Goal: Task Accomplishment & Management: Manage account settings

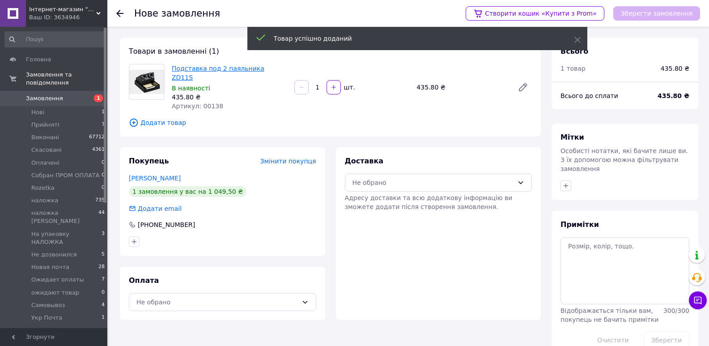
click at [226, 70] on link "Подставка под 2 паяльника ZD11S" at bounding box center [218, 73] width 93 height 16
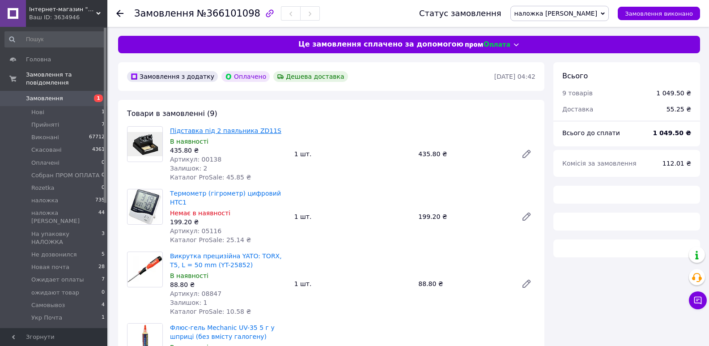
click at [180, 128] on link "Підставка під 2 паяльника ZD11S" at bounding box center [225, 130] width 111 height 7
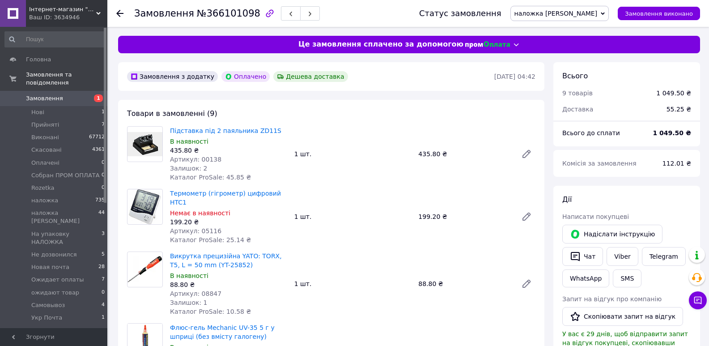
scroll to position [55, 0]
click at [697, 300] on icon at bounding box center [698, 300] width 8 height 8
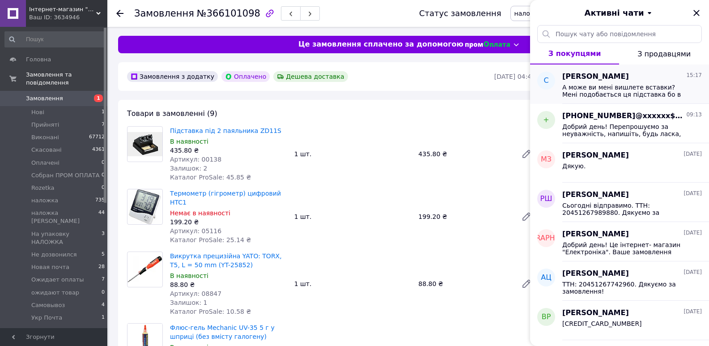
click at [620, 93] on span "А може ви мені вишлете вставки? Мені подобається ця підставка бо в неї стружка …" at bounding box center [625, 91] width 127 height 14
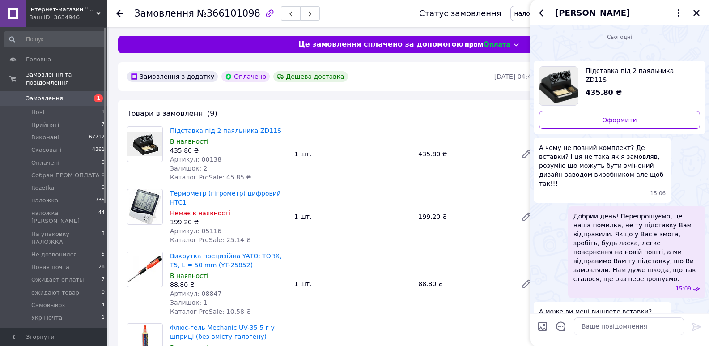
scroll to position [146, 0]
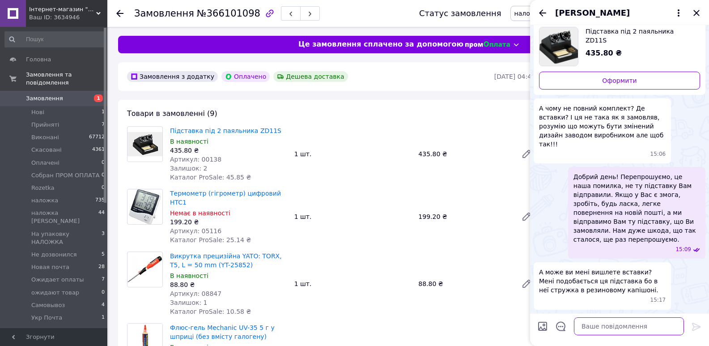
click at [591, 321] on textarea at bounding box center [629, 326] width 110 height 18
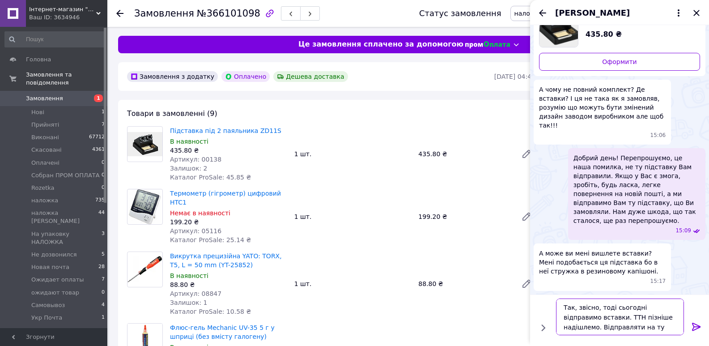
type textarea "Так, звісно, тоді сьогодні відправимо вставки. ТТН пізніше надішлемо. Відправля…"
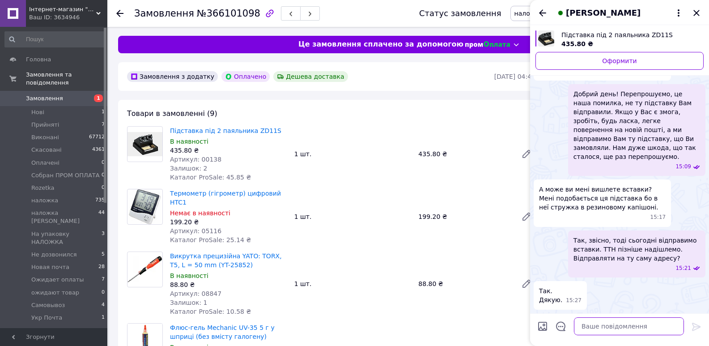
scroll to position [207, 0]
click at [696, 11] on icon "Закрити" at bounding box center [696, 13] width 11 height 11
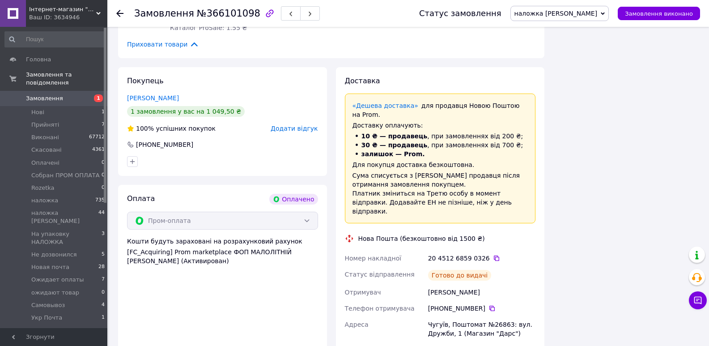
scroll to position [760, 0]
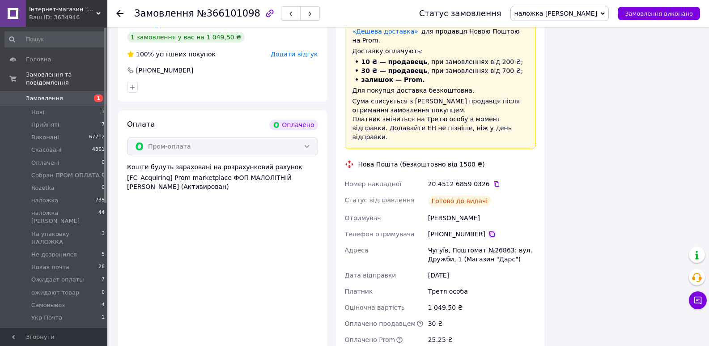
click at [489, 231] on icon at bounding box center [491, 233] width 5 height 5
click at [693, 303] on button "Чат з покупцем" at bounding box center [698, 300] width 18 height 18
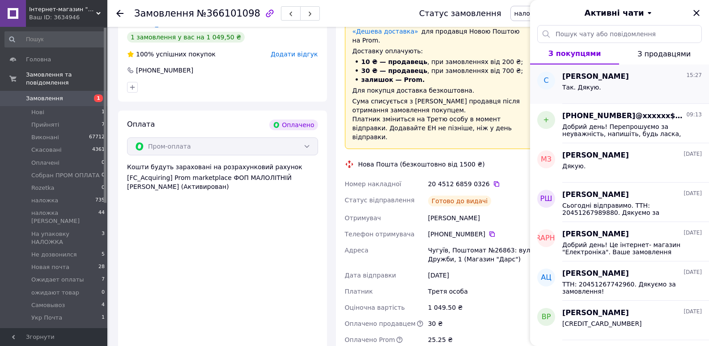
click at [628, 84] on div "Так. Дякую." at bounding box center [631, 89] width 139 height 14
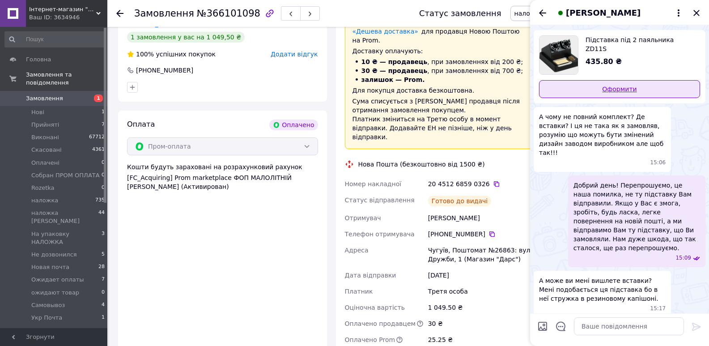
scroll to position [45, 0]
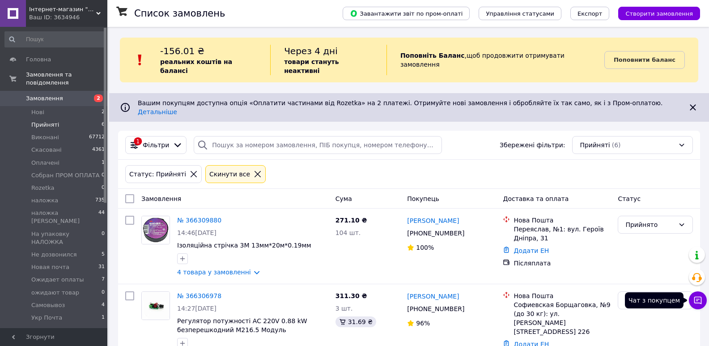
click at [701, 298] on icon at bounding box center [697, 300] width 9 height 9
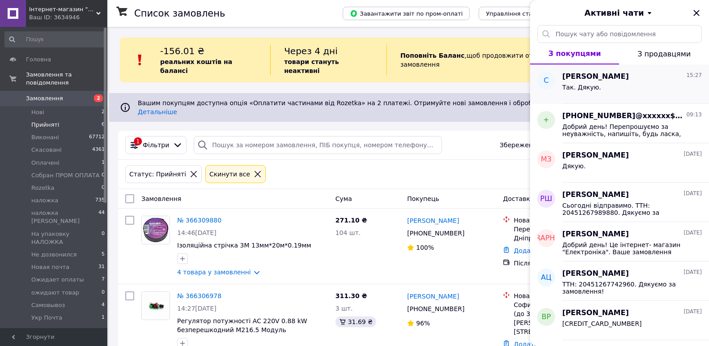
click at [595, 83] on div "Так. Дякую." at bounding box center [631, 89] width 139 height 14
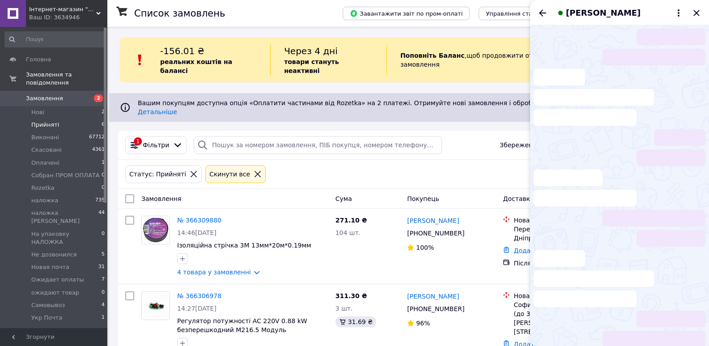
scroll to position [229, 0]
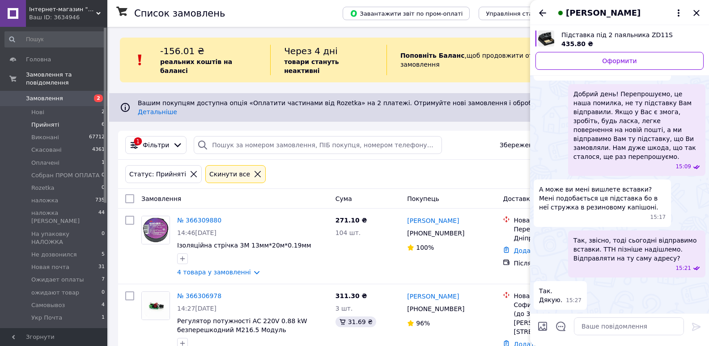
click at [625, 17] on span "СОРОКІН ГЕННАДІЙ" at bounding box center [603, 13] width 75 height 12
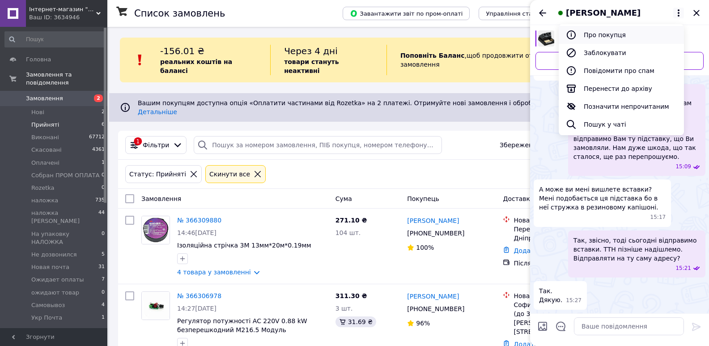
click at [592, 33] on button "Про покупця" at bounding box center [620, 35] width 125 height 18
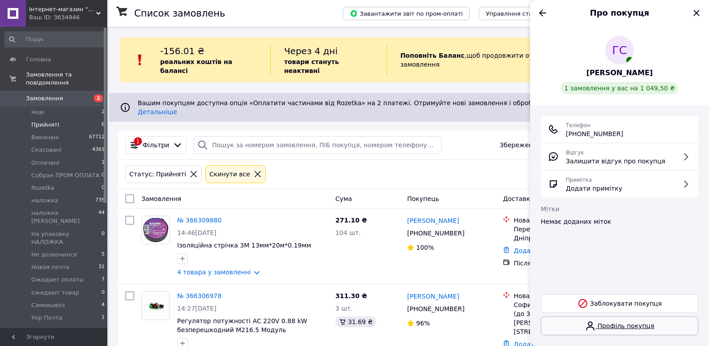
click at [614, 327] on link "Профіль покупця" at bounding box center [619, 325] width 157 height 19
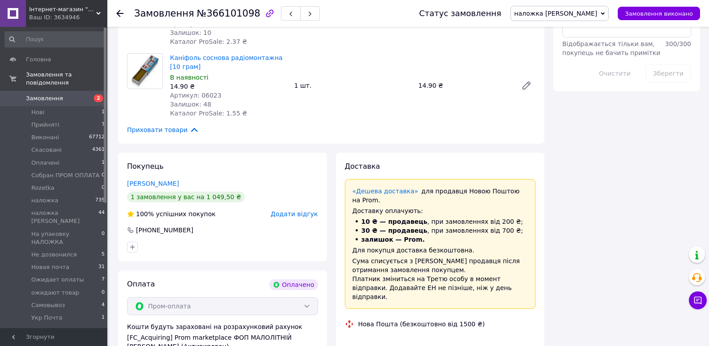
scroll to position [671, 0]
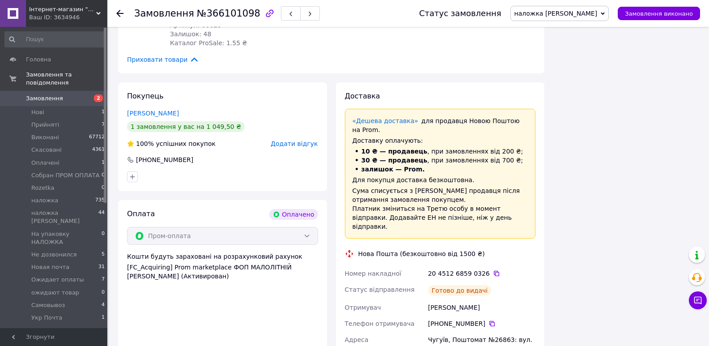
drag, startPoint x: 426, startPoint y: 278, endPoint x: 486, endPoint y: 275, distance: 59.5
click at [486, 299] on div "ГЕННАДІЙ СОРОКІН" at bounding box center [481, 307] width 111 height 16
copy div "ГЕННАДІЙ СОРОКІН"
drag, startPoint x: 486, startPoint y: 312, endPoint x: 503, endPoint y: 312, distance: 17.4
click at [503, 331] on div "Чугуїв, Поштомат №26863: вул. Дружби, 1 (Магазин "Дарс")" at bounding box center [481, 343] width 111 height 25
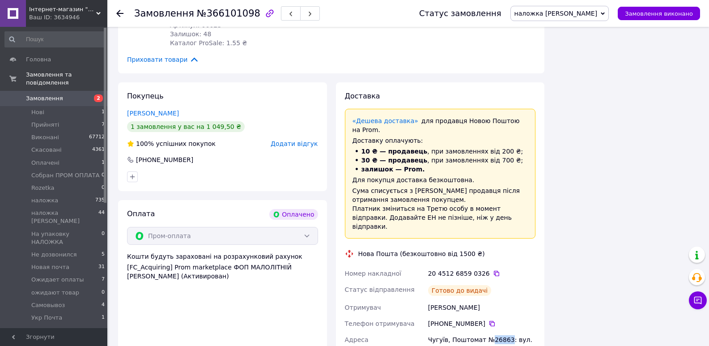
copy div "26863"
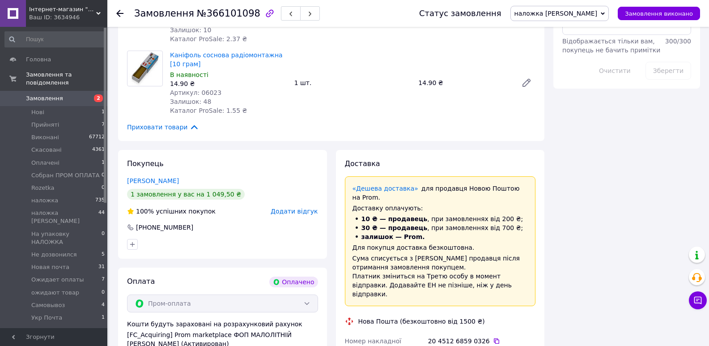
scroll to position [358, 0]
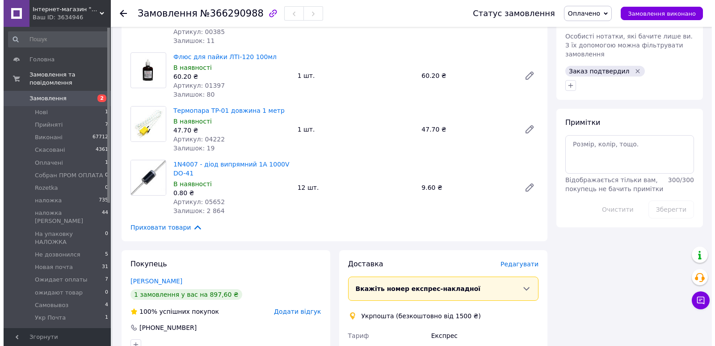
scroll to position [581, 0]
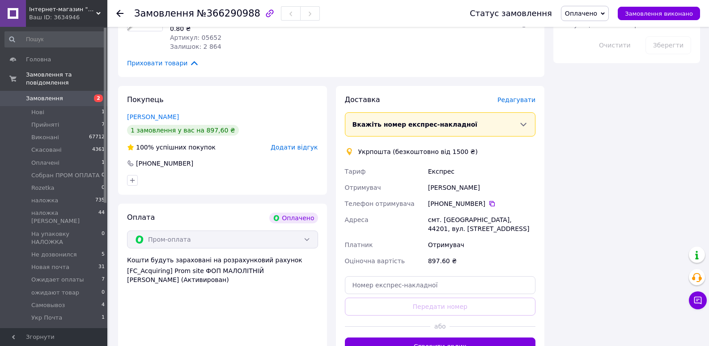
click at [513, 96] on span "Редагувати" at bounding box center [516, 99] width 38 height 7
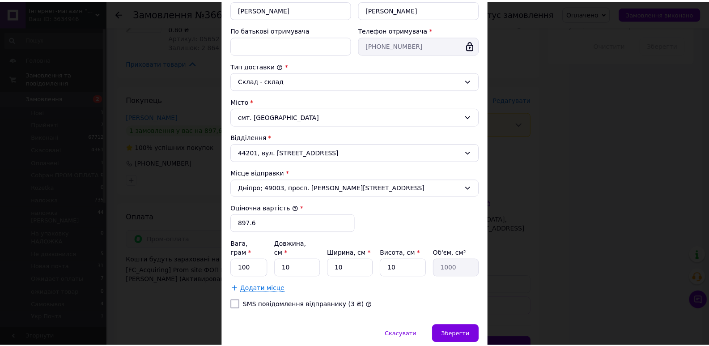
scroll to position [214, 0]
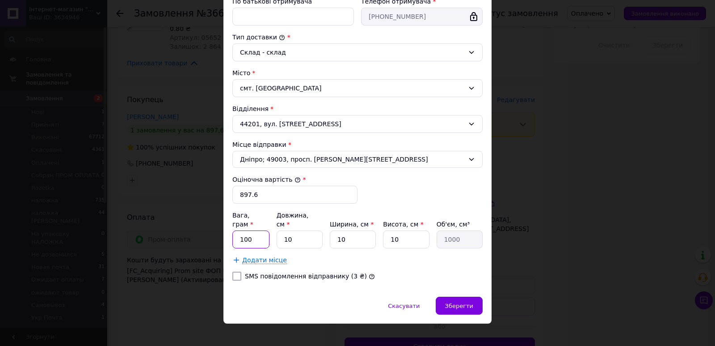
click at [261, 230] on input "100" at bounding box center [250, 239] width 37 height 18
drag, startPoint x: 409, startPoint y: 226, endPoint x: 390, endPoint y: 228, distance: 18.9
click at [392, 230] on input "10" at bounding box center [406, 239] width 46 height 18
type input "1"
type input "100"
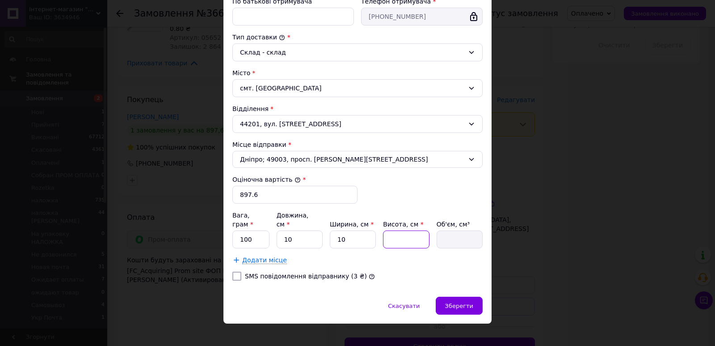
type input "1"
type input "100"
type input "10"
type input "1000"
click at [480, 296] on div "Зберегти" at bounding box center [459, 305] width 47 height 18
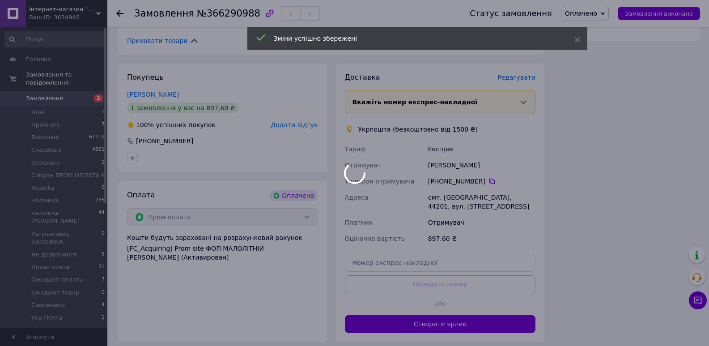
scroll to position [626, 0]
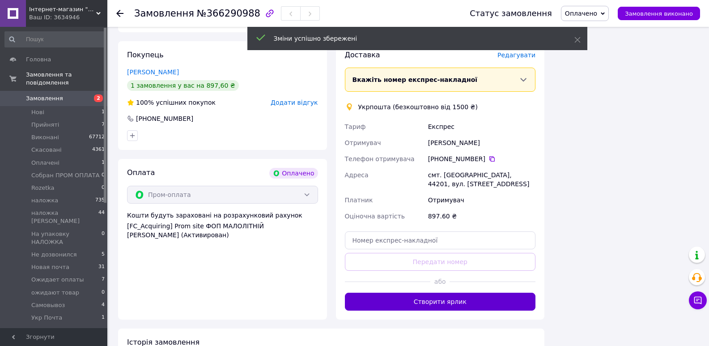
click at [437, 292] on button "Створити ярлик" at bounding box center [440, 301] width 191 height 18
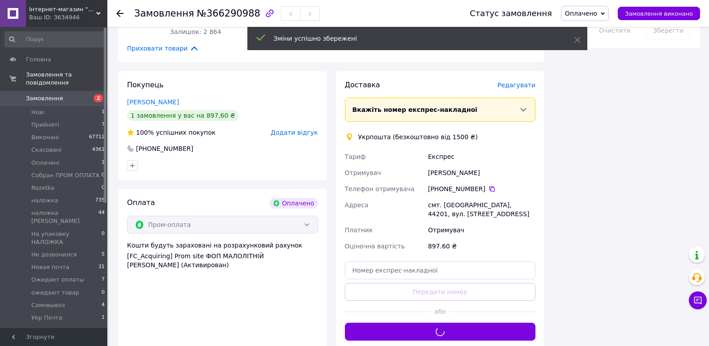
scroll to position [537, 0]
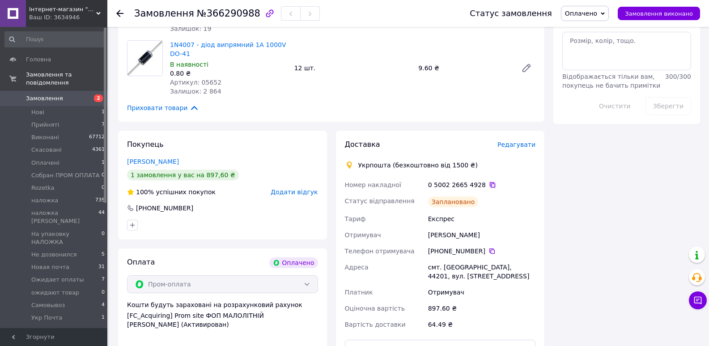
click at [490, 182] on icon at bounding box center [492, 184] width 5 height 5
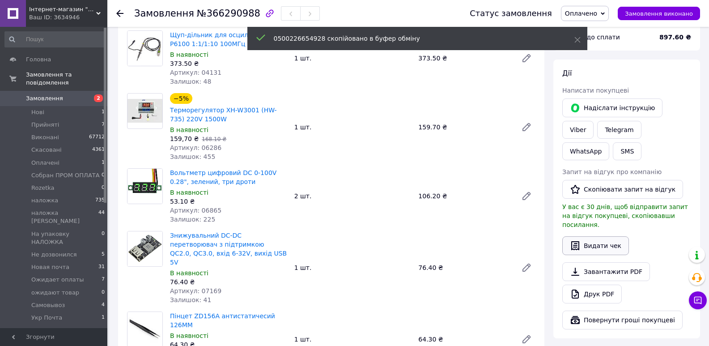
scroll to position [89, 0]
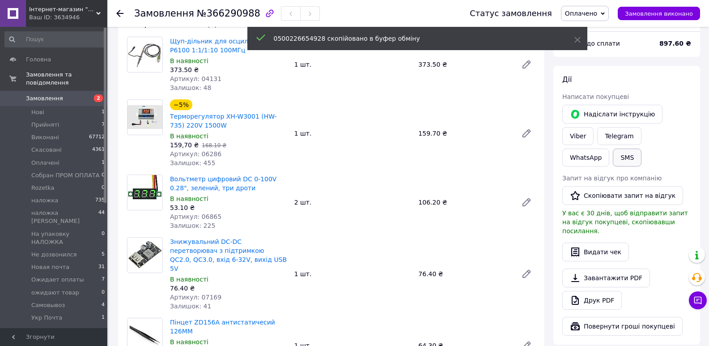
click at [641, 148] on button "SMS" at bounding box center [627, 157] width 29 height 18
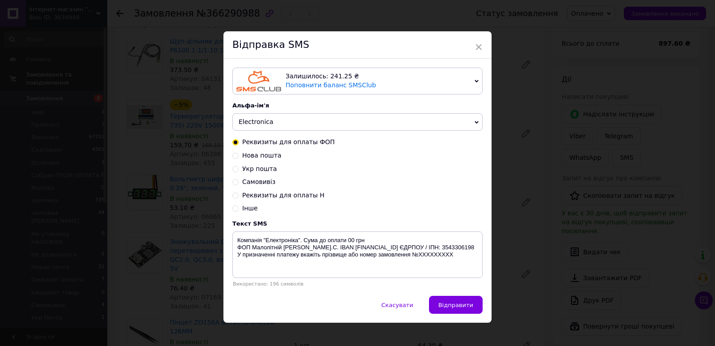
click at [252, 168] on span "Укр пошта" at bounding box center [259, 168] width 35 height 7
click at [239, 168] on input "Укр пошта" at bounding box center [235, 168] width 6 height 6
radio input "true"
radio input "false"
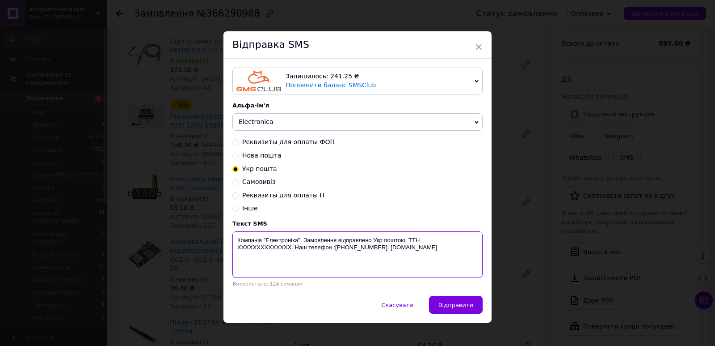
click at [256, 251] on textarea "Компанія "Електроніка". Замовлення відправлено Укр поштою. ТТН XXXXXXXXXXXXXX. …" at bounding box center [357, 254] width 250 height 46
paste textarea "0500226654928"
type textarea "Компанія "Електроніка". Замовлення відправлено Укр поштою. ТТН 0500226654928. Н…"
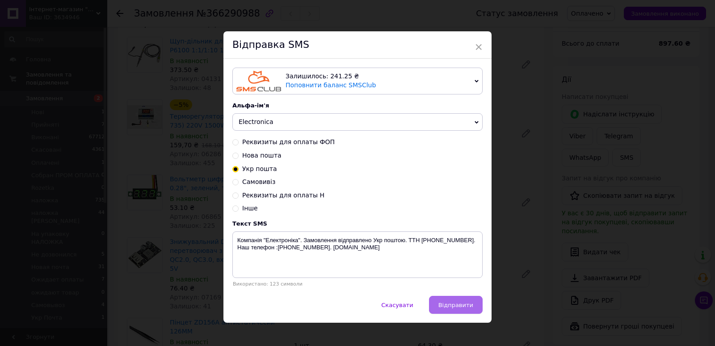
click at [453, 307] on span "Відправити" at bounding box center [456, 304] width 35 height 7
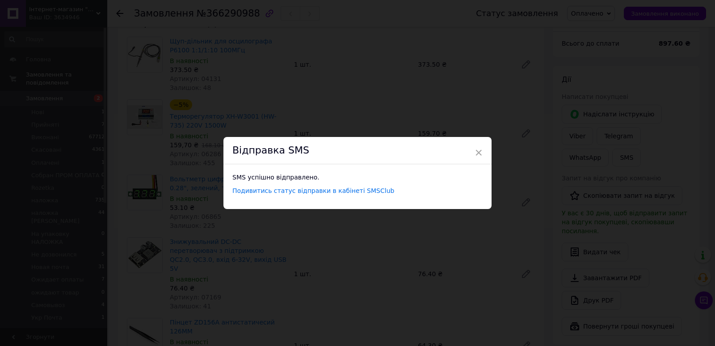
click at [482, 152] on div "Відправка SMS" at bounding box center [358, 150] width 268 height 27
click at [477, 148] on span "×" at bounding box center [479, 152] width 8 height 15
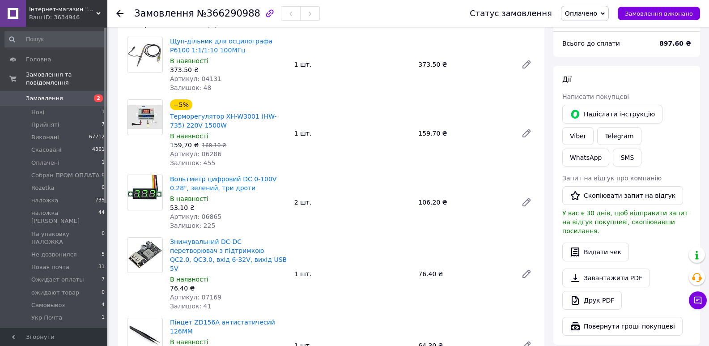
click at [593, 15] on span "Оплачено" at bounding box center [581, 13] width 32 height 7
click at [596, 71] on li "Cобран ПРОМ ОПЛАТА" at bounding box center [604, 71] width 86 height 13
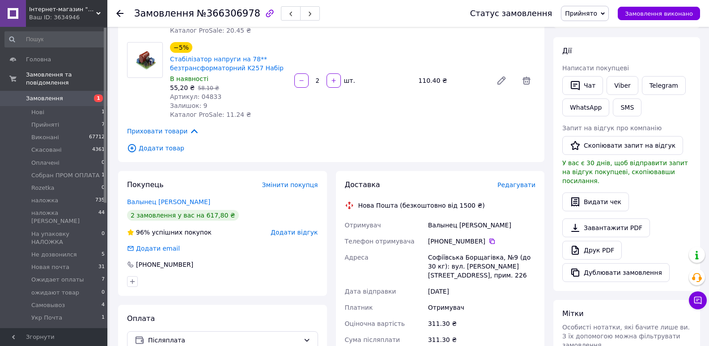
scroll to position [89, 0]
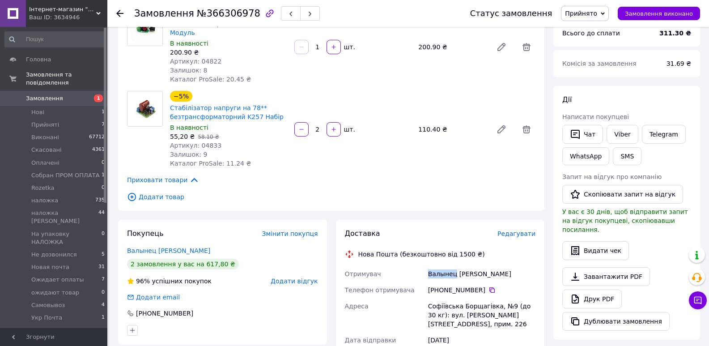
drag, startPoint x: 429, startPoint y: 266, endPoint x: 453, endPoint y: 266, distance: 23.7
click at [453, 266] on div "Валынец [PERSON_NAME]" at bounding box center [481, 274] width 111 height 16
click at [143, 247] on link "Валынец [PERSON_NAME]" at bounding box center [168, 250] width 83 height 7
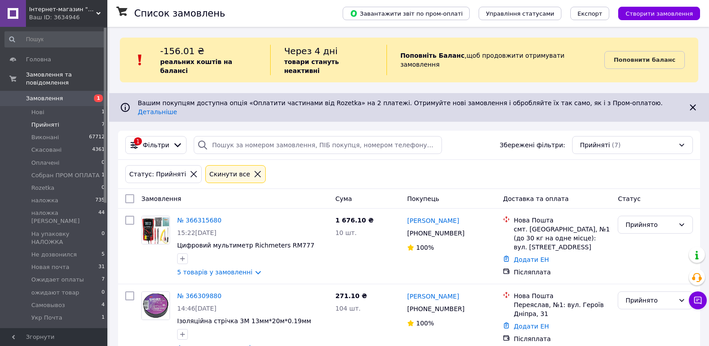
click at [65, 118] on li "Прийняті 7" at bounding box center [55, 124] width 110 height 13
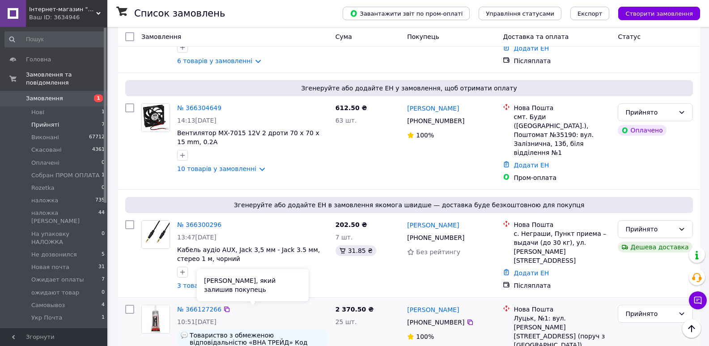
scroll to position [454, 0]
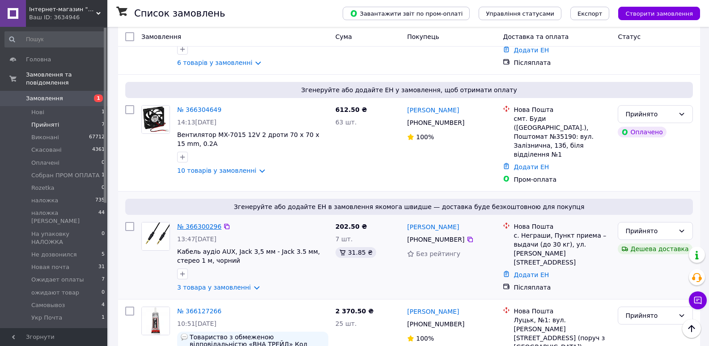
click at [183, 223] on link "№ 366300296" at bounding box center [199, 226] width 44 height 7
click at [185, 106] on link "№ 366304649" at bounding box center [199, 109] width 44 height 7
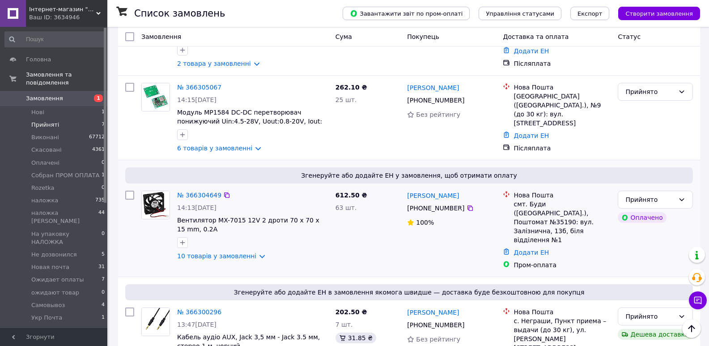
scroll to position [364, 0]
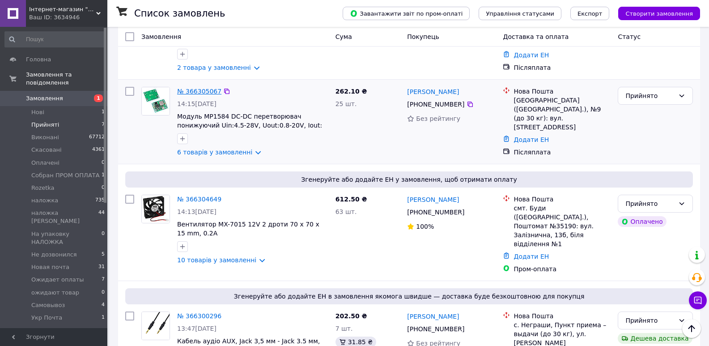
click at [189, 88] on link "№ 366305067" at bounding box center [199, 91] width 44 height 7
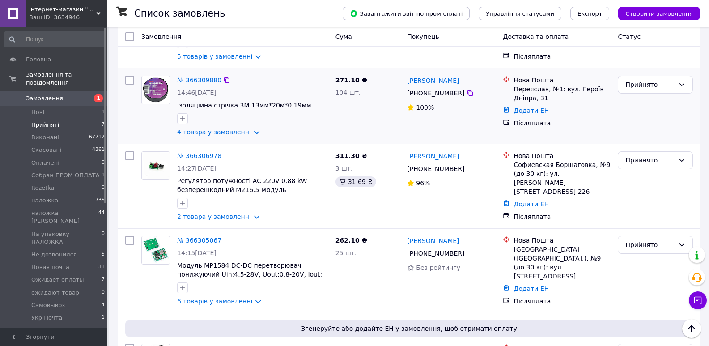
scroll to position [186, 0]
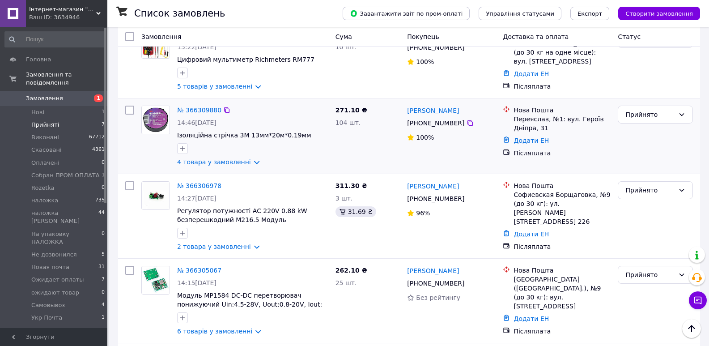
click at [185, 106] on link "№ 366309880" at bounding box center [199, 109] width 44 height 7
click at [189, 182] on link "№ 366306978" at bounding box center [199, 185] width 44 height 7
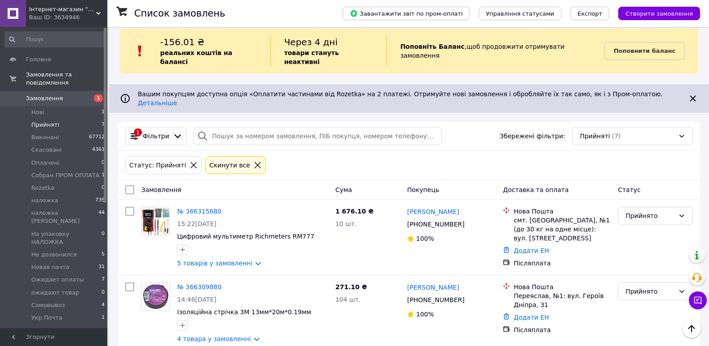
scroll to position [0, 0]
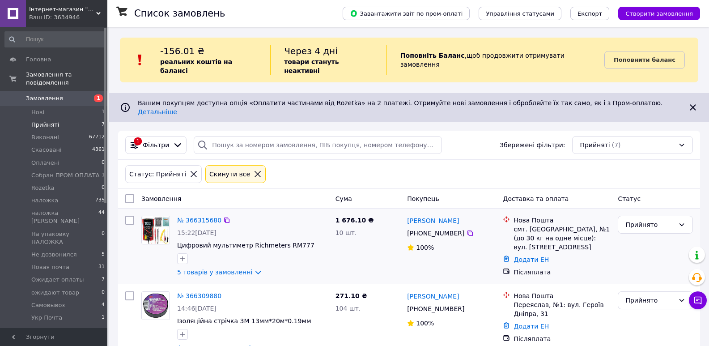
click at [202, 212] on div "№ 366315680 15:22, 12.10.2025 Цифровий мультиметр Richmeters RM777 5 товарів у …" at bounding box center [252, 246] width 158 height 68
click at [203, 216] on link "№ 366315680" at bounding box center [199, 219] width 44 height 7
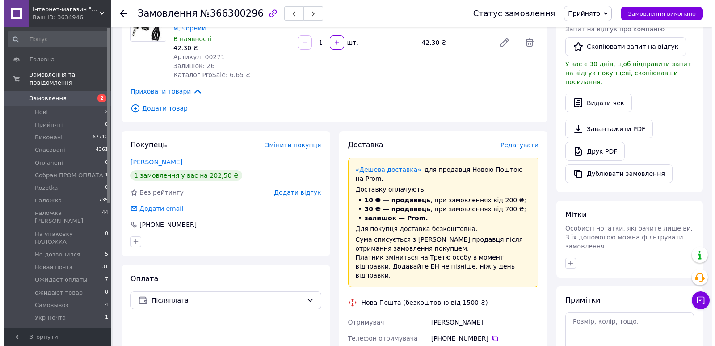
scroll to position [224, 0]
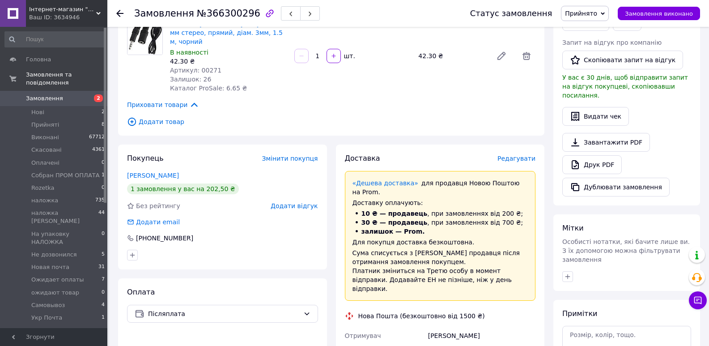
click at [520, 160] on span "Редагувати" at bounding box center [516, 158] width 38 height 7
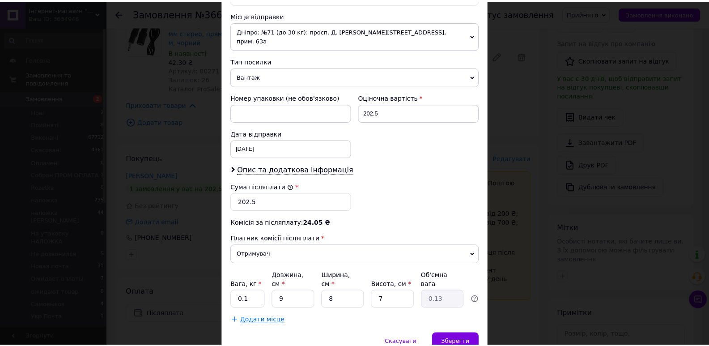
scroll to position [337, 0]
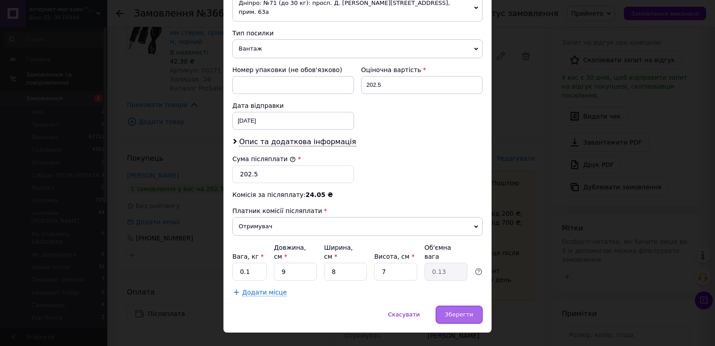
click at [465, 311] on span "Зберегти" at bounding box center [459, 314] width 28 height 7
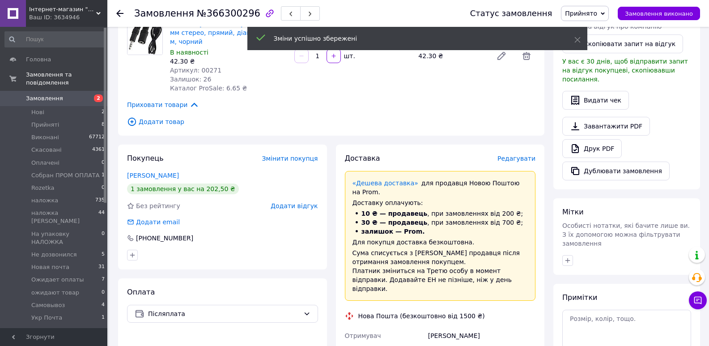
click at [597, 9] on span "Прийнято" at bounding box center [585, 13] width 48 height 15
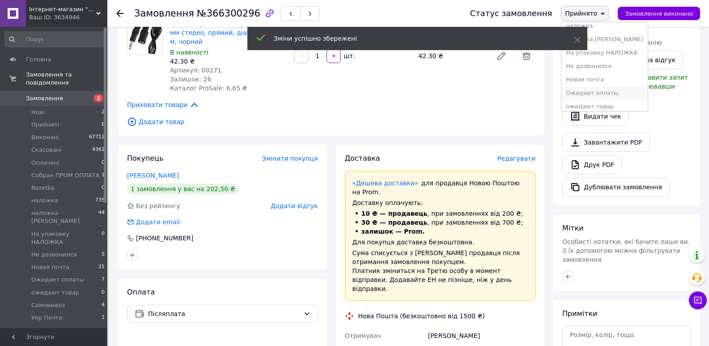
scroll to position [104, 0]
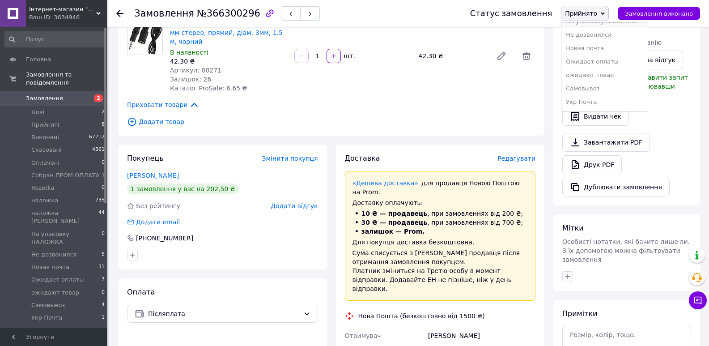
click at [600, 24] on li "На упаковку НАЛОЖКА" at bounding box center [604, 21] width 86 height 13
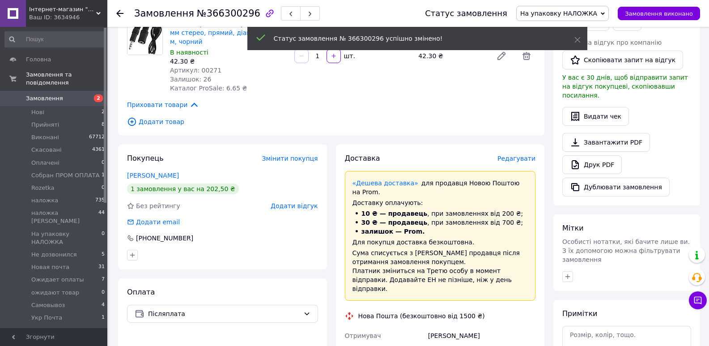
click at [515, 155] on span "Редагувати" at bounding box center [516, 158] width 38 height 7
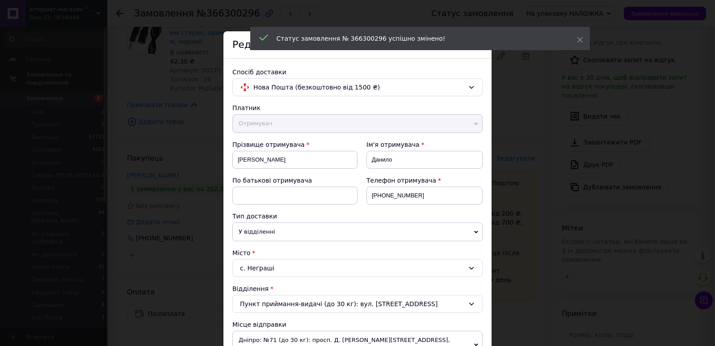
click at [531, 153] on div "× Редагування доставки Спосіб доставки Нова Пошта (безкоштовно від 1500 ₴) Плат…" at bounding box center [357, 173] width 715 height 346
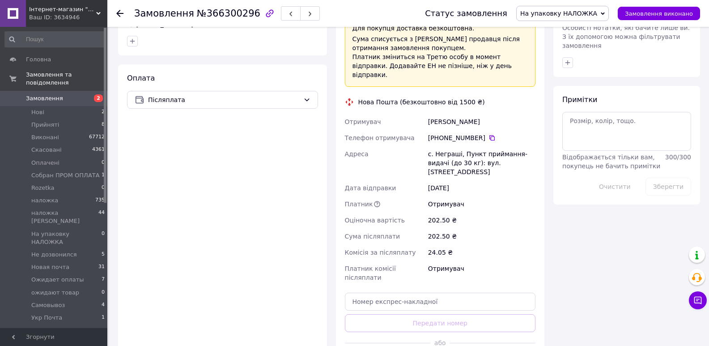
scroll to position [492, 0]
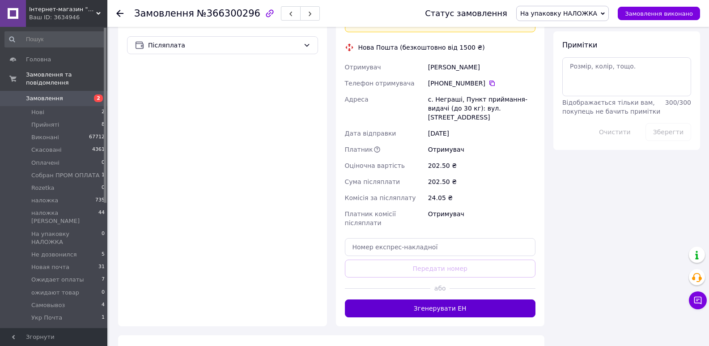
click at [461, 299] on button "Згенерувати ЕН" at bounding box center [440, 308] width 191 height 18
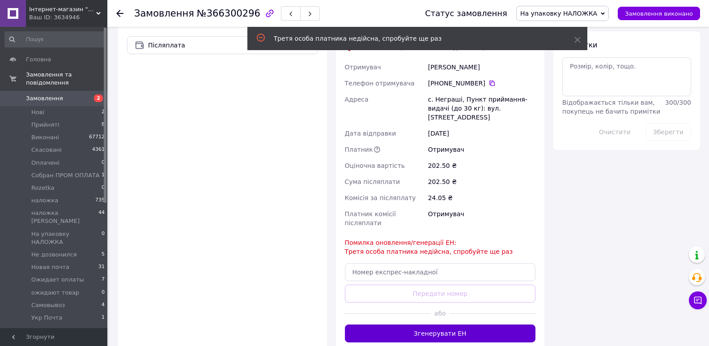
click at [435, 324] on button "Згенерувати ЕН" at bounding box center [440, 333] width 191 height 18
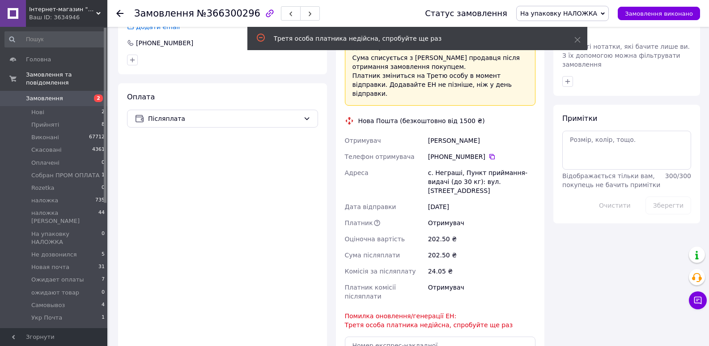
scroll to position [402, 0]
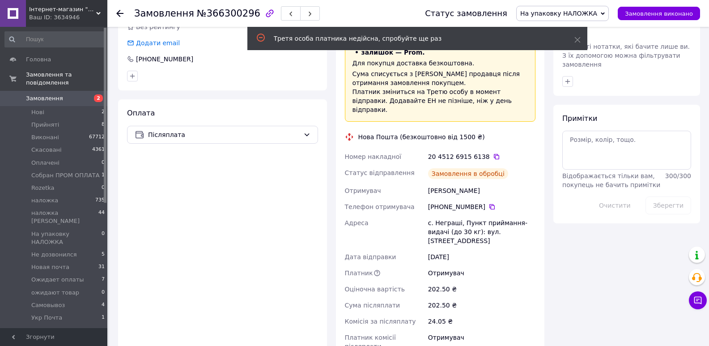
click at [493, 153] on icon at bounding box center [496, 156] width 7 height 7
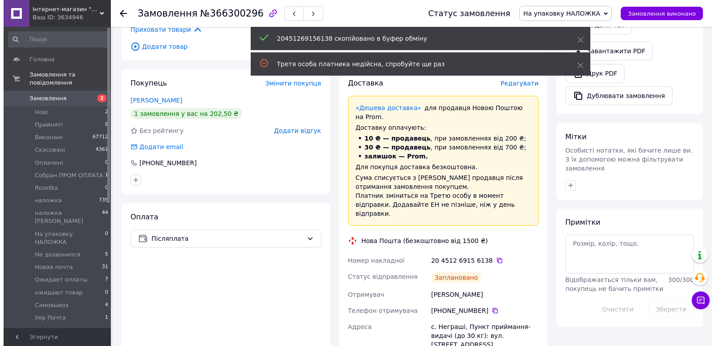
scroll to position [0, 0]
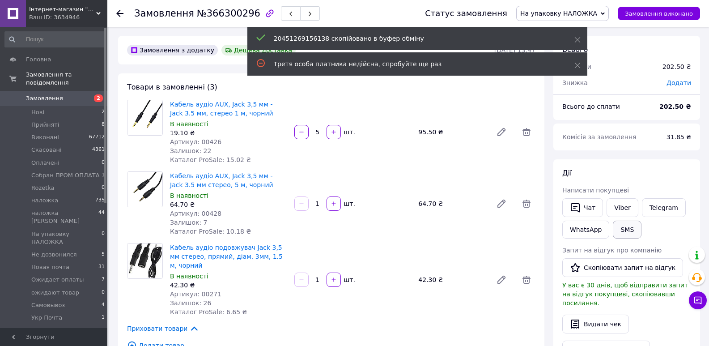
click at [623, 231] on button "SMS" at bounding box center [627, 229] width 29 height 18
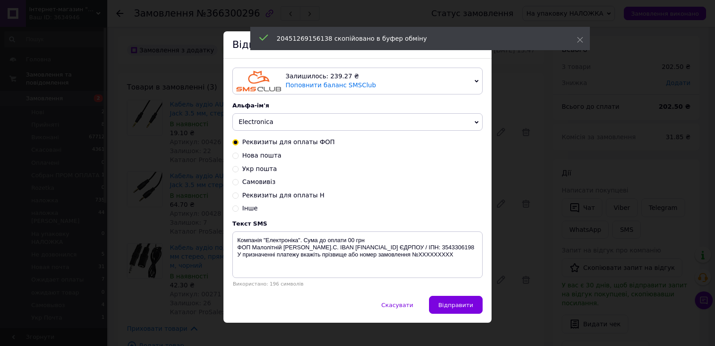
click at [244, 155] on span "Нова пошта" at bounding box center [261, 155] width 39 height 7
click at [239, 155] on input "Нова пошта" at bounding box center [235, 155] width 6 height 6
radio input "true"
radio input "false"
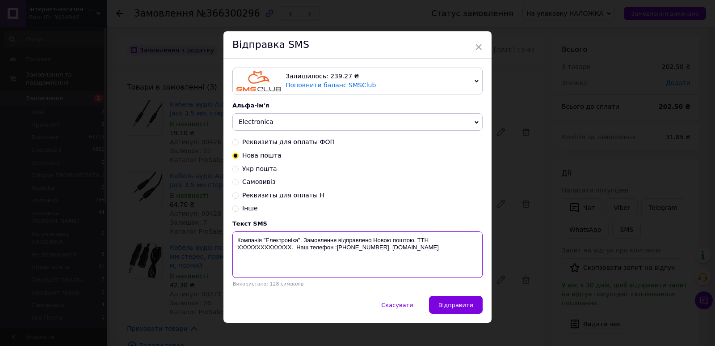
click at [268, 248] on textarea "Компанія "Електроніка". Замовлення відправлено Новою поштою. ТТН XXXXXXXXXXXXXX…" at bounding box center [357, 254] width 250 height 46
paste textarea "20451269156138"
type textarea "Компанія "Електроніка". Замовлення відправлено Новою поштою. ТТН 20451269156138…"
click at [456, 308] on span "Відправити" at bounding box center [456, 304] width 35 height 7
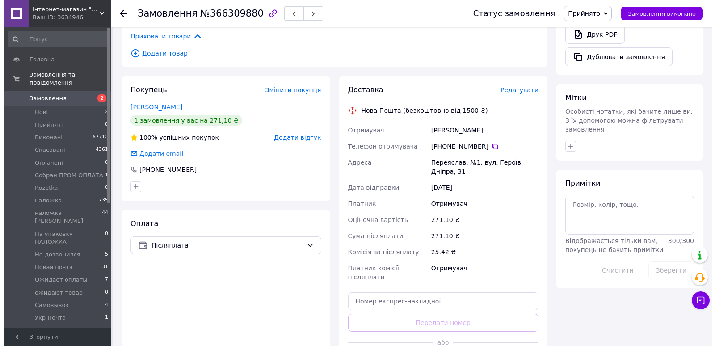
scroll to position [268, 0]
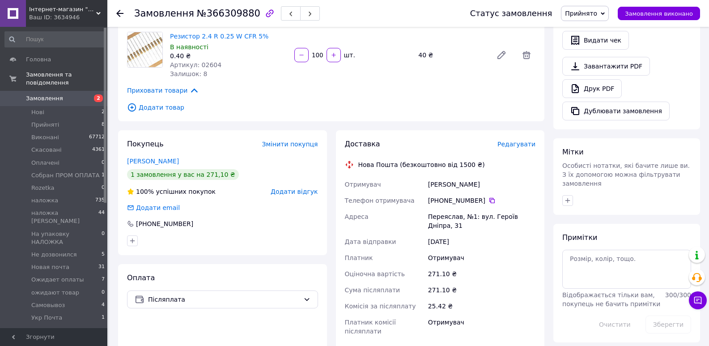
click at [513, 140] on span "Редагувати" at bounding box center [516, 143] width 38 height 7
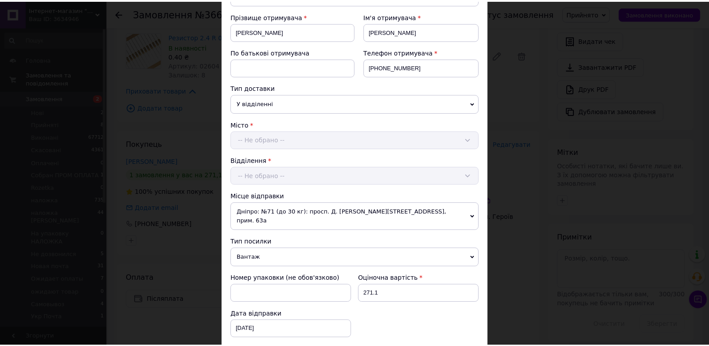
scroll to position [337, 0]
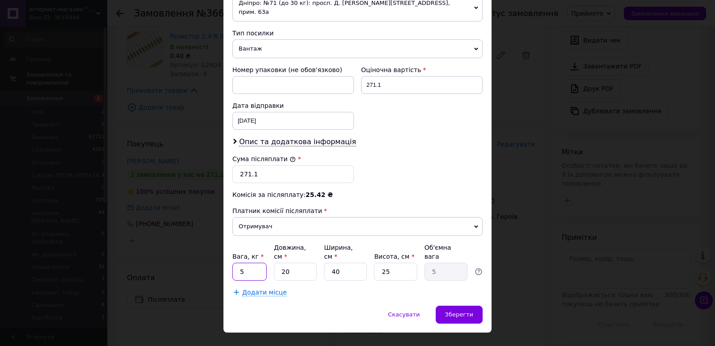
drag, startPoint x: 253, startPoint y: 255, endPoint x: 240, endPoint y: 258, distance: 13.8
click at [240, 262] on input "5" at bounding box center [249, 271] width 34 height 18
type input "0.1"
drag, startPoint x: 284, startPoint y: 256, endPoint x: 278, endPoint y: 258, distance: 6.4
click at [278, 262] on input "20" at bounding box center [295, 271] width 43 height 18
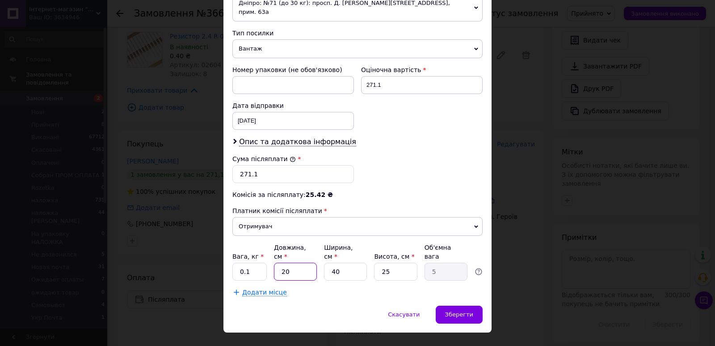
drag, startPoint x: 287, startPoint y: 253, endPoint x: 275, endPoint y: 255, distance: 11.8
click at [275, 262] on input "20" at bounding box center [295, 271] width 43 height 18
type input "1"
type input "0.25"
type input "10"
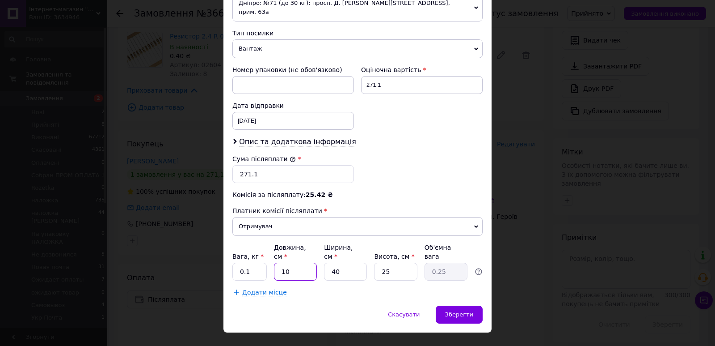
type input "2.5"
type input "10"
click at [327, 262] on input "40" at bounding box center [345, 271] width 43 height 18
type input "1"
type input "0.1"
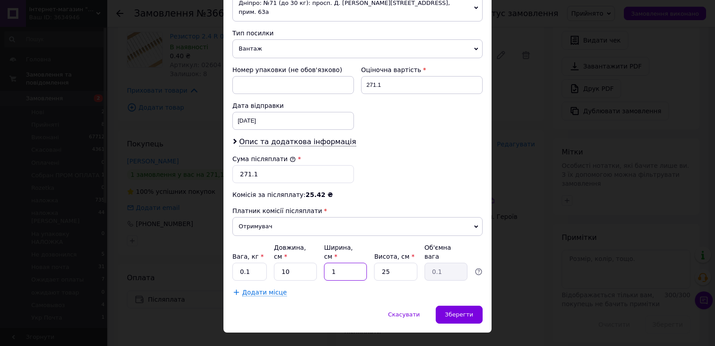
type input "10"
type input "0.63"
type input "10"
drag, startPoint x: 390, startPoint y: 257, endPoint x: 379, endPoint y: 259, distance: 11.8
click at [379, 262] on input "25" at bounding box center [395, 271] width 43 height 18
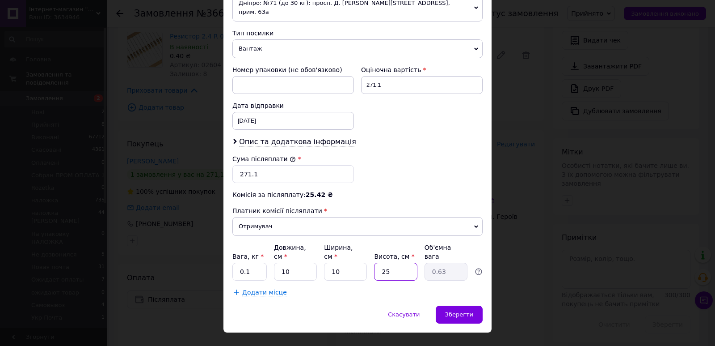
type input "8"
type input "0.2"
type input "8"
click at [473, 305] on div "Зберегти" at bounding box center [459, 314] width 47 height 18
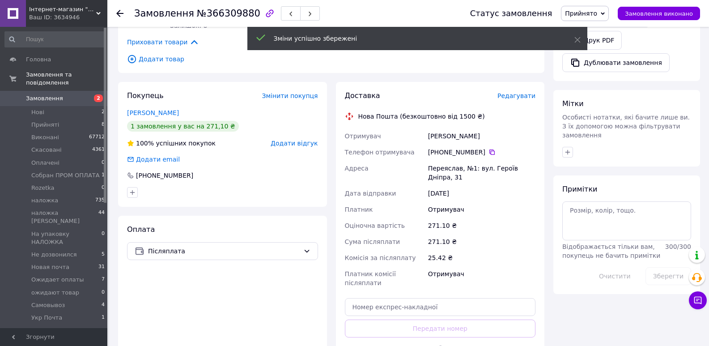
scroll to position [358, 0]
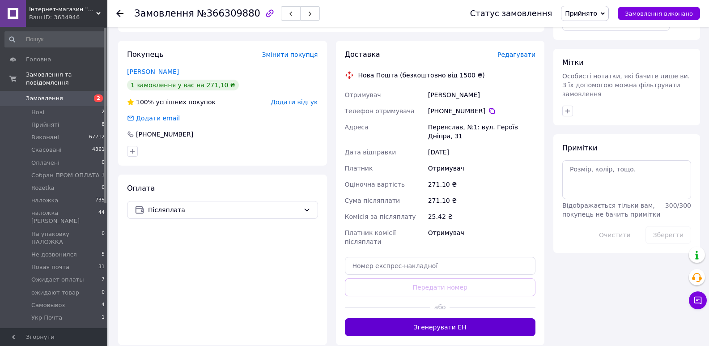
click at [454, 318] on button "Згенерувати ЕН" at bounding box center [440, 327] width 191 height 18
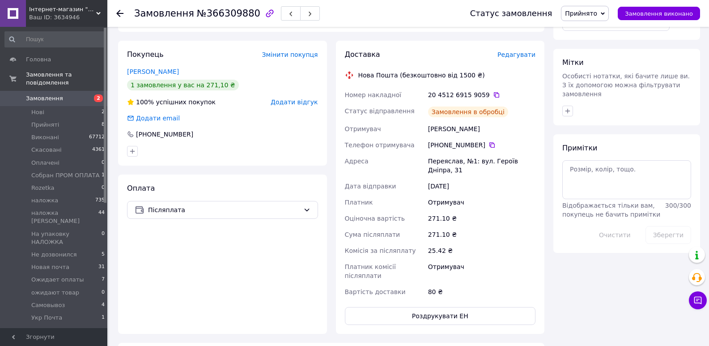
click at [493, 91] on icon at bounding box center [496, 94] width 7 height 7
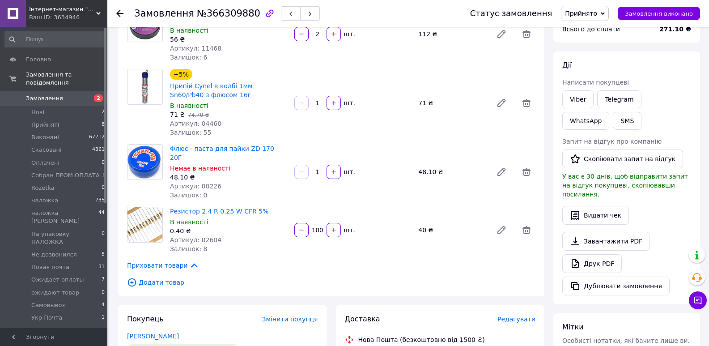
scroll to position [89, 0]
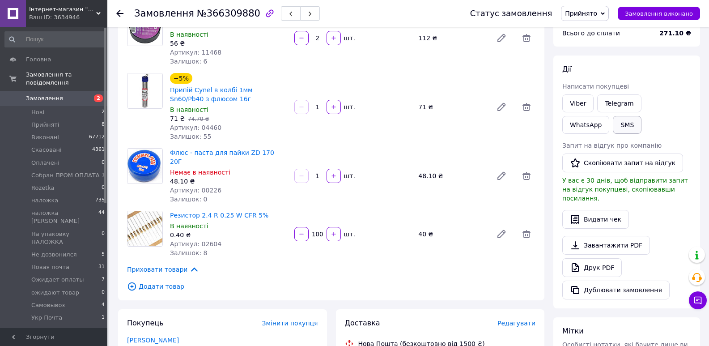
click at [613, 120] on button "SMS" at bounding box center [627, 125] width 29 height 18
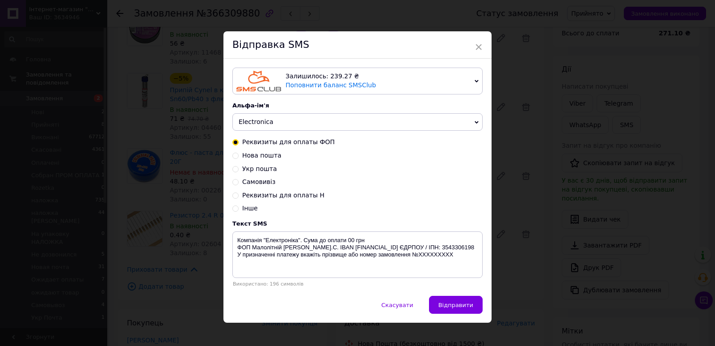
click at [269, 152] on span "Нова пошта" at bounding box center [261, 155] width 39 height 7
click at [239, 152] on input "Нова пошта" at bounding box center [235, 155] width 6 height 6
radio input "true"
radio input "false"
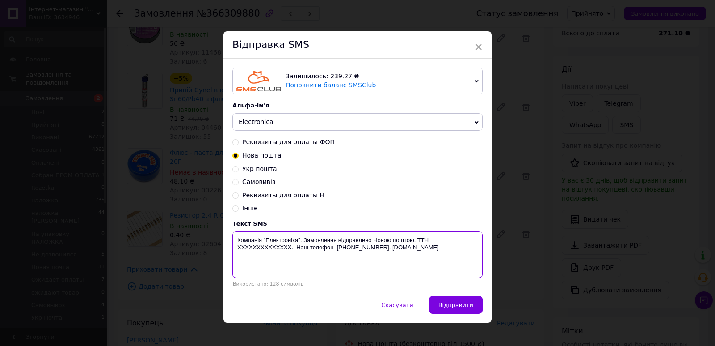
click at [250, 251] on textarea "Компанія "Електроніка". Замовлення відправлено Новою поштою. ТТН XXXXXXXXXXXXXX…" at bounding box center [357, 254] width 250 height 46
paste textarea "20451269159059"
type textarea "Компанія "Електроніка". Замовлення відправлено Новою поштою. ТТН 20451269159059…"
click at [447, 303] on span "Відправити" at bounding box center [456, 304] width 35 height 7
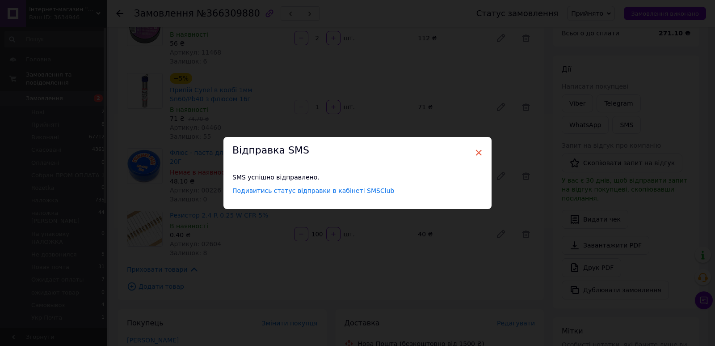
click at [478, 154] on span "×" at bounding box center [479, 152] width 8 height 15
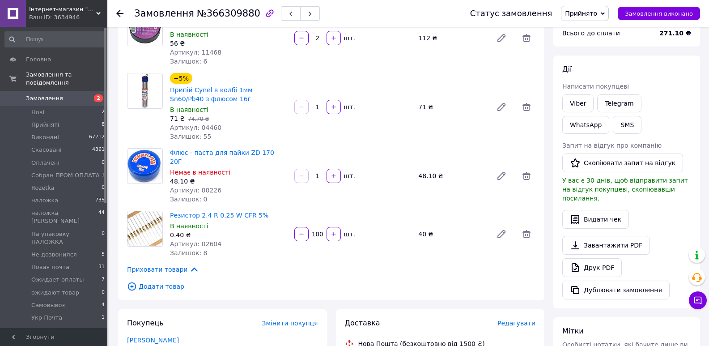
click at [585, 21] on div "Статус замовлення Прийнято Виконано Скасовано Оплачено Cобран ПРОМ ОПЛАТА Rozet…" at bounding box center [576, 13] width 248 height 27
click at [591, 17] on span "Прийнято" at bounding box center [581, 13] width 32 height 7
click at [594, 26] on li "На упаковку НАЛОЖКА" at bounding box center [604, 21] width 86 height 13
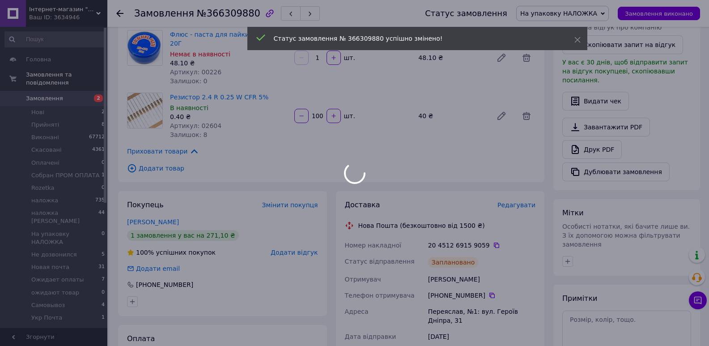
scroll to position [268, 0]
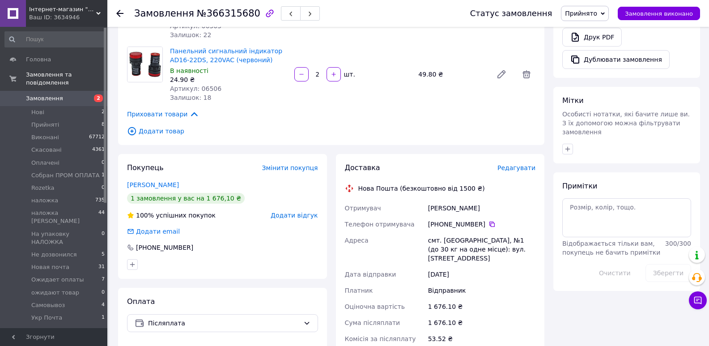
scroll to position [402, 0]
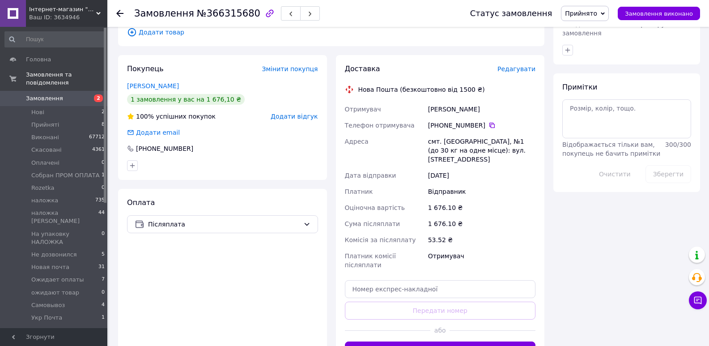
click at [599, 8] on span "Прийнято" at bounding box center [585, 13] width 48 height 15
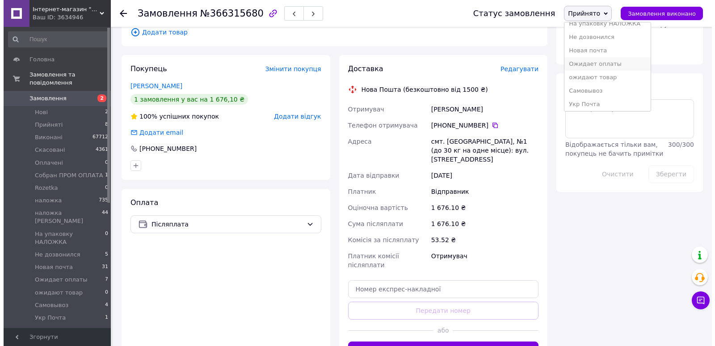
scroll to position [104, 0]
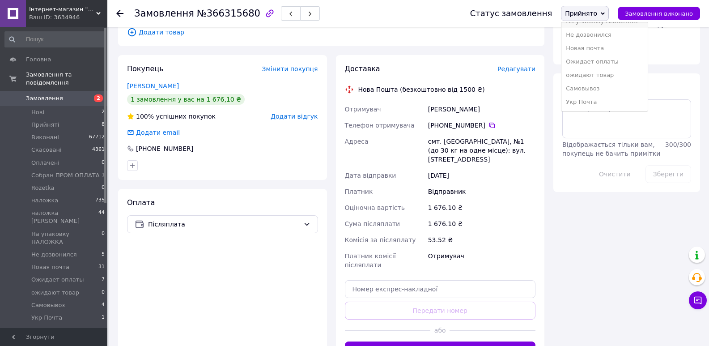
click at [594, 27] on li "На упаковку НАЛОЖКА" at bounding box center [604, 21] width 86 height 13
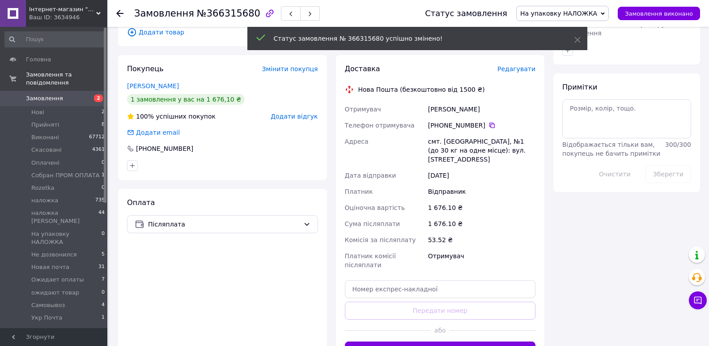
click at [517, 64] on div "Доставка Редагувати" at bounding box center [440, 69] width 191 height 10
click at [517, 66] on span "Редагувати" at bounding box center [516, 68] width 38 height 7
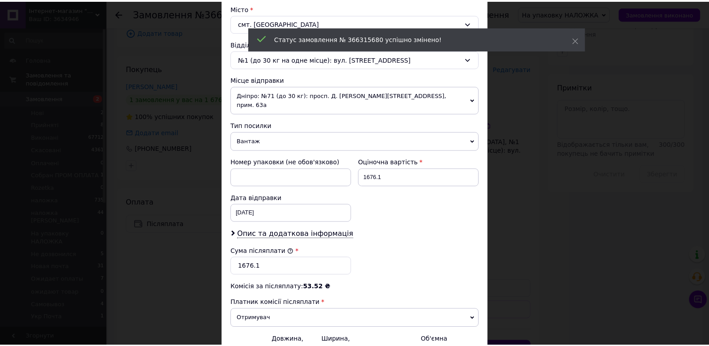
scroll to position [337, 0]
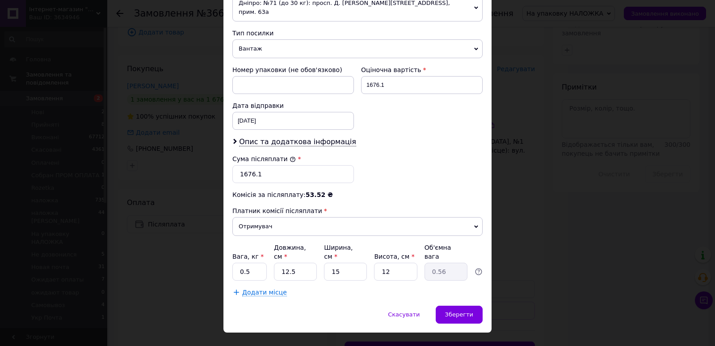
click at [560, 291] on div "× Редагування доставки Спосіб доставки Нова Пошта (безкоштовно від 1500 ₴) Плат…" at bounding box center [357, 173] width 715 height 346
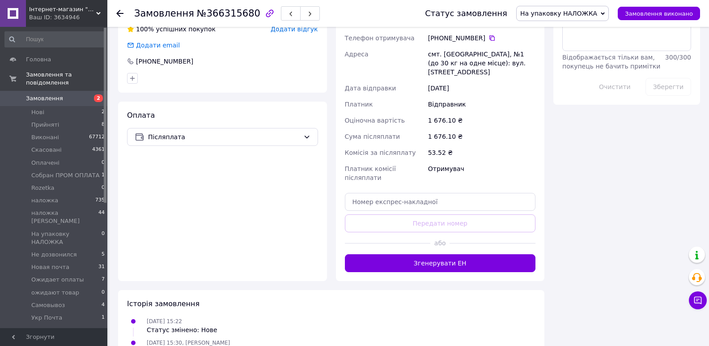
scroll to position [492, 0]
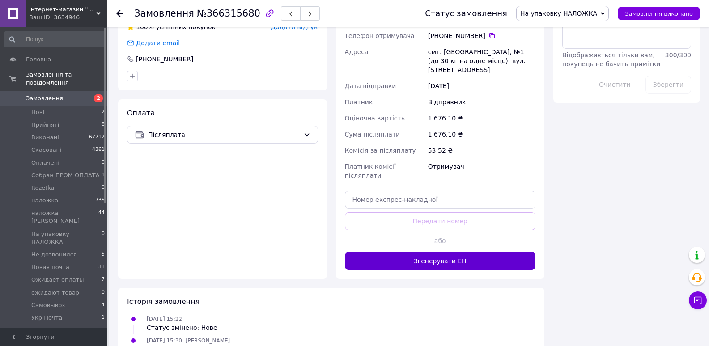
click at [457, 252] on button "Згенерувати ЕН" at bounding box center [440, 261] width 191 height 18
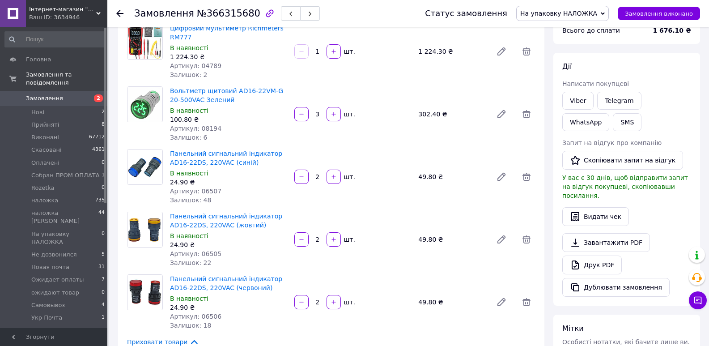
scroll to position [0, 0]
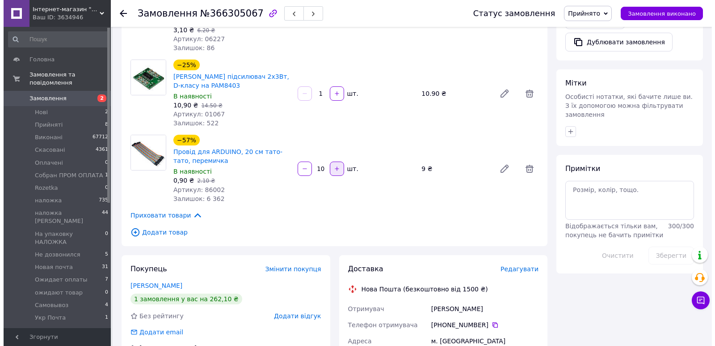
scroll to position [358, 0]
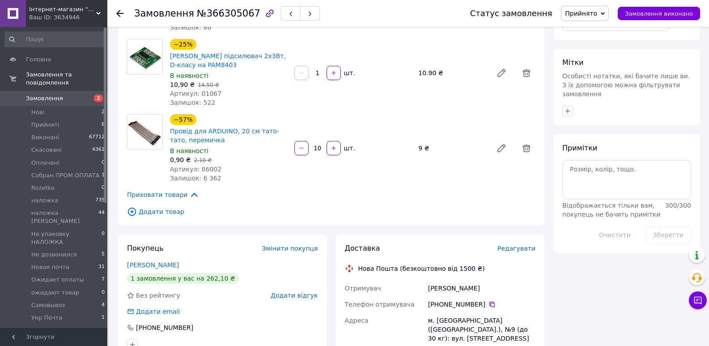
click at [516, 245] on span "Редагувати" at bounding box center [516, 248] width 38 height 7
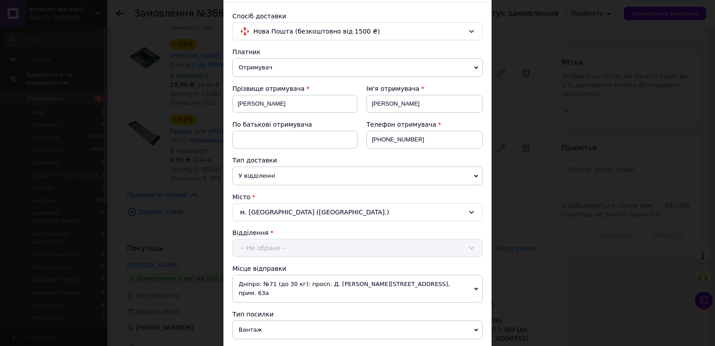
scroll to position [268, 0]
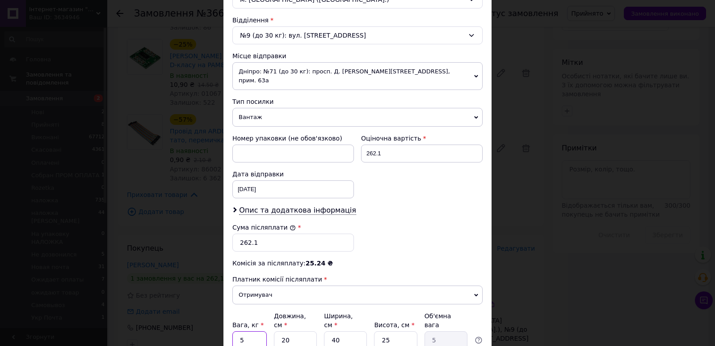
drag, startPoint x: 248, startPoint y: 324, endPoint x: 235, endPoint y: 324, distance: 13.0
click at [235, 331] on input "5" at bounding box center [249, 340] width 34 height 18
type input "0.1"
drag, startPoint x: 300, startPoint y: 324, endPoint x: 273, endPoint y: 325, distance: 26.9
click at [274, 331] on input "20" at bounding box center [295, 340] width 43 height 18
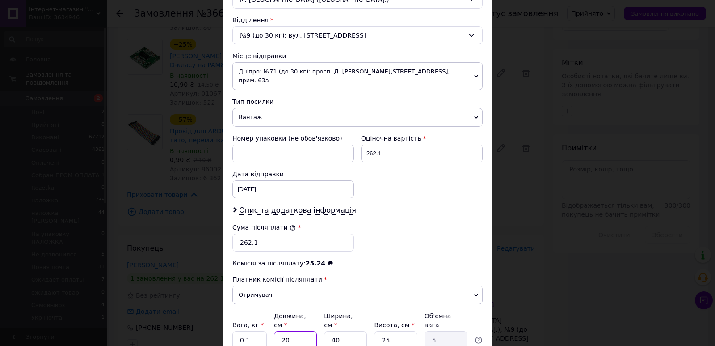
type input "1"
type input "0.25"
type input "10"
type input "2.5"
type input "10"
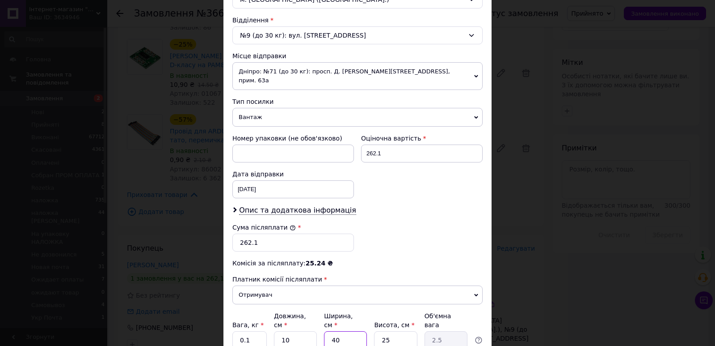
drag, startPoint x: 338, startPoint y: 325, endPoint x: 321, endPoint y: 327, distance: 17.1
click at [321, 327] on div "Вага, кг * 0.1 Довжина, см * 10 Ширина, см * 40 Висота, см * 25 Об'ємна вага 2.5" at bounding box center [357, 330] width 250 height 38
type input "8"
type input "0.5"
type input "8"
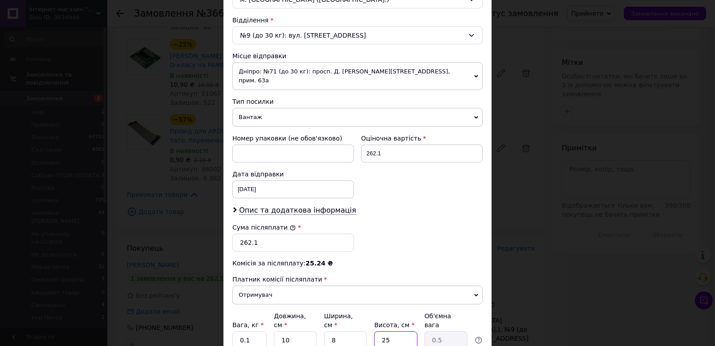
click at [375, 331] on input "25" at bounding box center [395, 340] width 43 height 18
type input "8"
type input "0.16"
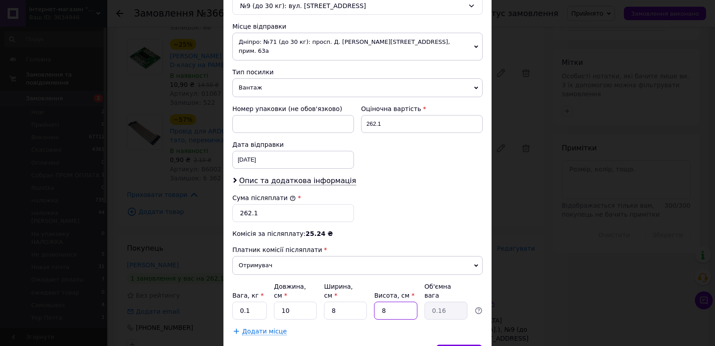
scroll to position [337, 0]
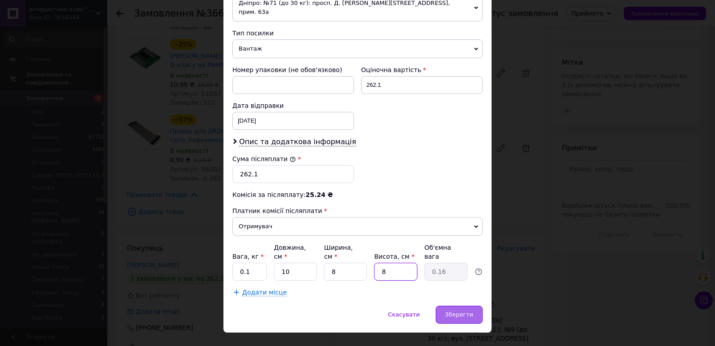
type input "8"
click at [480, 305] on div "Зберегти" at bounding box center [459, 314] width 47 height 18
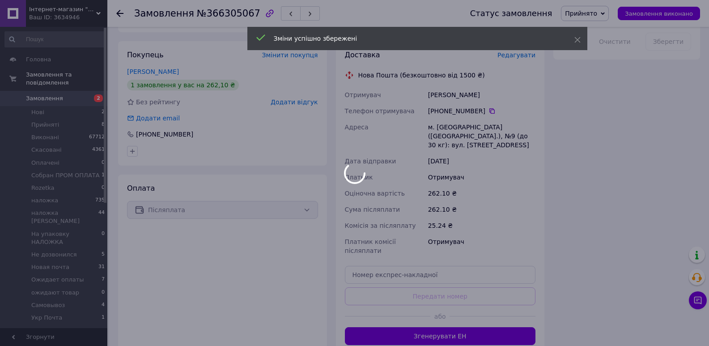
scroll to position [581, 0]
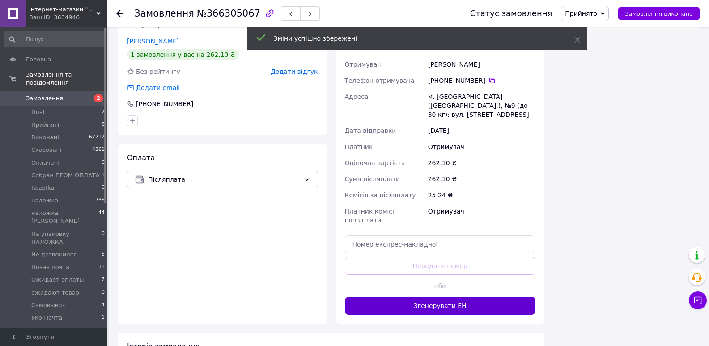
click at [460, 296] on button "Згенерувати ЕН" at bounding box center [440, 305] width 191 height 18
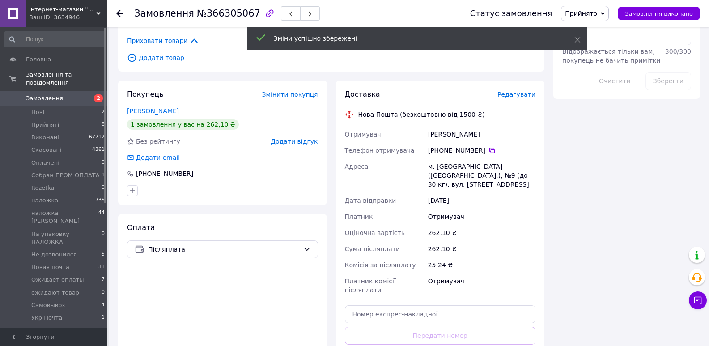
scroll to position [358, 0]
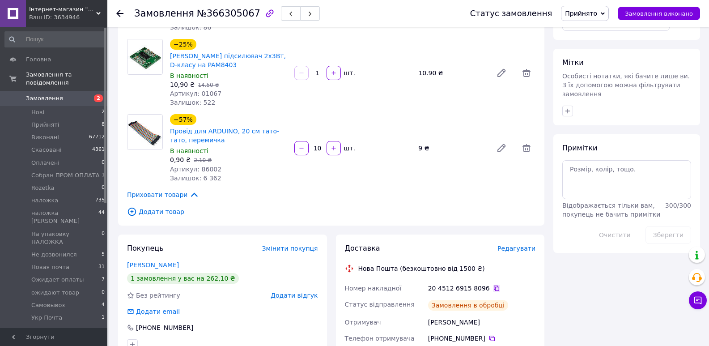
click at [493, 284] on icon at bounding box center [496, 287] width 7 height 7
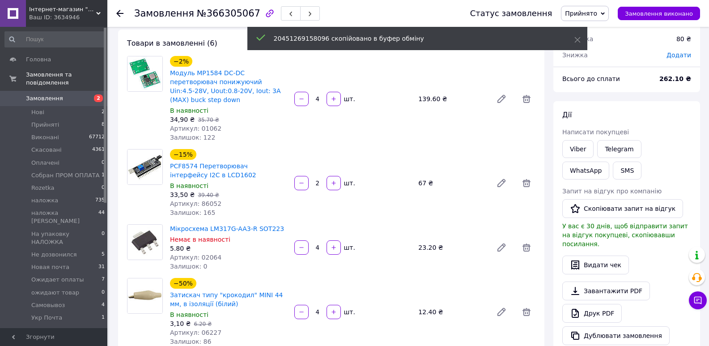
scroll to position [0, 0]
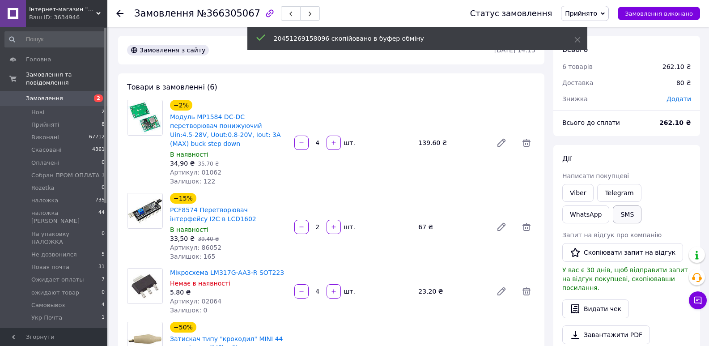
click at [613, 217] on button "SMS" at bounding box center [627, 214] width 29 height 18
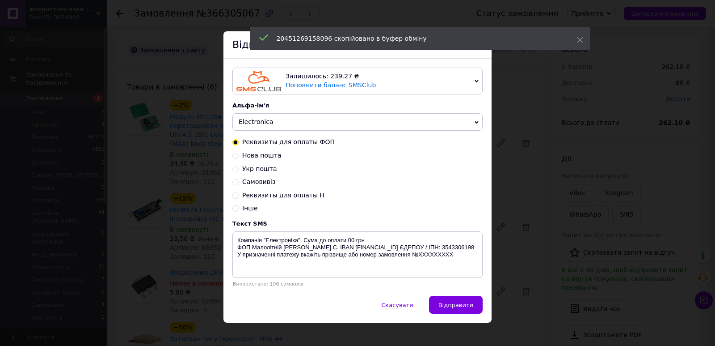
click at [266, 156] on span "Нова пошта" at bounding box center [261, 155] width 39 height 7
click at [239, 156] on input "Нова пошта" at bounding box center [235, 155] width 6 height 6
radio input "true"
radio input "false"
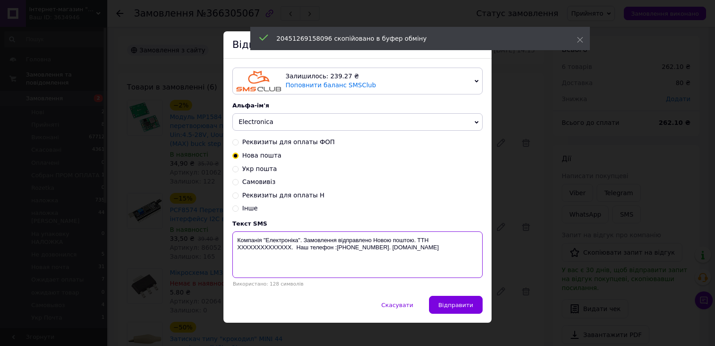
click at [269, 252] on textarea "Компанія "Електроніка". Замовлення відправлено Новою поштою. ТТН XXXXXXXXXXXXXX…" at bounding box center [357, 254] width 250 height 46
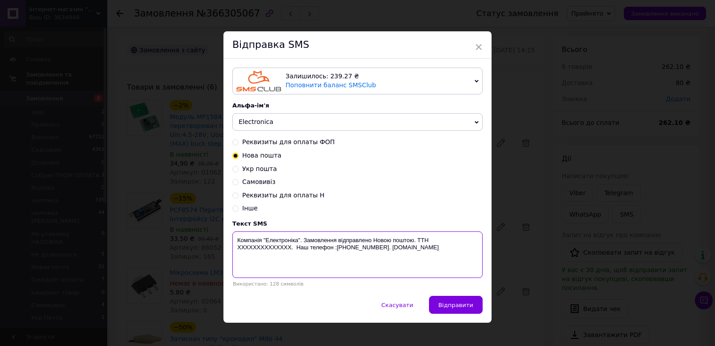
paste textarea "20451269158096"
type textarea "Компанія "Електроніка". Замовлення відправлено Новою поштою. ТТН 20451269158096…"
click at [446, 300] on button "Відправити" at bounding box center [456, 305] width 54 height 18
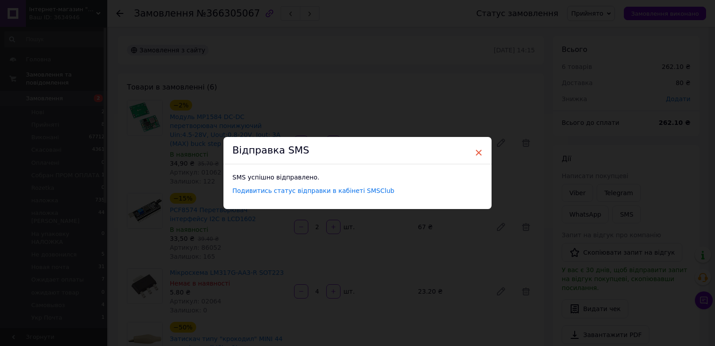
click at [480, 159] on span "×" at bounding box center [479, 152] width 8 height 15
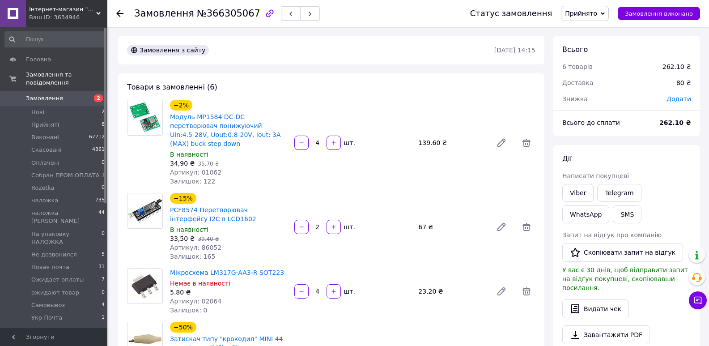
click at [597, 14] on span "Прийнято" at bounding box center [581, 13] width 32 height 7
click at [613, 39] on li "На упаковку НАЛОЖКА" at bounding box center [604, 35] width 86 height 13
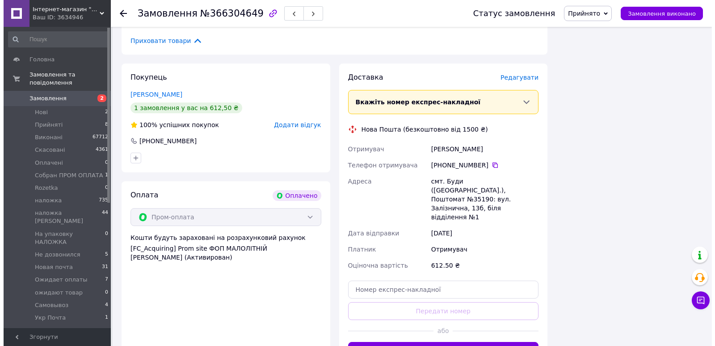
scroll to position [702, 0]
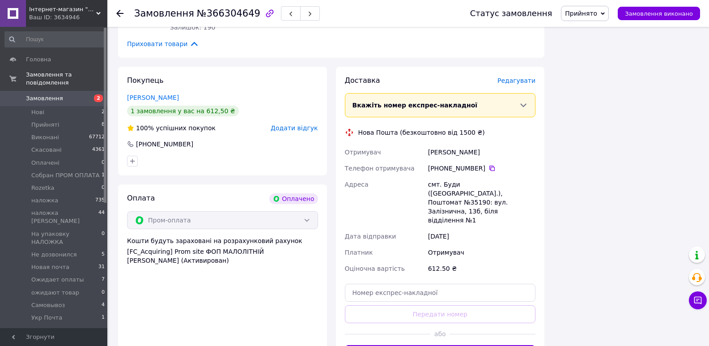
click at [533, 77] on span "Редагувати" at bounding box center [516, 80] width 38 height 7
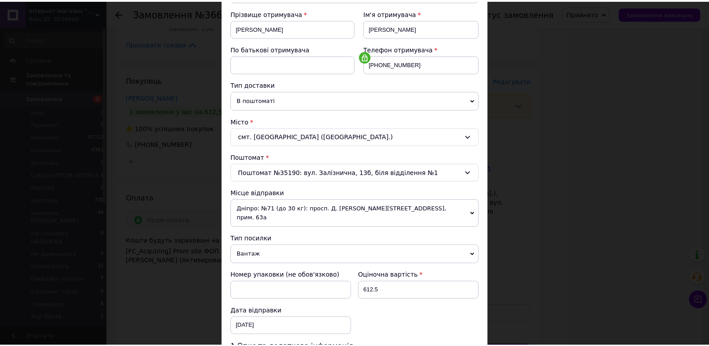
scroll to position [248, 0]
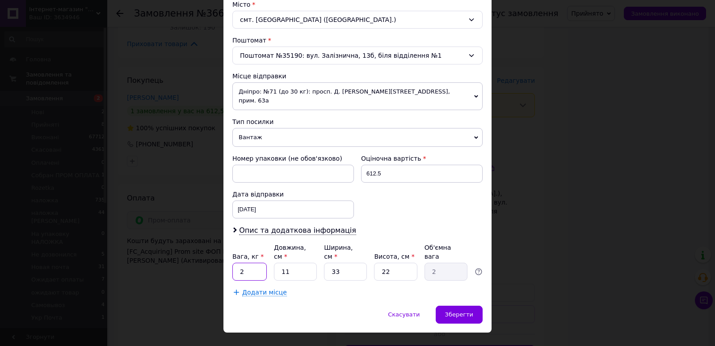
drag, startPoint x: 254, startPoint y: 255, endPoint x: 233, endPoint y: 256, distance: 20.2
click at [233, 262] on input "2" at bounding box center [249, 271] width 34 height 18
type input "0.5"
drag, startPoint x: 345, startPoint y: 260, endPoint x: 327, endPoint y: 260, distance: 17.4
click at [327, 262] on input "33" at bounding box center [345, 271] width 43 height 18
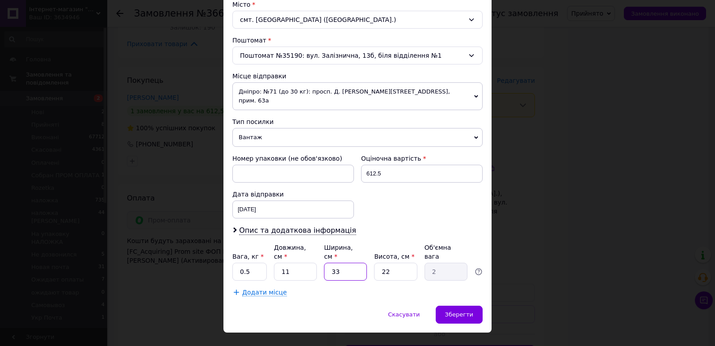
type input "1"
type input "0.1"
type input "15"
type input "0.91"
type input "15"
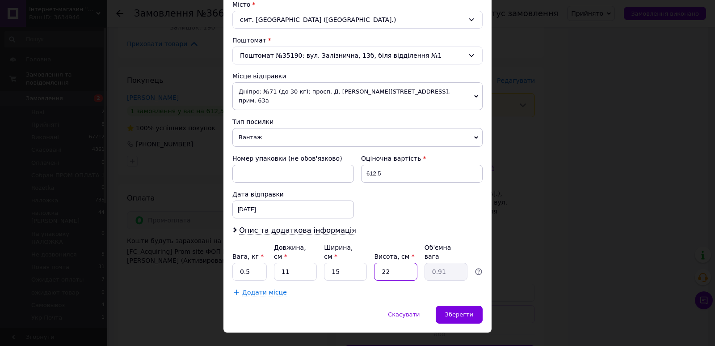
drag, startPoint x: 396, startPoint y: 254, endPoint x: 376, endPoint y: 254, distance: 20.1
click at [376, 262] on input "22" at bounding box center [395, 271] width 43 height 18
type input "1"
type input "0.1"
type input "10"
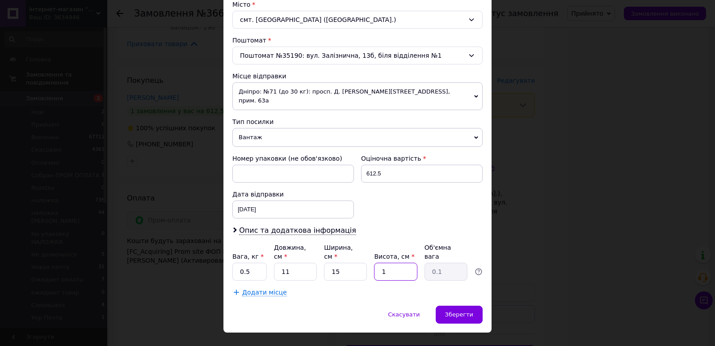
type input "0.41"
type input "10"
click at [459, 305] on div "Зберегти" at bounding box center [459, 314] width 47 height 18
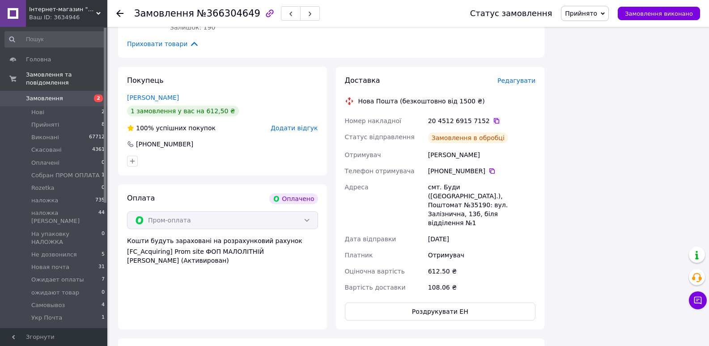
click at [493, 117] on icon at bounding box center [496, 120] width 7 height 7
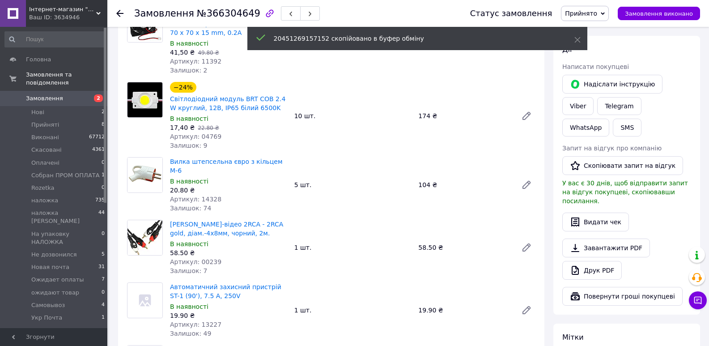
scroll to position [72, 0]
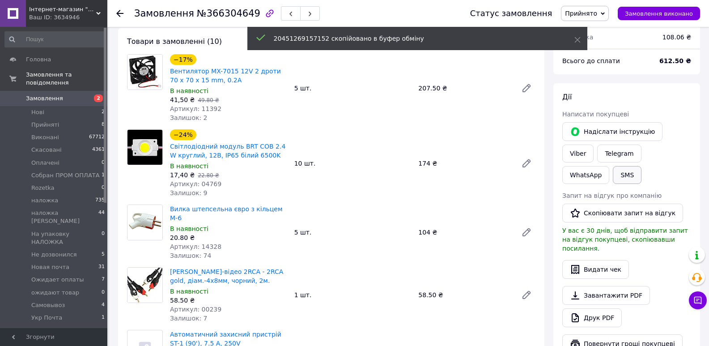
click at [641, 166] on button "SMS" at bounding box center [627, 175] width 29 height 18
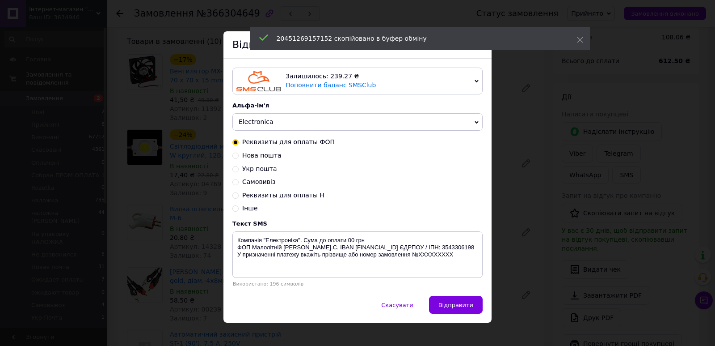
click at [270, 159] on span "Нова пошта" at bounding box center [261, 155] width 39 height 7
click at [239, 158] on input "Нова пошта" at bounding box center [235, 155] width 6 height 6
radio input "true"
radio input "false"
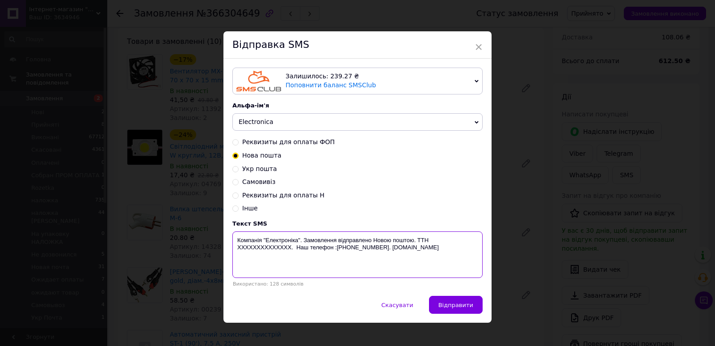
click at [266, 256] on textarea "Компанія "Електроніка". Замовлення відправлено Новою поштою. ТТН XXXXXXXXXXXXXX…" at bounding box center [357, 254] width 250 height 46
click at [266, 249] on textarea "Компанія "Електроніка". Замовлення відправлено Новою поштою. ТТН XXXXXXXXXXXXXX…" at bounding box center [357, 254] width 250 height 46
paste textarea "20451269157152"
type textarea "Компанія "Електроніка". Замовлення відправлено Новою поштою. ТТН [PHONE_NUMBER]…"
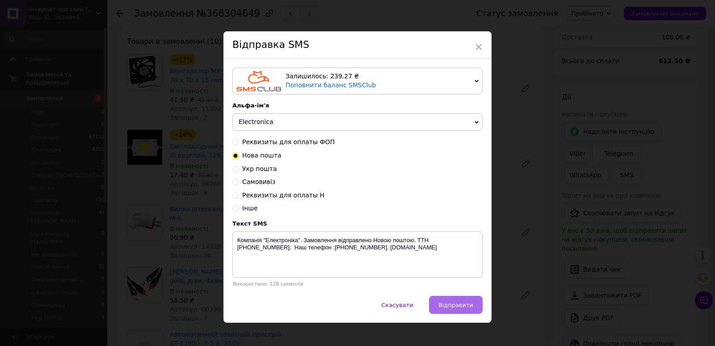
click at [458, 308] on span "Відправити" at bounding box center [456, 304] width 35 height 7
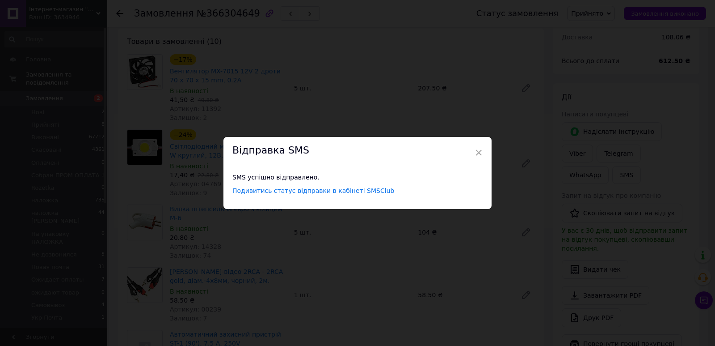
click at [482, 153] on div "Відправка SMS" at bounding box center [358, 150] width 268 height 27
click at [476, 153] on span "×" at bounding box center [479, 152] width 8 height 15
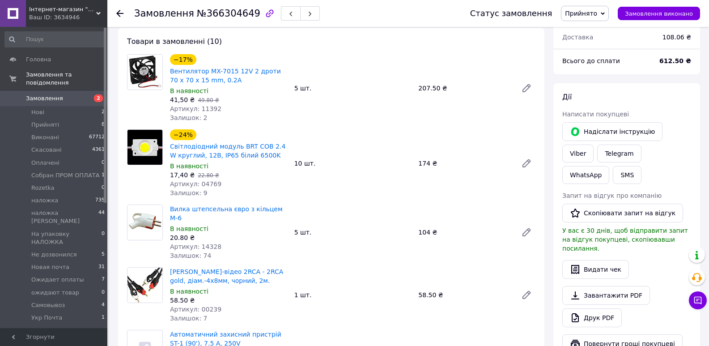
click at [609, 10] on span "Прийнято" at bounding box center [585, 13] width 48 height 15
click at [598, 69] on li "Cобран ПРОМ ОПЛАТА" at bounding box center [604, 71] width 86 height 13
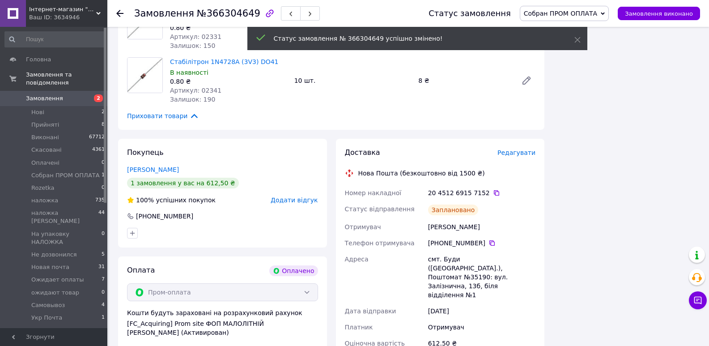
scroll to position [653, 0]
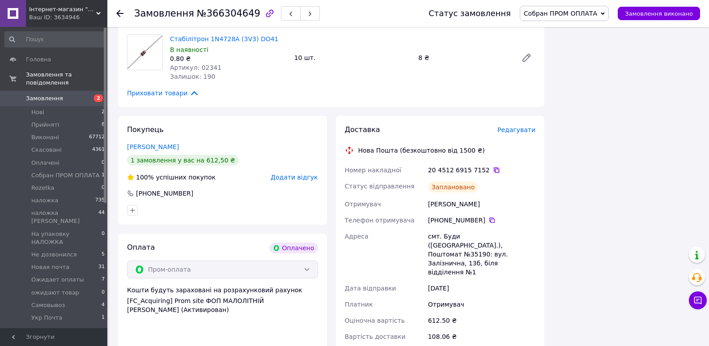
click at [493, 166] on icon at bounding box center [496, 169] width 7 height 7
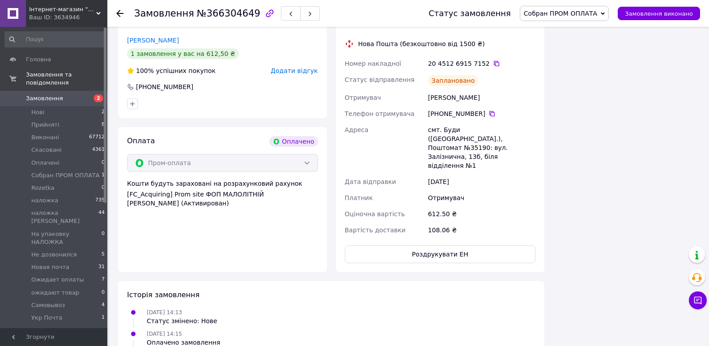
scroll to position [715, 0]
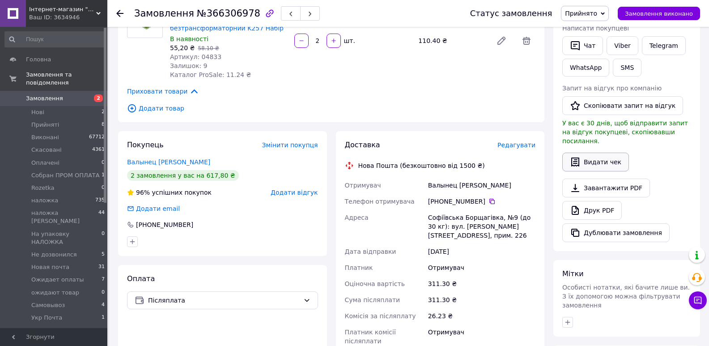
scroll to position [179, 0]
click at [604, 14] on icon at bounding box center [602, 14] width 4 height 4
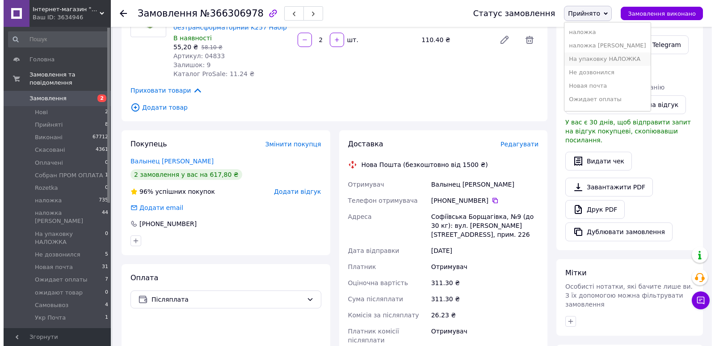
scroll to position [89, 0]
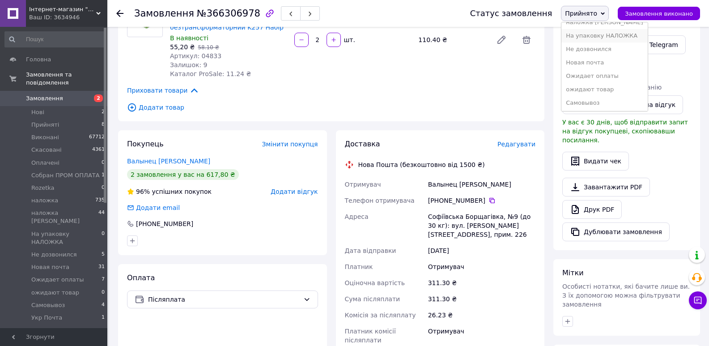
click at [625, 40] on li "На упаковку НАЛОЖКА" at bounding box center [604, 35] width 86 height 13
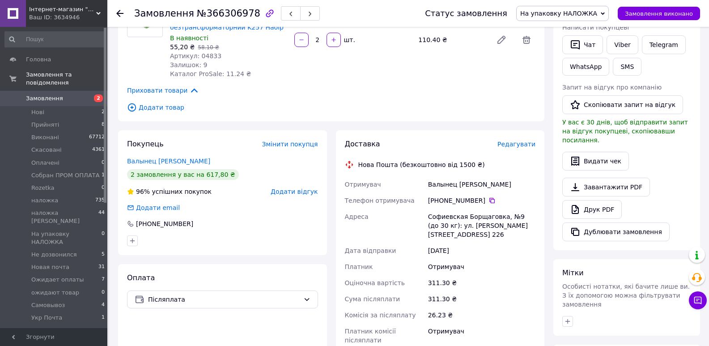
click at [506, 140] on span "Редагувати" at bounding box center [516, 143] width 38 height 7
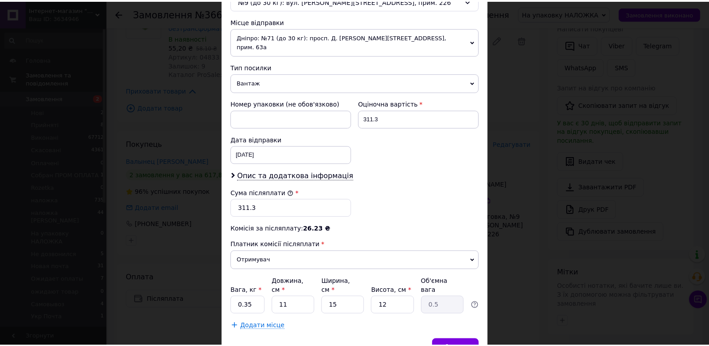
scroll to position [337, 0]
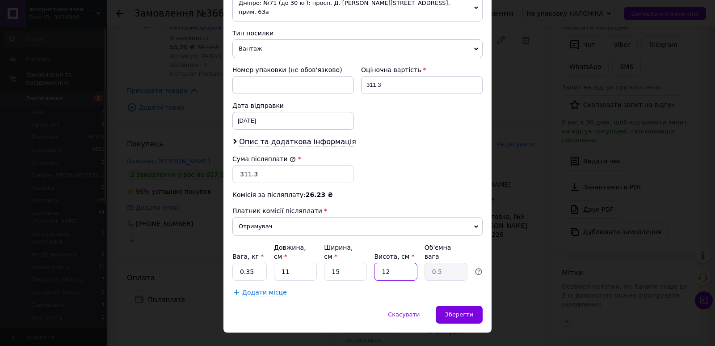
drag, startPoint x: 403, startPoint y: 253, endPoint x: 366, endPoint y: 260, distance: 37.8
click at [367, 260] on div "Вага, кг * 0.35 Довжина, см * 11 Ширина, см * 15 Висота, см * 12 Об'ємна вага 0…" at bounding box center [357, 262] width 250 height 38
type input "5"
type input "0.21"
type input "5"
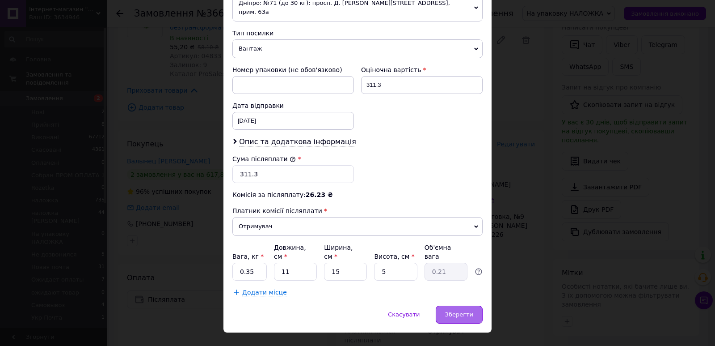
click at [468, 305] on div "Зберегти" at bounding box center [459, 314] width 47 height 18
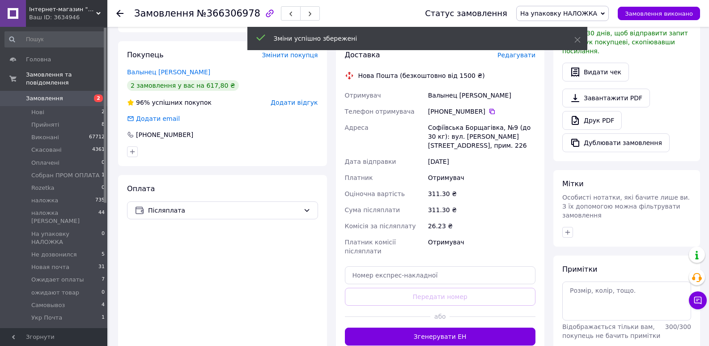
scroll to position [268, 0]
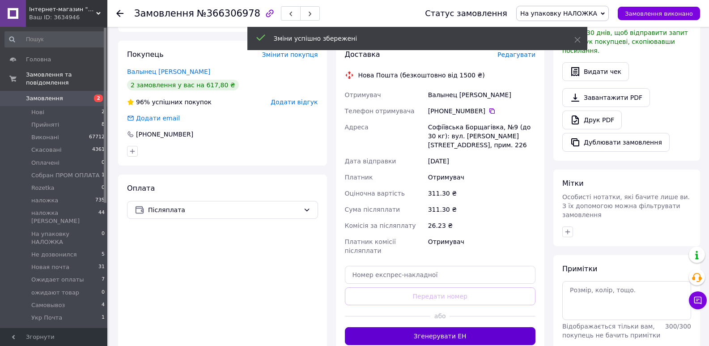
click at [468, 327] on button "Згенерувати ЕН" at bounding box center [440, 336] width 191 height 18
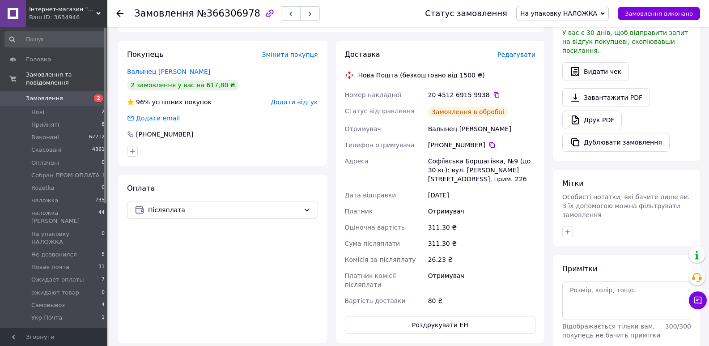
click at [493, 91] on icon at bounding box center [496, 94] width 7 height 7
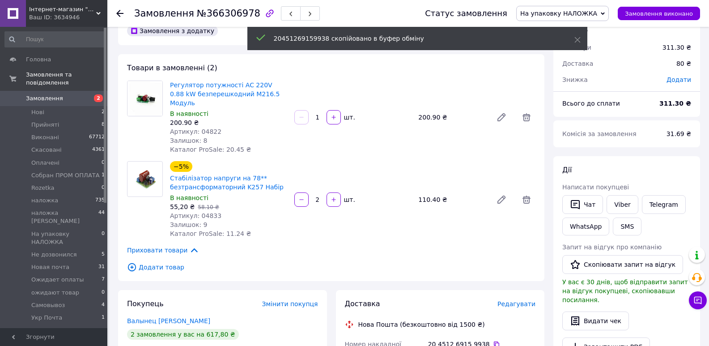
scroll to position [0, 0]
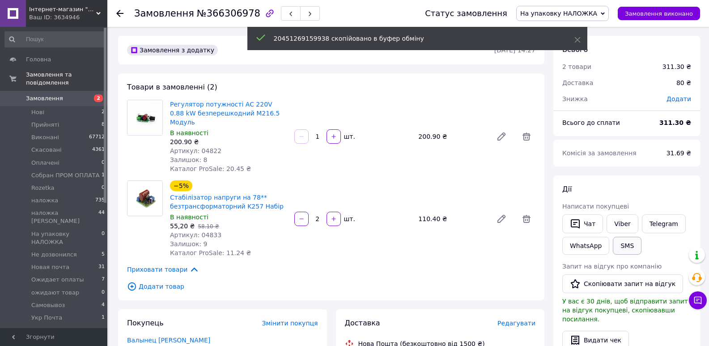
click at [634, 248] on button "SMS" at bounding box center [627, 246] width 29 height 18
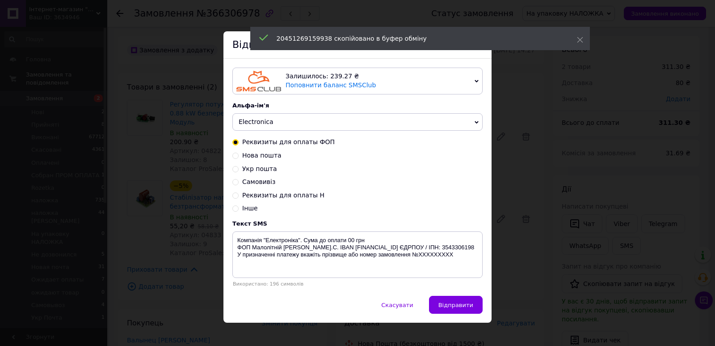
click at [252, 156] on span "Нова пошта" at bounding box center [261, 155] width 39 height 7
click at [239, 156] on input "Нова пошта" at bounding box center [235, 155] width 6 height 6
radio input "true"
radio input "false"
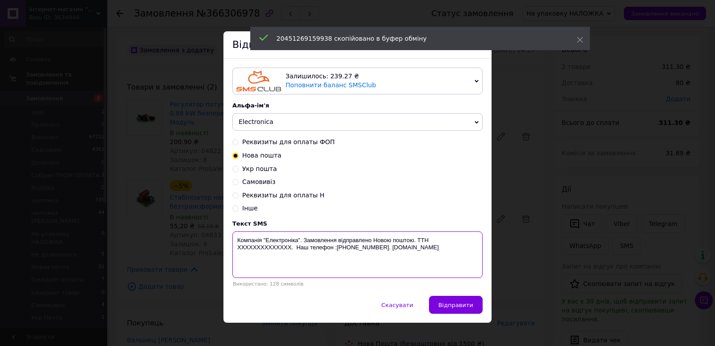
click at [257, 249] on textarea "Компанія "Електроніка". Замовлення відправлено Новою поштою. ТТН XXXXXXXXXXXXXX…" at bounding box center [357, 254] width 250 height 46
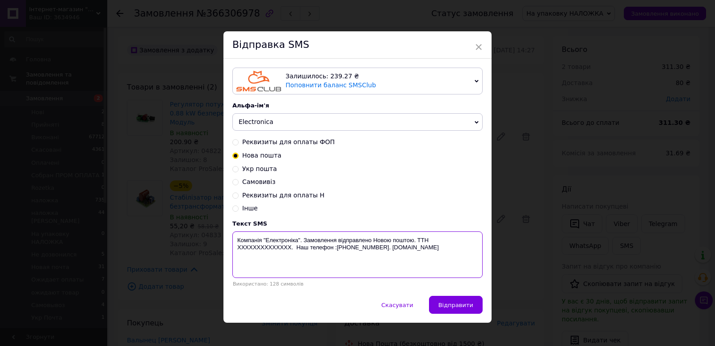
paste textarea "20451269159938"
type textarea "Компанія "Електроніка". Замовлення відправлено Новою поштою. ТТН 20451269159938…"
click at [469, 307] on span "Відправити" at bounding box center [456, 304] width 35 height 7
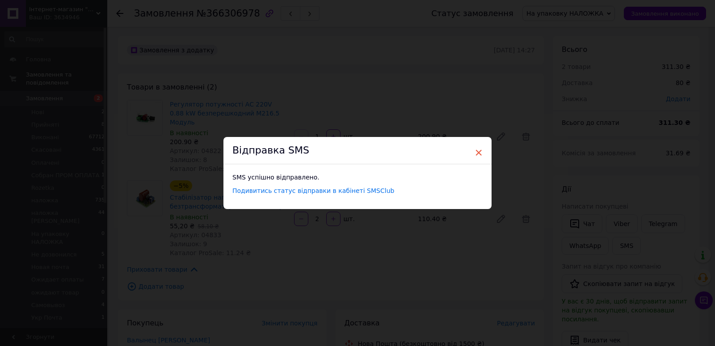
click at [478, 154] on span "×" at bounding box center [479, 152] width 8 height 15
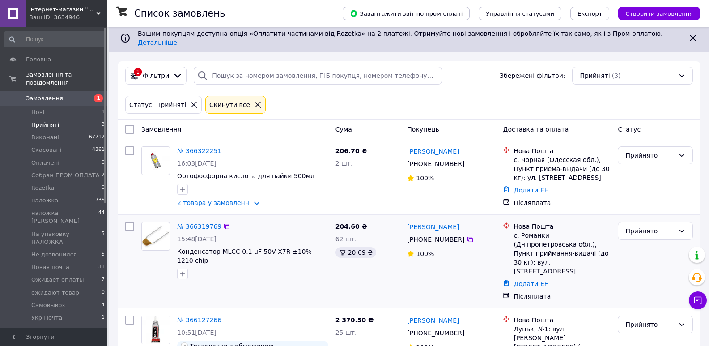
scroll to position [68, 0]
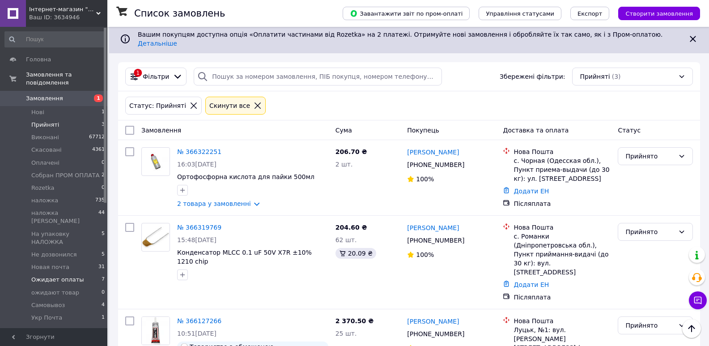
click at [71, 275] on span "Ожидает оплаты" at bounding box center [57, 279] width 53 height 8
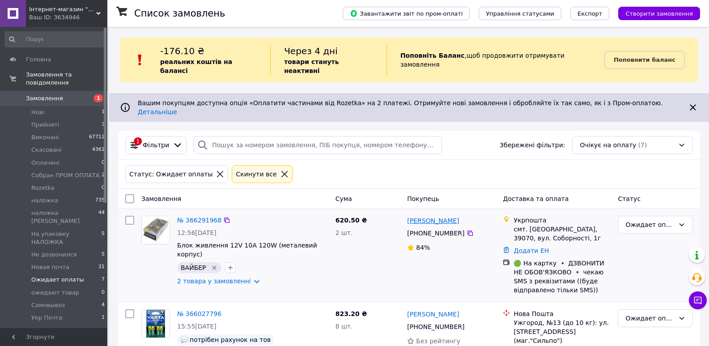
drag, startPoint x: 470, startPoint y: 201, endPoint x: 438, endPoint y: 205, distance: 32.4
click at [438, 215] on div "[PERSON_NAME]" at bounding box center [451, 220] width 90 height 11
copy link "[PERSON_NAME]"
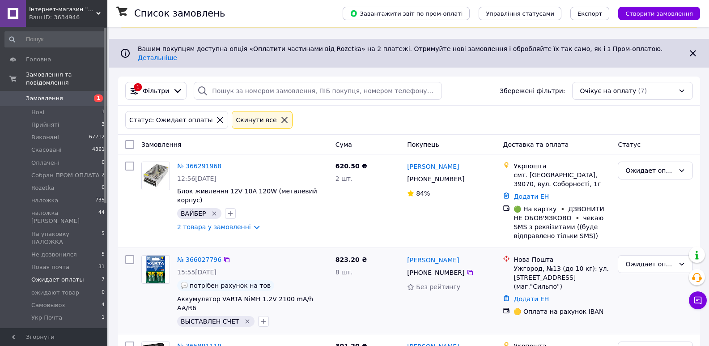
scroll to position [89, 0]
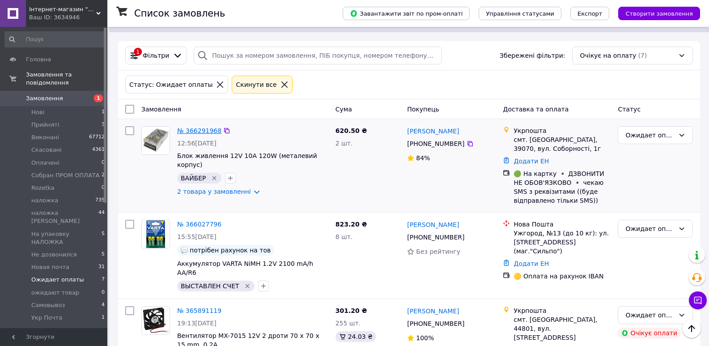
click at [211, 127] on link "№ 366291968" at bounding box center [199, 130] width 44 height 7
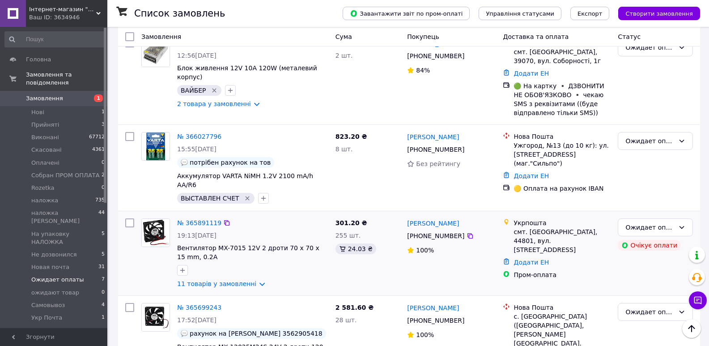
scroll to position [224, 0]
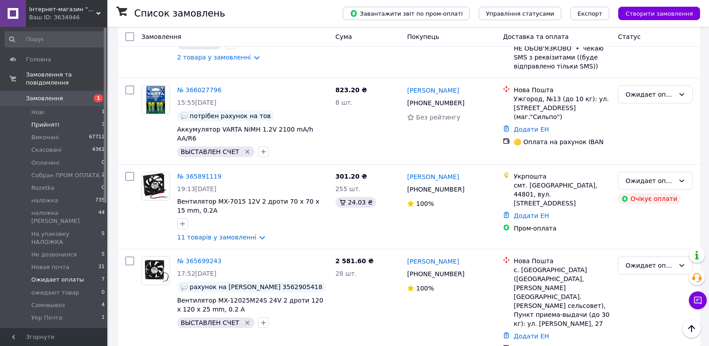
click at [56, 118] on li "Прийняті 3" at bounding box center [55, 124] width 110 height 13
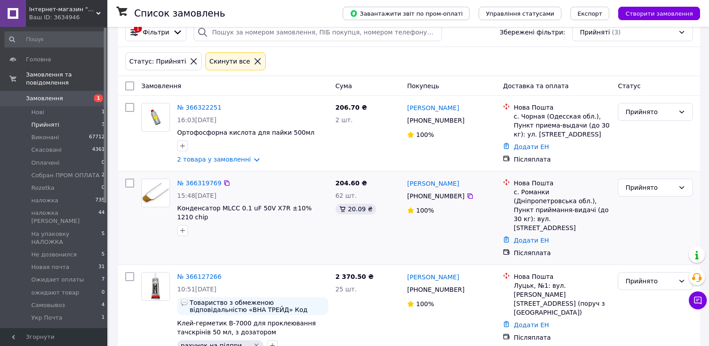
scroll to position [113, 0]
drag, startPoint x: 451, startPoint y: 166, endPoint x: 430, endPoint y: 167, distance: 21.0
click at [430, 177] on div "Кирило Малишев" at bounding box center [451, 182] width 90 height 11
copy link "Малишев"
drag, startPoint x: 461, startPoint y: 89, endPoint x: 428, endPoint y: 94, distance: 32.5
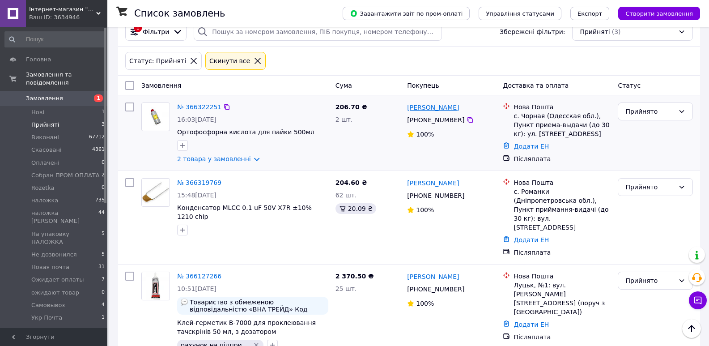
click at [428, 101] on div "Андрій Даріенко" at bounding box center [451, 106] width 90 height 11
copy link "[PERSON_NAME]"
click at [200, 103] on link "№ 366322251" at bounding box center [199, 106] width 44 height 7
click at [57, 230] on span "На упаковку НАЛОЖКА" at bounding box center [66, 238] width 70 height 16
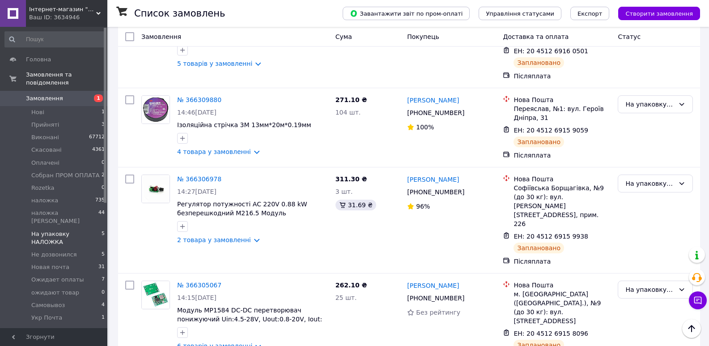
scroll to position [283, 0]
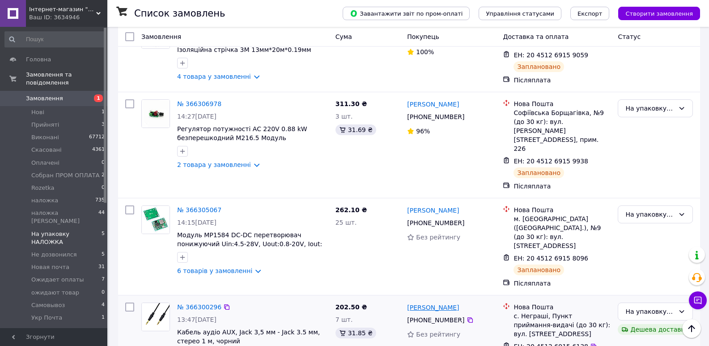
drag, startPoint x: 463, startPoint y: 262, endPoint x: 429, endPoint y: 262, distance: 34.4
click at [429, 301] on div "Данило Кучеренко" at bounding box center [451, 306] width 90 height 11
copy link "Кучеренко"
drag, startPoint x: 471, startPoint y: 178, endPoint x: 442, endPoint y: 177, distance: 29.1
click at [442, 204] on div "Володимир Савченко" at bounding box center [451, 209] width 90 height 11
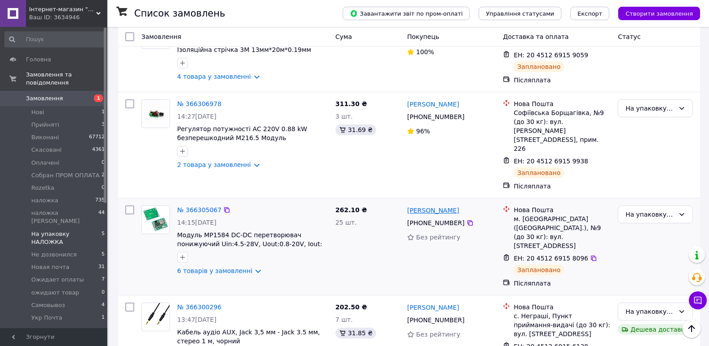
copy link "Савченко"
drag, startPoint x: 469, startPoint y: 85, endPoint x: 433, endPoint y: 91, distance: 36.6
click at [433, 98] on div "Виталий Валынец" at bounding box center [451, 103] width 90 height 11
copy link "Валынец"
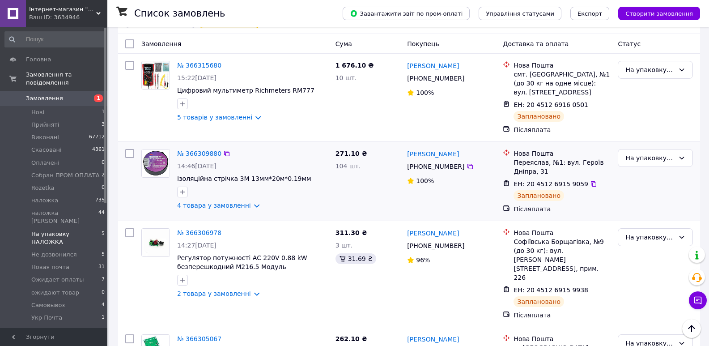
scroll to position [149, 0]
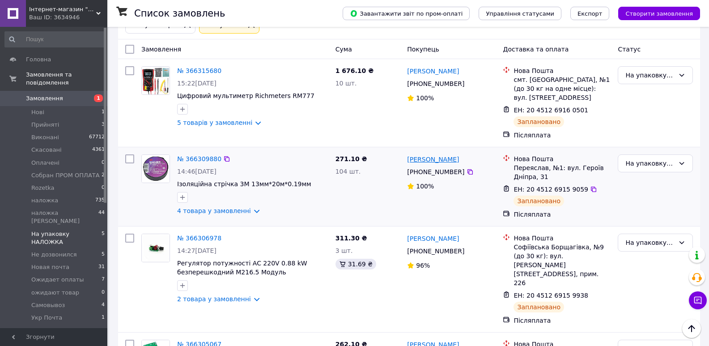
drag, startPoint x: 463, startPoint y: 140, endPoint x: 429, endPoint y: 145, distance: 34.3
click at [429, 153] on div "Сергій Пастухов" at bounding box center [451, 158] width 90 height 11
copy link "Пастухов"
drag, startPoint x: 460, startPoint y: 53, endPoint x: 428, endPoint y: 56, distance: 32.3
click at [428, 65] on div "Василь Костяк" at bounding box center [451, 70] width 90 height 11
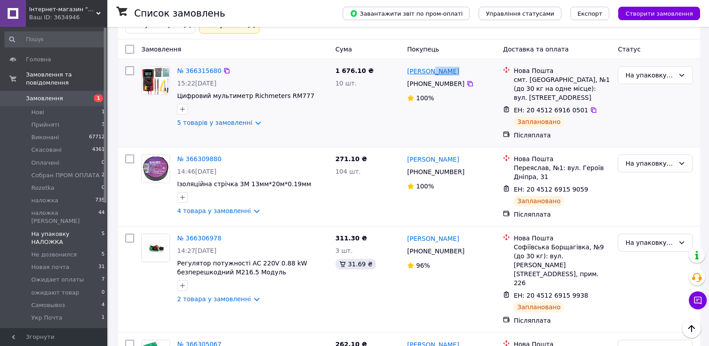
copy link "Костяк"
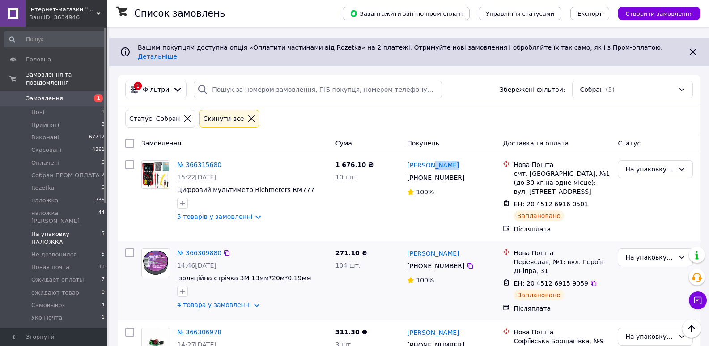
scroll to position [0, 0]
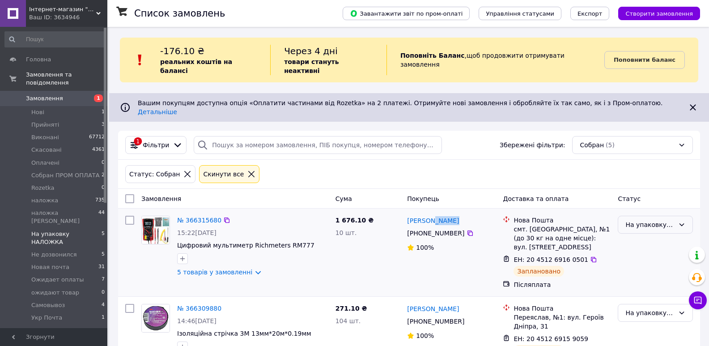
click at [646, 220] on div "На упаковку НАЛОЖКА" at bounding box center [649, 225] width 49 height 10
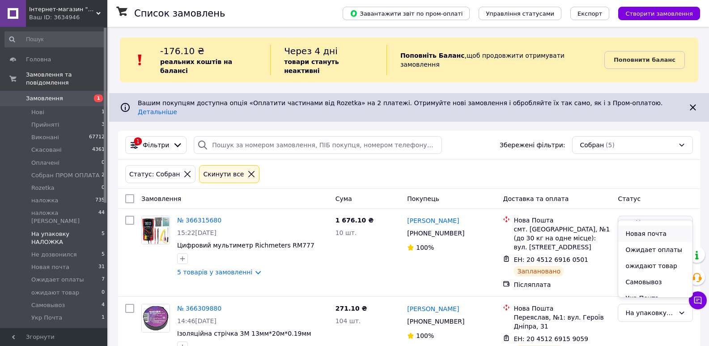
click at [638, 225] on li "Новая почта" at bounding box center [655, 233] width 74 height 16
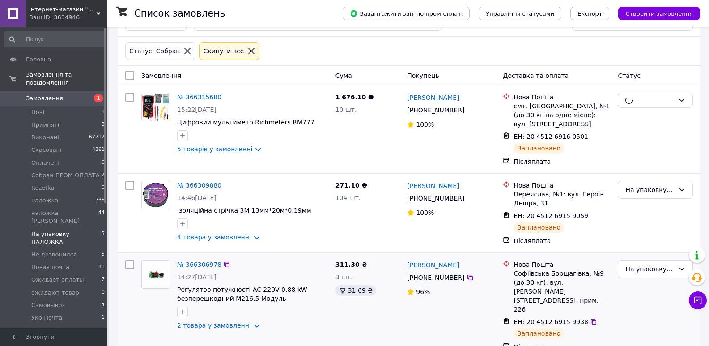
scroll to position [134, 0]
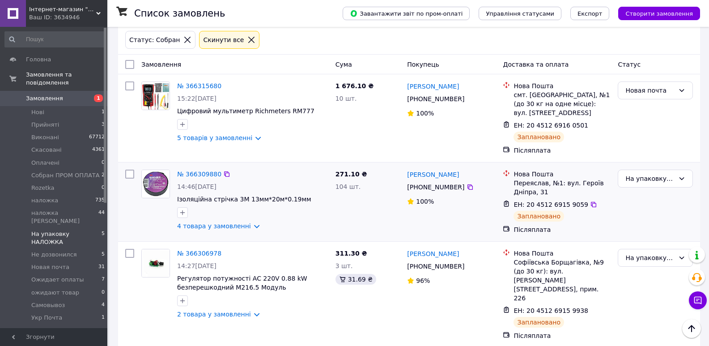
click at [674, 172] on div "На упаковку НАЛОЖКА" at bounding box center [655, 202] width 82 height 72
click at [672, 173] on div "На упаковку НАЛОЖКА" at bounding box center [649, 178] width 49 height 10
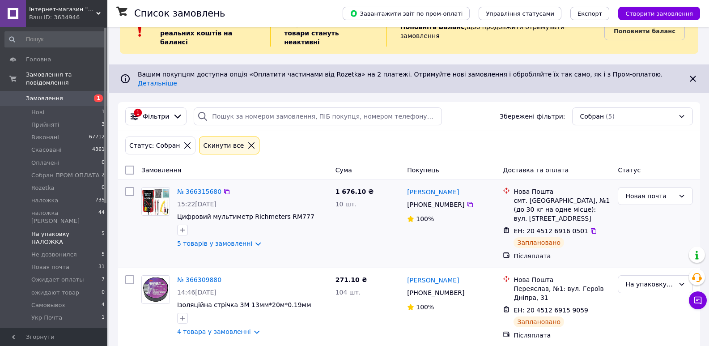
scroll to position [45, 0]
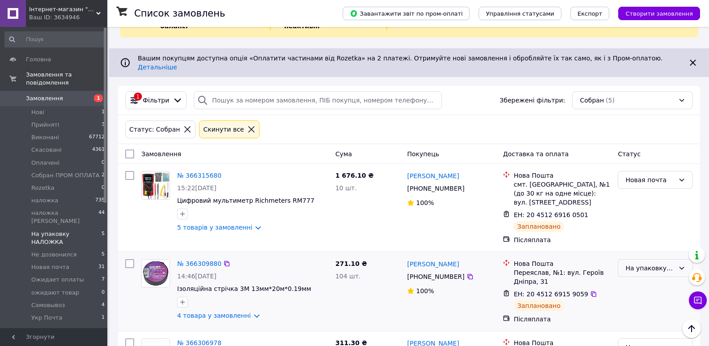
click at [657, 259] on div "На упаковку НАЛОЖКА" at bounding box center [654, 268] width 75 height 18
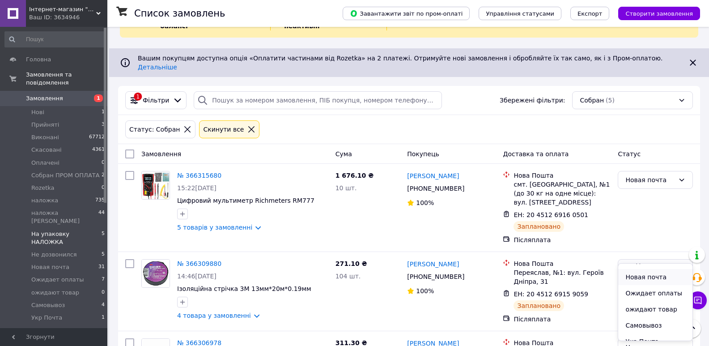
click at [642, 269] on li "Новая почта" at bounding box center [655, 277] width 74 height 16
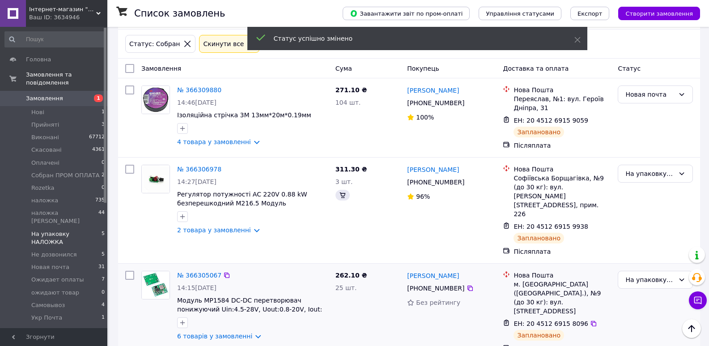
scroll to position [195, 0]
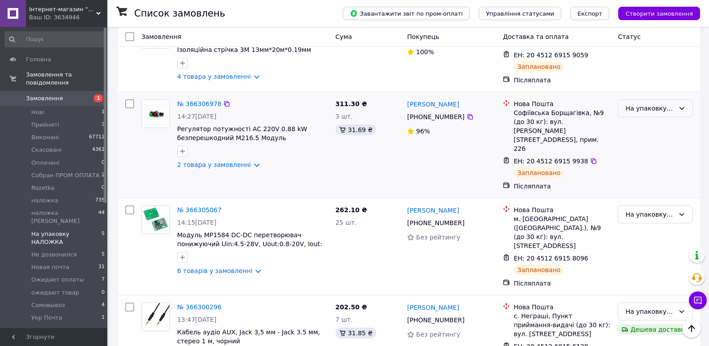
click at [635, 103] on div "На упаковку НАЛОЖКА" at bounding box center [649, 108] width 49 height 10
click at [638, 110] on li "Новая почта" at bounding box center [655, 117] width 74 height 16
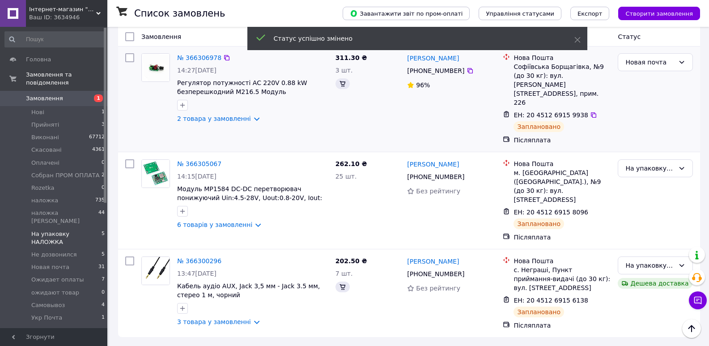
scroll to position [116, 0]
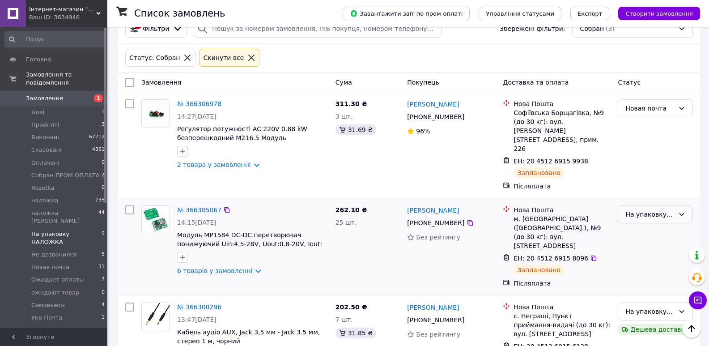
click at [670, 209] on div "На упаковку НАЛОЖКА" at bounding box center [649, 214] width 49 height 10
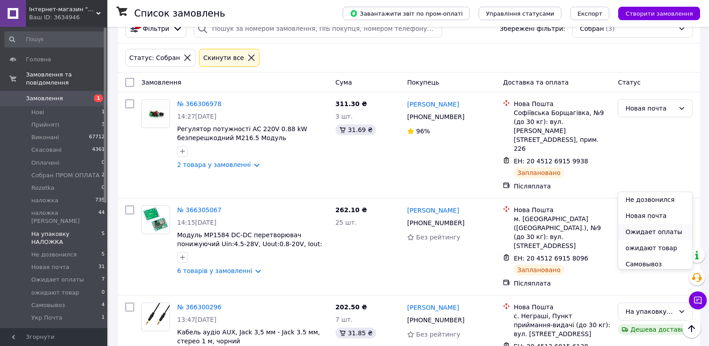
scroll to position [157, 0]
click at [637, 199] on li "Новая почта" at bounding box center [655, 205] width 74 height 16
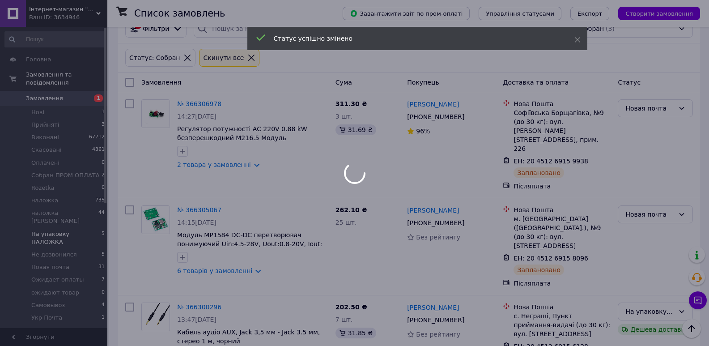
scroll to position [28, 0]
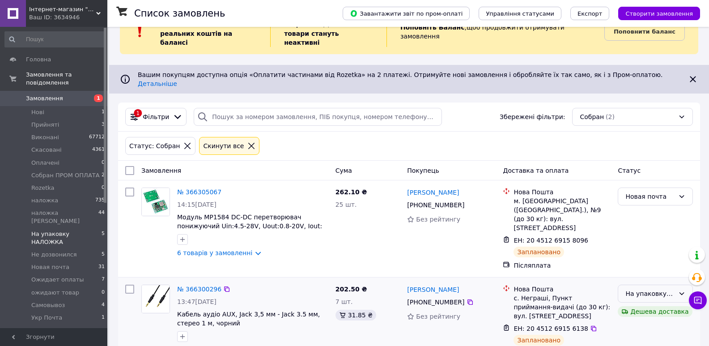
click at [647, 288] on div "На упаковку НАЛОЖКА" at bounding box center [649, 293] width 49 height 10
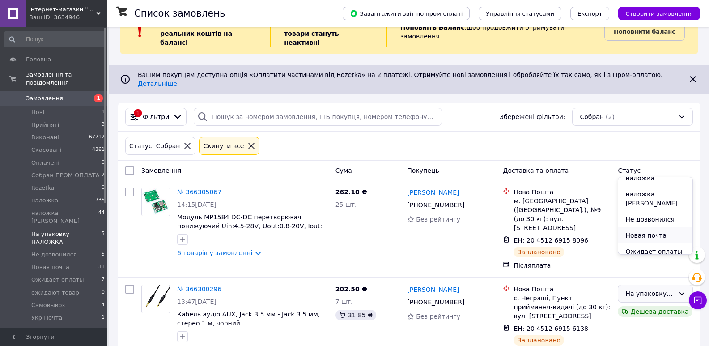
scroll to position [113, 0]
click at [647, 228] on li "Новая почта" at bounding box center [655, 235] width 74 height 16
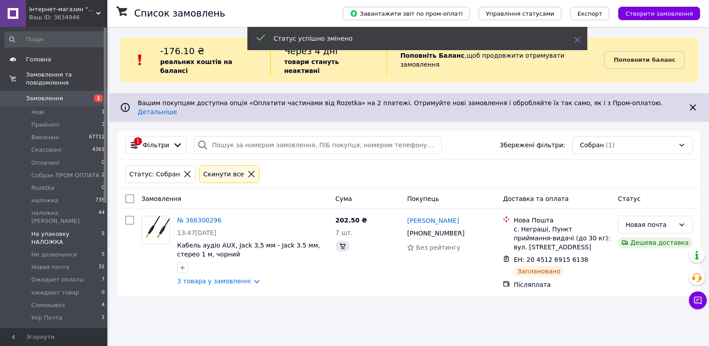
scroll to position [0, 0]
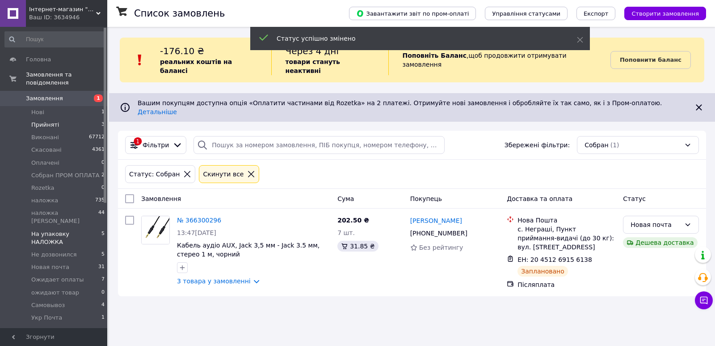
click at [74, 120] on li "Прийняті 3" at bounding box center [55, 124] width 110 height 13
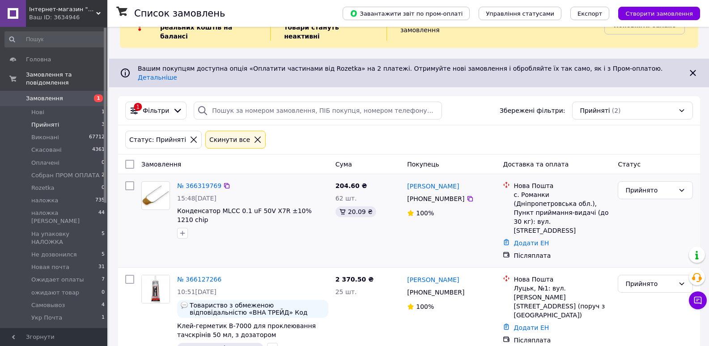
scroll to position [37, 0]
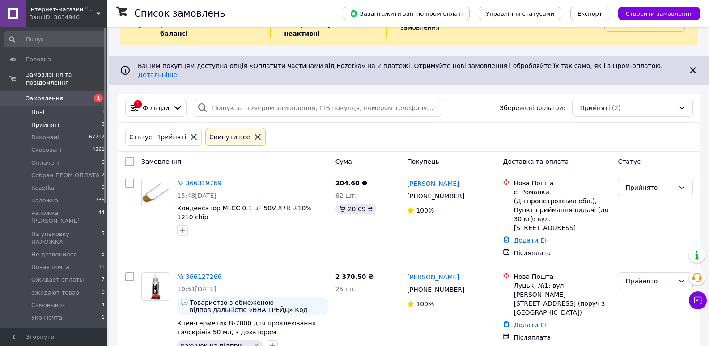
click at [68, 106] on li "Нові 1" at bounding box center [55, 112] width 110 height 13
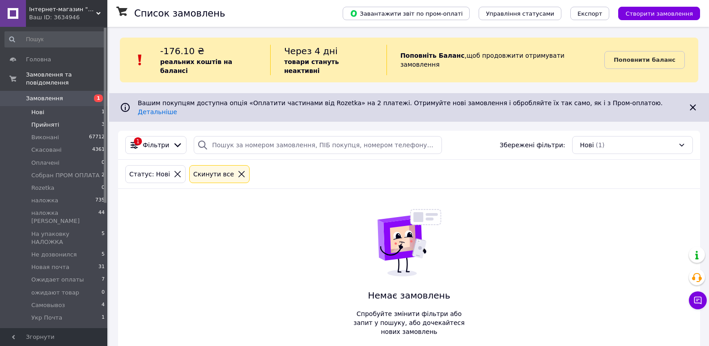
click at [60, 118] on li "Прийняті 3" at bounding box center [55, 124] width 110 height 13
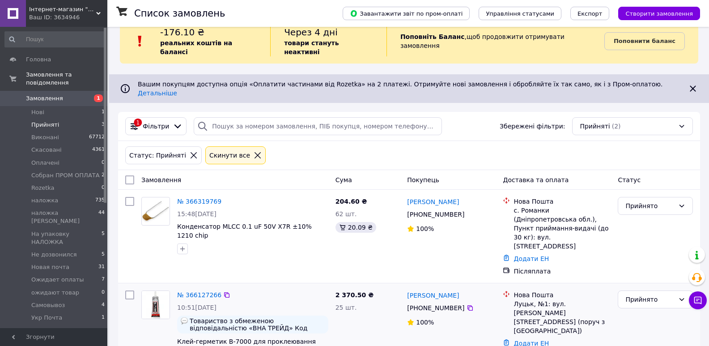
scroll to position [37, 0]
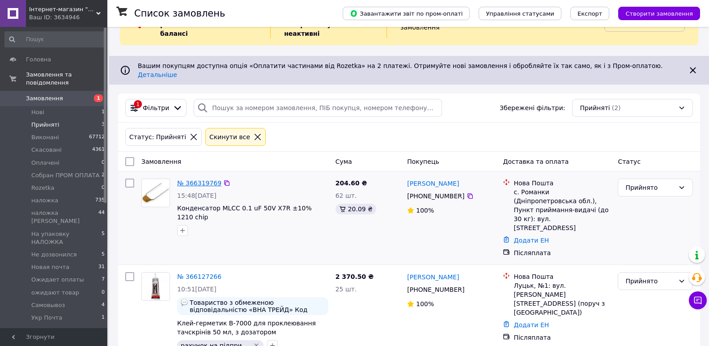
click at [181, 179] on link "№ 366319769" at bounding box center [199, 182] width 44 height 7
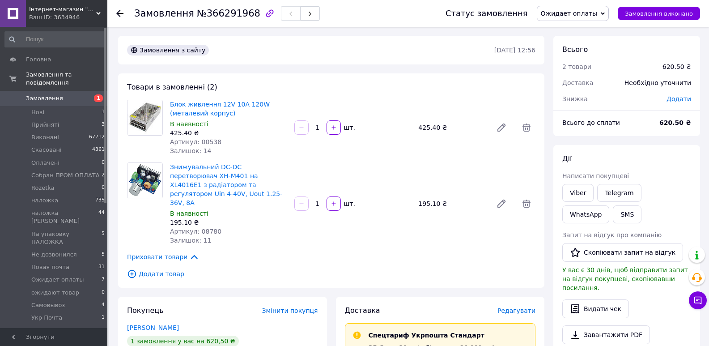
click at [597, 15] on span "Ожидает оплаты" at bounding box center [569, 13] width 57 height 7
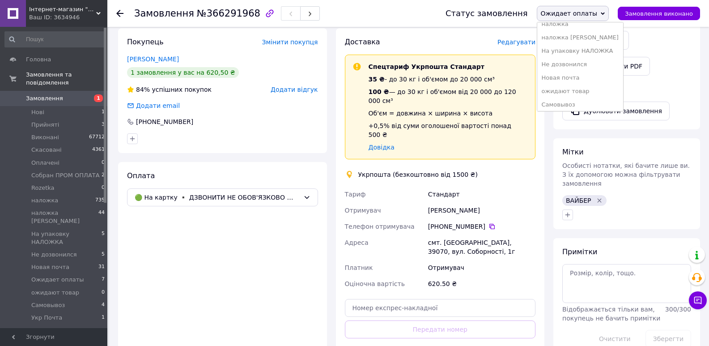
scroll to position [104, 0]
click at [583, 100] on li "Укр Почта" at bounding box center [580, 101] width 86 height 13
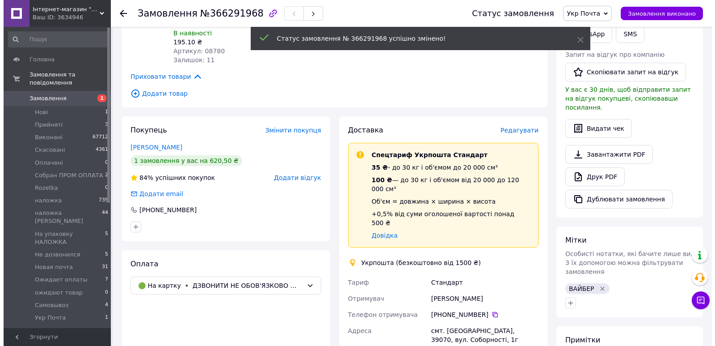
scroll to position [179, 0]
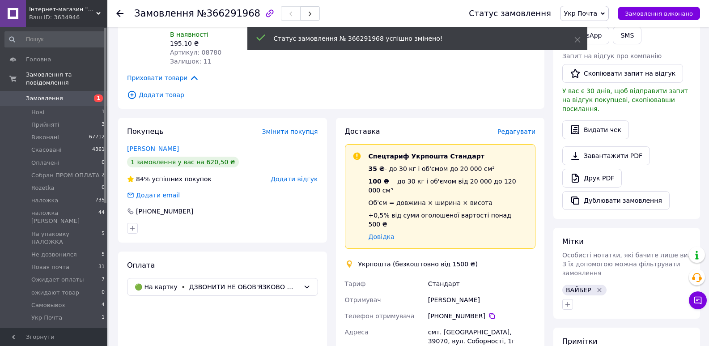
click at [508, 128] on span "Редагувати" at bounding box center [516, 131] width 38 height 7
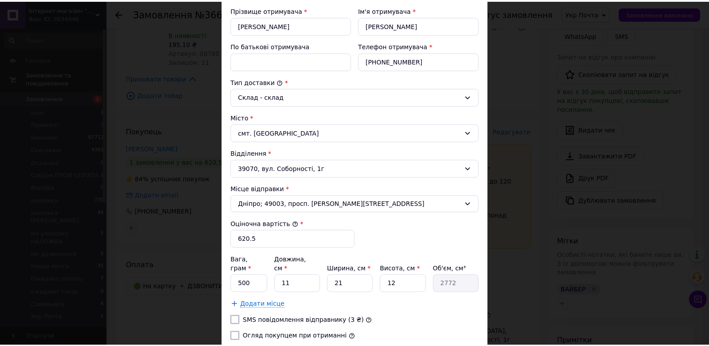
scroll to position [246, 0]
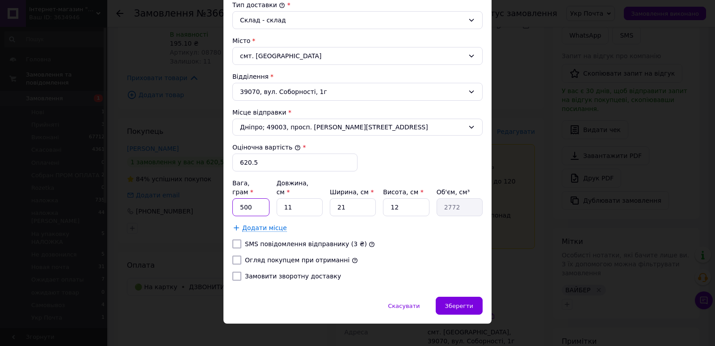
drag, startPoint x: 249, startPoint y: 196, endPoint x: 254, endPoint y: 200, distance: 6.4
click at [249, 198] on input "500" at bounding box center [250, 207] width 37 height 18
drag, startPoint x: 348, startPoint y: 203, endPoint x: 334, endPoint y: 202, distance: 13.9
click at [334, 202] on input "21" at bounding box center [353, 207] width 46 height 18
type input "1"
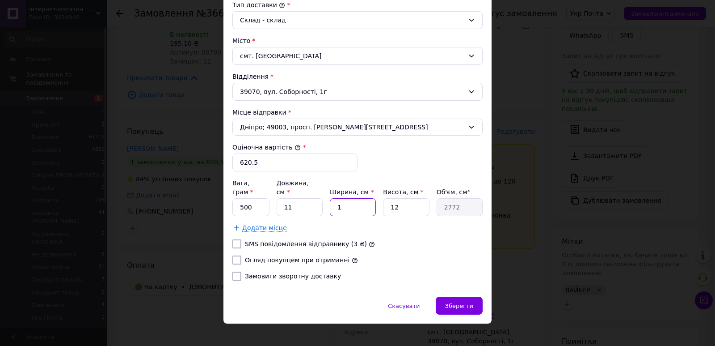
type input "132"
type input "10"
type input "1320"
type input "10"
drag, startPoint x: 401, startPoint y: 191, endPoint x: 386, endPoint y: 194, distance: 15.1
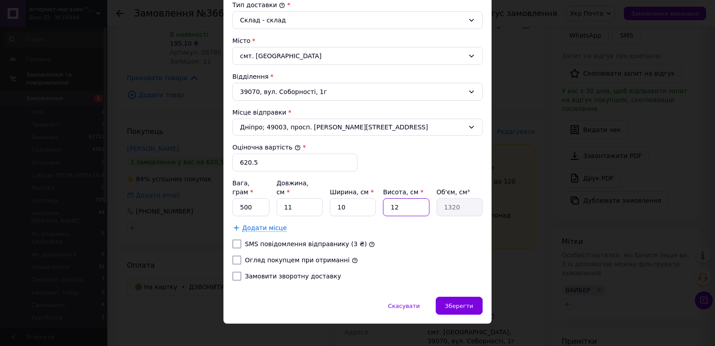
click at [386, 198] on input "12" at bounding box center [406, 207] width 46 height 18
type input "1"
type input "110"
type input "10"
type input "1100"
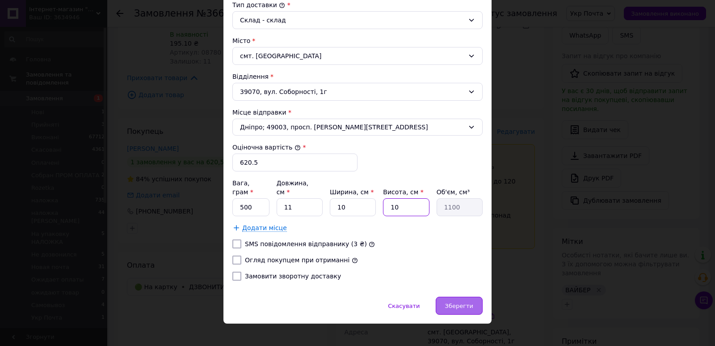
type input "10"
click at [469, 302] on span "Зберегти" at bounding box center [459, 305] width 28 height 7
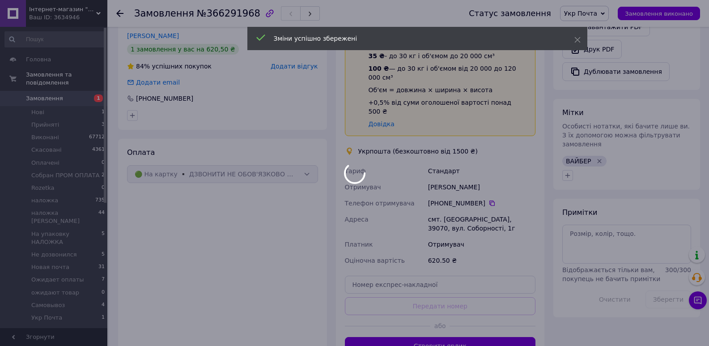
scroll to position [313, 0]
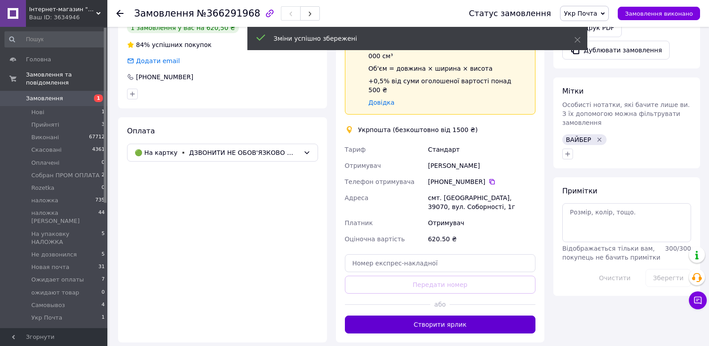
click at [477, 315] on button "Створити ярлик" at bounding box center [440, 324] width 191 height 18
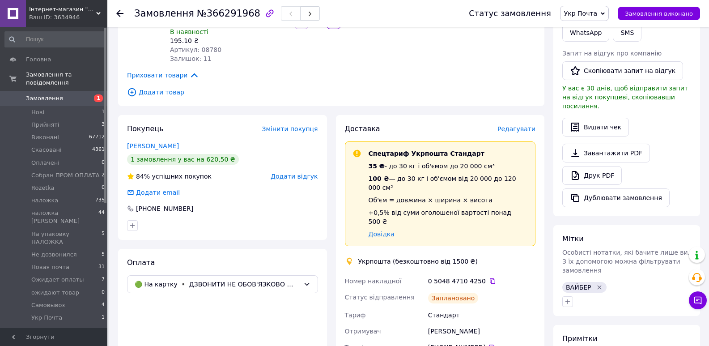
scroll to position [179, 0]
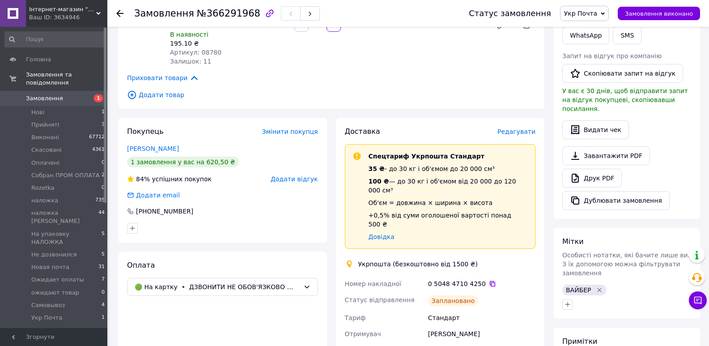
click at [490, 281] on icon at bounding box center [492, 283] width 5 height 5
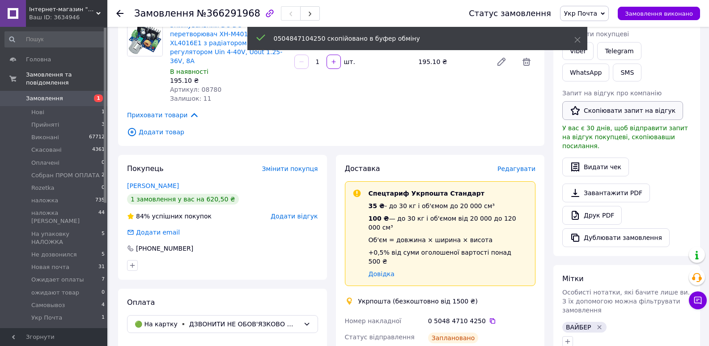
scroll to position [134, 0]
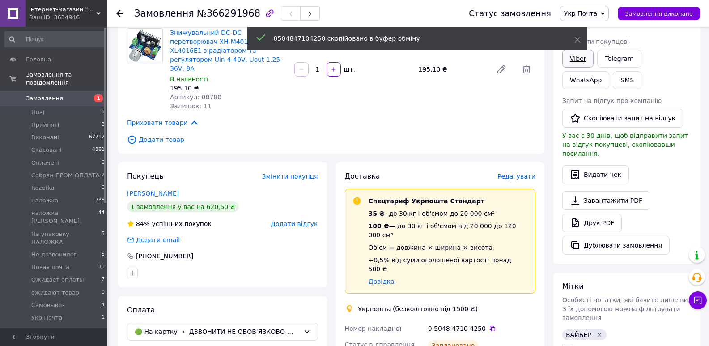
click at [578, 60] on link "Viber" at bounding box center [577, 59] width 31 height 18
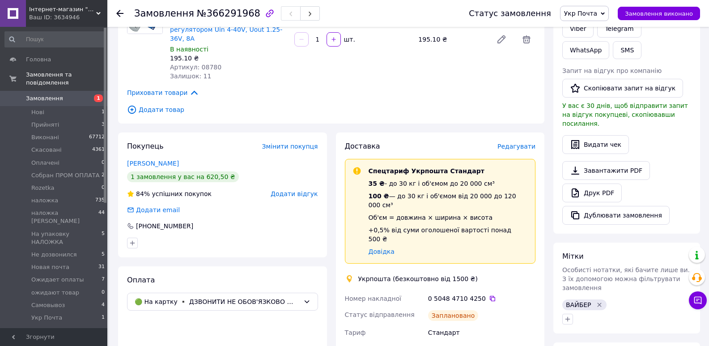
scroll to position [179, 0]
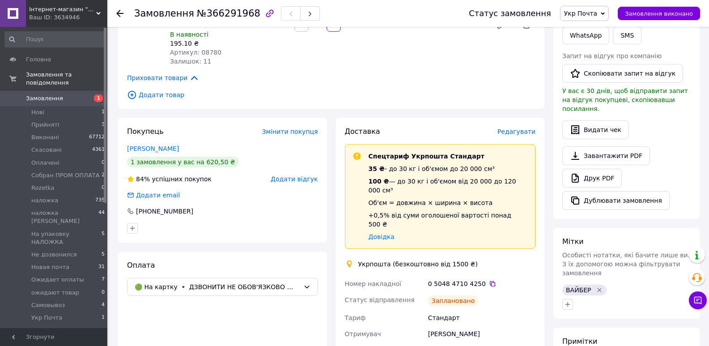
click at [479, 279] on div "0 5048 4710 4250" at bounding box center [481, 283] width 107 height 9
click at [489, 280] on icon at bounding box center [492, 283] width 7 height 7
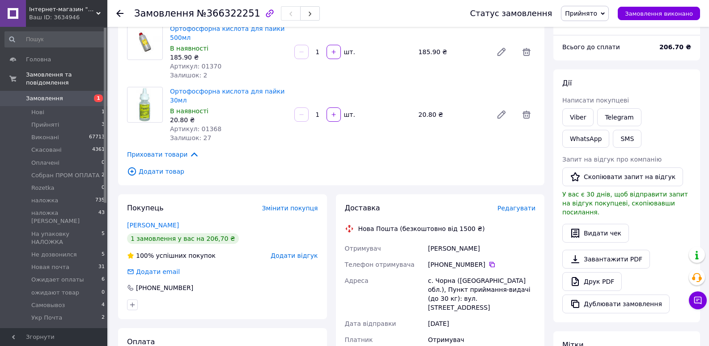
scroll to position [89, 0]
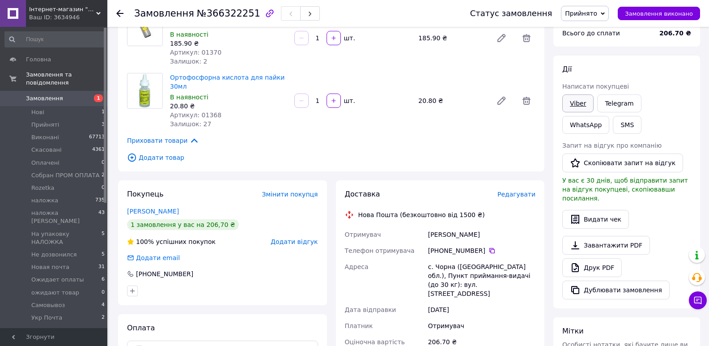
click at [581, 106] on link "Viber" at bounding box center [577, 103] width 31 height 18
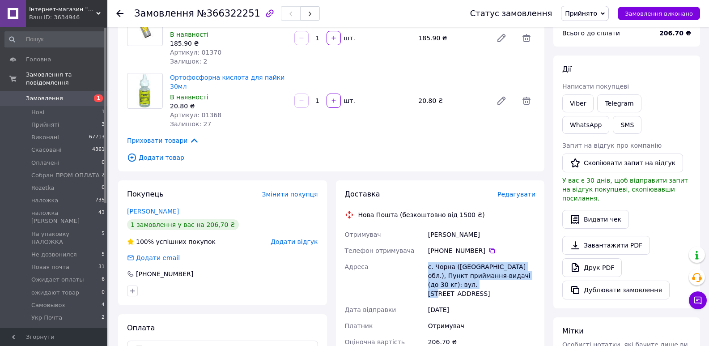
drag, startPoint x: 428, startPoint y: 258, endPoint x: 469, endPoint y: 274, distance: 43.2
click at [469, 274] on div "с. Чорна ([GEOGRAPHIC_DATA] обл.), Пункт приймання-видачі (до 30 кг): вул. [STR…" at bounding box center [481, 279] width 111 height 43
copy div "с. Чорна ([GEOGRAPHIC_DATA] обл.), Пункт приймання-видачі (до 30 кг): вул. [STR…"
click at [597, 12] on span "Прийнято" at bounding box center [581, 13] width 32 height 7
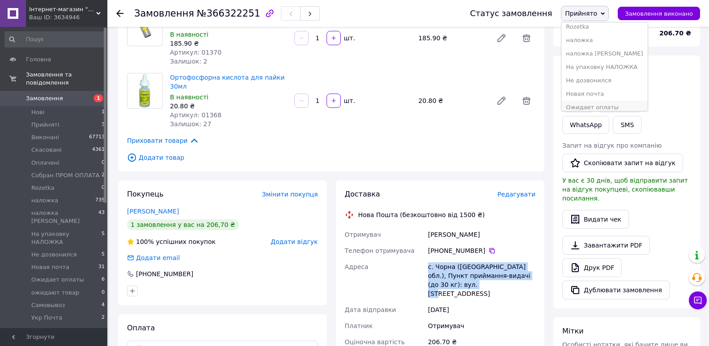
scroll to position [104, 0]
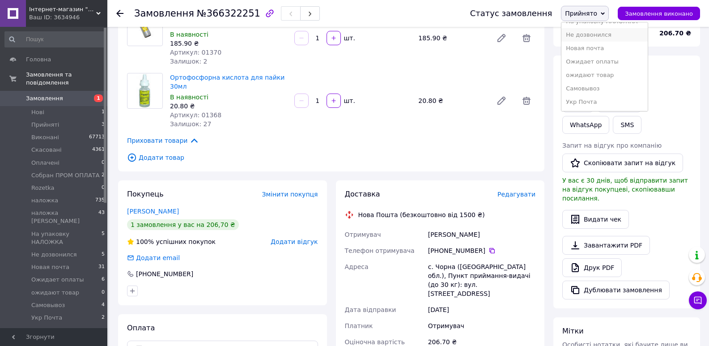
click at [600, 38] on li "Не дозвонился" at bounding box center [604, 34] width 86 height 13
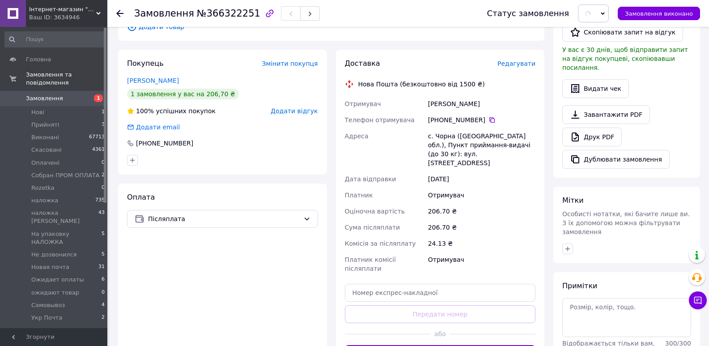
scroll to position [312, 0]
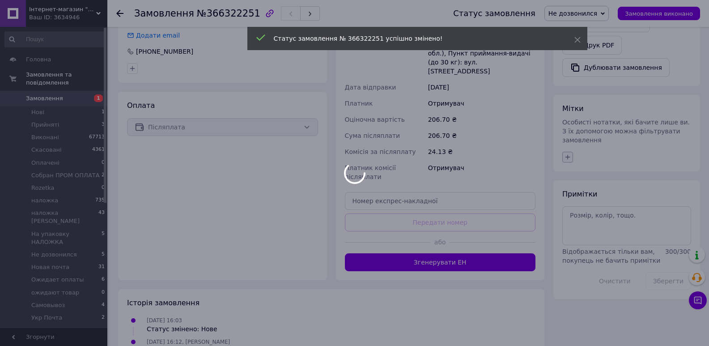
click at [569, 137] on body "Інтернет-магазин "Електроніка" Ваш ID: 3634946 Сайт Інтернет-магазин "Електроні…" at bounding box center [354, 30] width 709 height 684
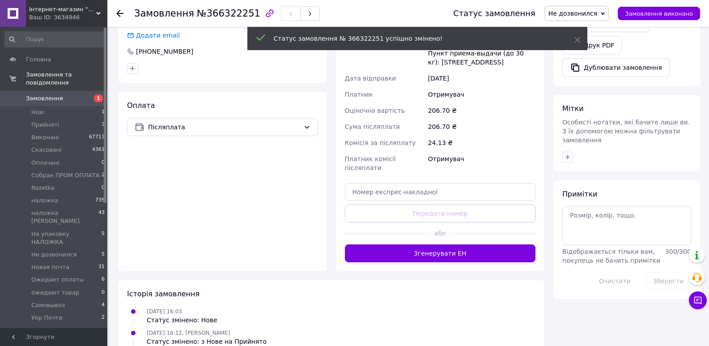
click at [568, 127] on div "Мітки Особисті нотатки, які бачите лише ви. З їх допомогою можна фільтрувати за…" at bounding box center [626, 133] width 147 height 76
click at [568, 153] on icon "button" at bounding box center [567, 156] width 7 height 7
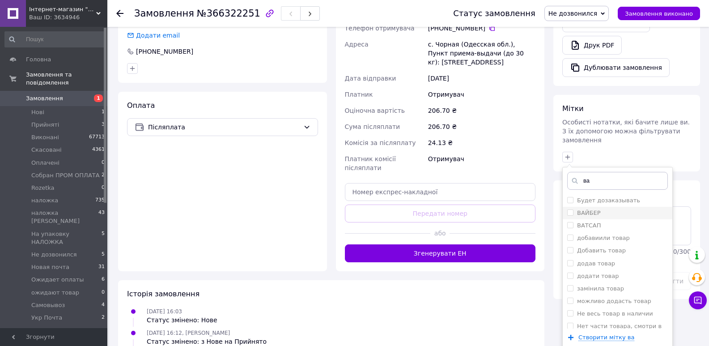
type input "ва"
click at [569, 209] on input "ВАЙБЕР" at bounding box center [570, 212] width 6 height 6
checkbox input "true"
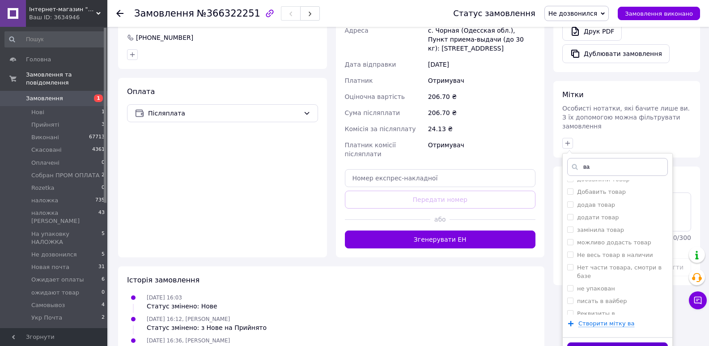
scroll to position [333, 0]
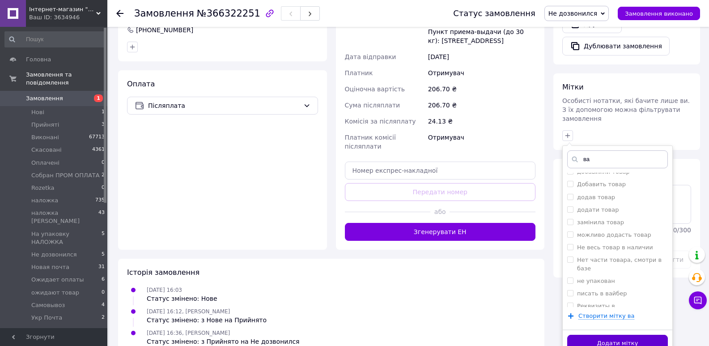
click at [645, 334] on button "Додати мітку" at bounding box center [617, 342] width 101 height 17
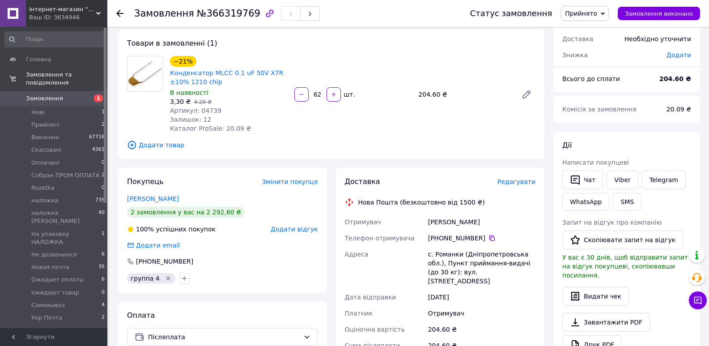
scroll to position [28, 0]
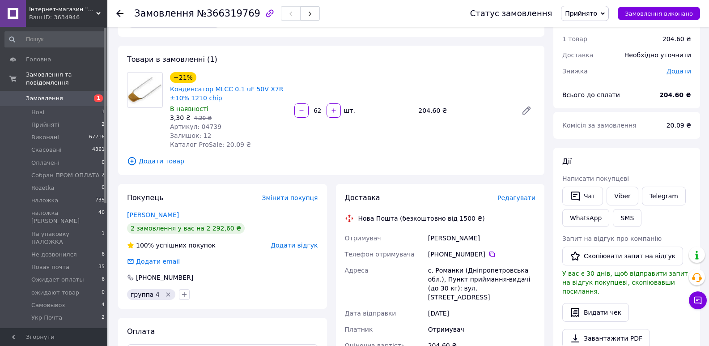
click at [283, 85] on link "Конденсатор MLCC 0.1 uF 50V X7R ±10% 1210 chip" at bounding box center [226, 93] width 113 height 16
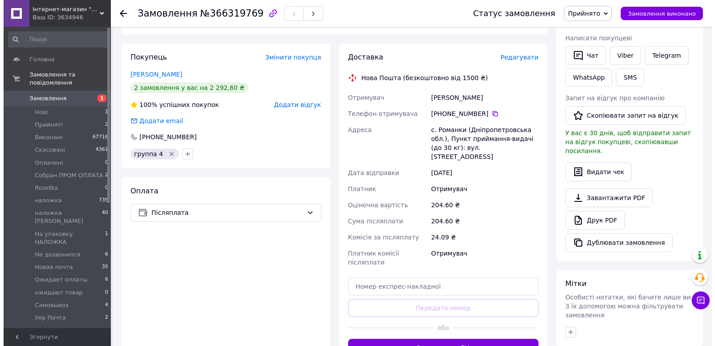
scroll to position [179, 0]
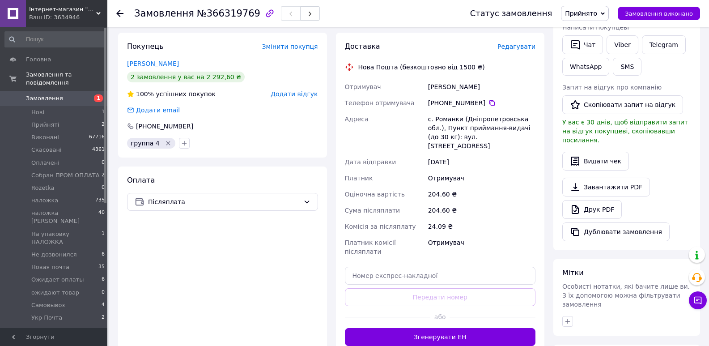
click at [511, 45] on span "Редагувати" at bounding box center [516, 46] width 38 height 7
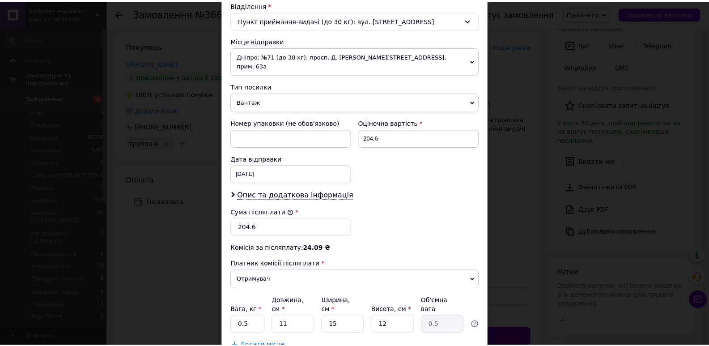
scroll to position [337, 0]
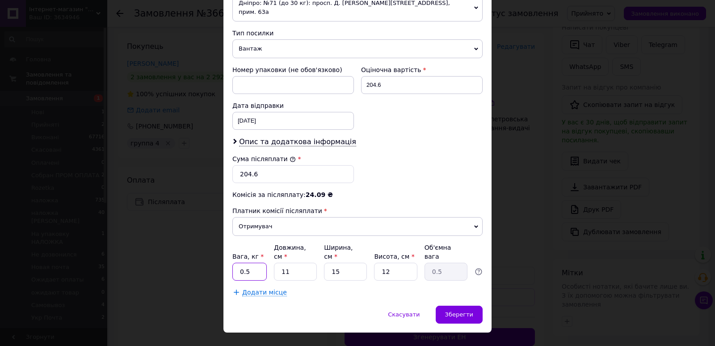
click at [256, 262] on input "0.5" at bounding box center [249, 271] width 34 height 18
type input "0.1"
drag, startPoint x: 297, startPoint y: 254, endPoint x: 271, endPoint y: 257, distance: 26.1
click at [271, 257] on div "Вага, кг * 0.1 Довжина, см * 11 Ширина, см * 15 Висота, см * 12 Об'ємна вага 0.5" at bounding box center [357, 262] width 250 height 38
type input "5"
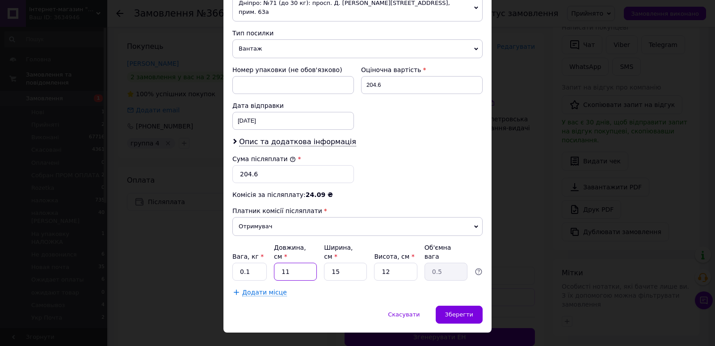
type input "0.23"
type input "5"
drag, startPoint x: 364, startPoint y: 254, endPoint x: 326, endPoint y: 258, distance: 38.6
click at [326, 262] on input "15" at bounding box center [345, 271] width 43 height 18
type input "5"
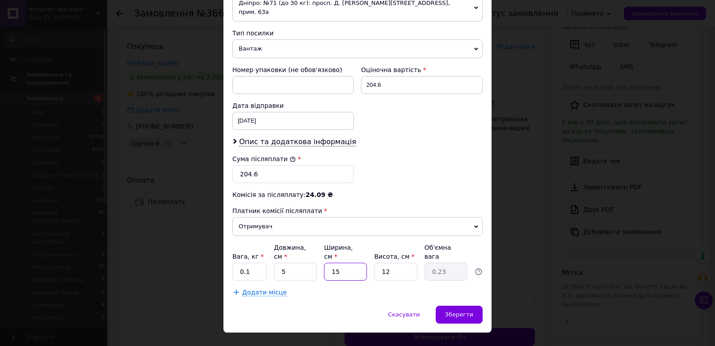
type input "0.1"
type input "5"
drag, startPoint x: 393, startPoint y: 255, endPoint x: 375, endPoint y: 257, distance: 18.0
click at [375, 262] on input "12" at bounding box center [395, 271] width 43 height 18
type input "5"
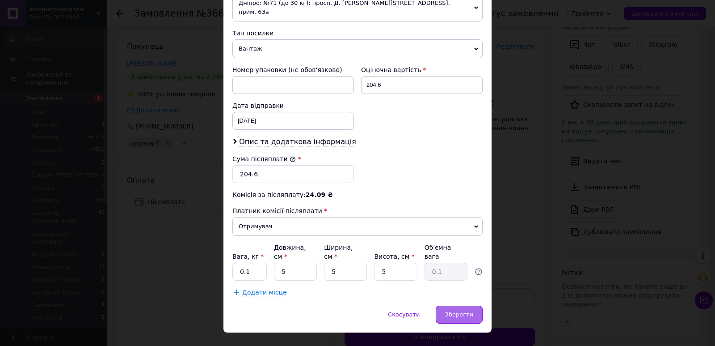
click at [457, 305] on div "Зберегти" at bounding box center [459, 314] width 47 height 18
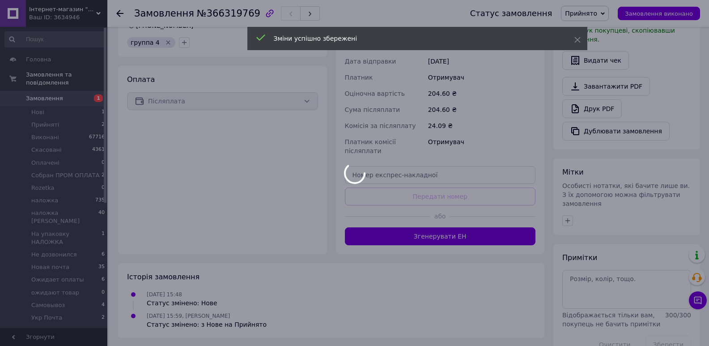
scroll to position [287, 0]
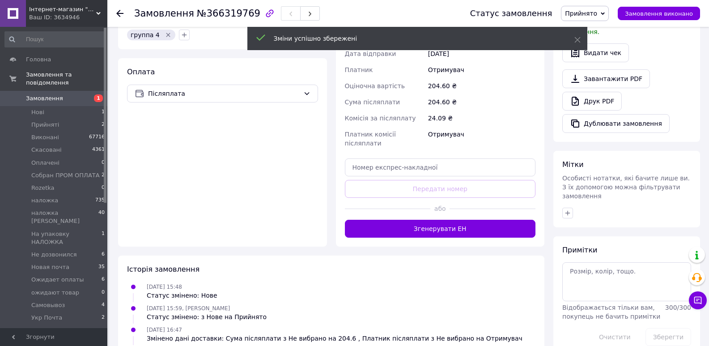
click at [444, 220] on button "Згенерувати ЕН" at bounding box center [440, 229] width 191 height 18
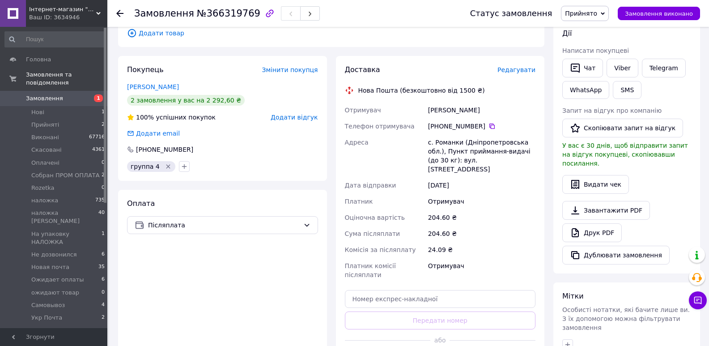
scroll to position [153, 0]
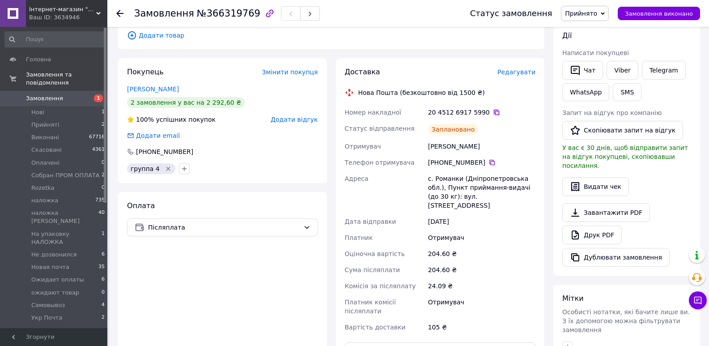
click at [493, 111] on icon at bounding box center [496, 112] width 7 height 7
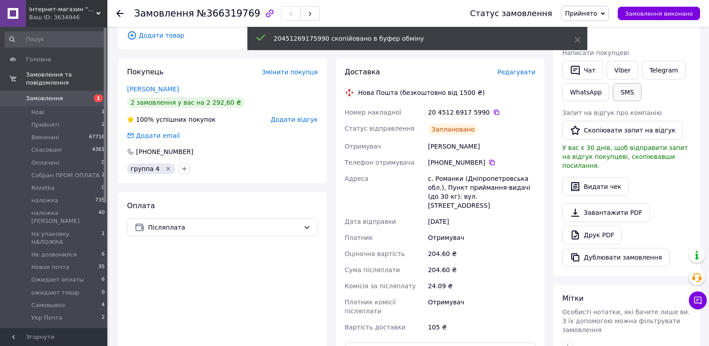
click at [630, 96] on button "SMS" at bounding box center [627, 92] width 29 height 18
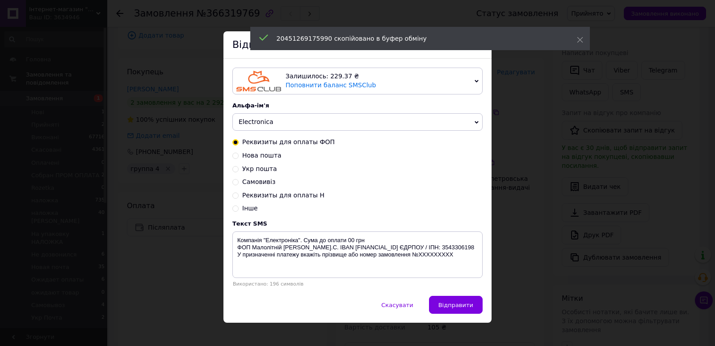
click at [249, 159] on span "Нова пошта" at bounding box center [261, 155] width 39 height 7
click at [239, 158] on input "Нова пошта" at bounding box center [235, 155] width 6 height 6
radio input "true"
radio input "false"
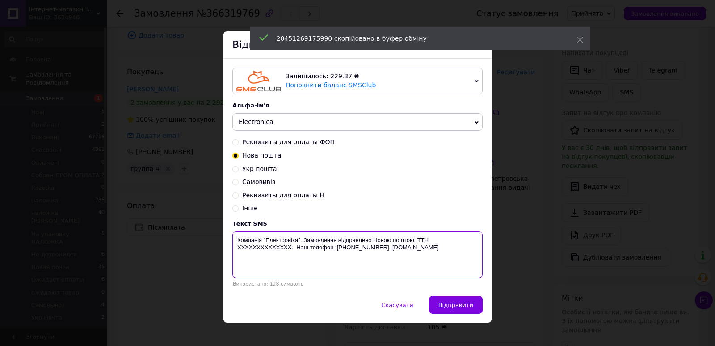
click at [264, 252] on textarea "Компанія "Електроніка". Замовлення відправлено Новою поштою. ТТН XXXXXXXXXXXXXX…" at bounding box center [357, 254] width 250 height 46
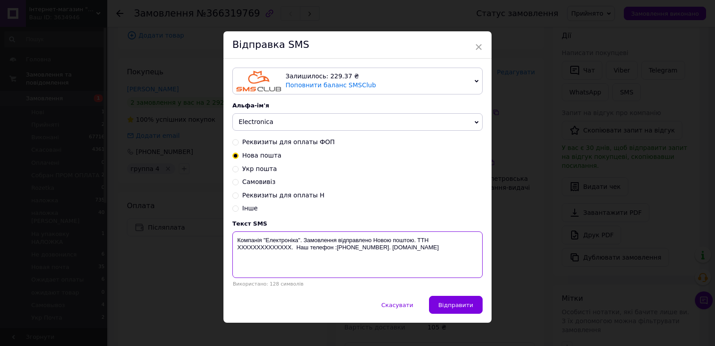
paste textarea "20451269175990"
type textarea "Компанія "Електроніка". Замовлення відправлено Новою поштою. ТТН 20451269175990…"
click at [474, 303] on button "Відправити" at bounding box center [456, 305] width 54 height 18
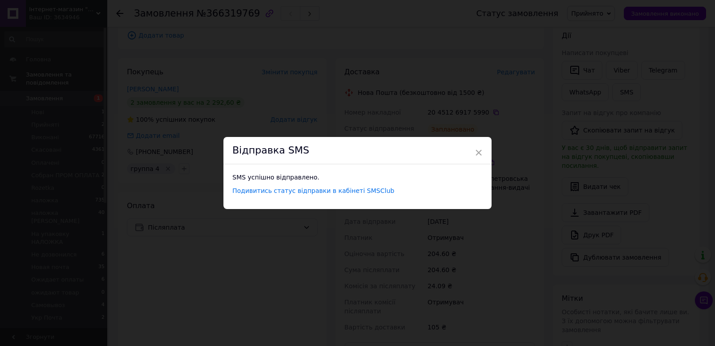
click at [473, 151] on div "Відправка SMS" at bounding box center [358, 150] width 268 height 27
click at [484, 153] on div "Відправка SMS" at bounding box center [358, 150] width 268 height 27
click at [480, 154] on span "×" at bounding box center [479, 152] width 8 height 15
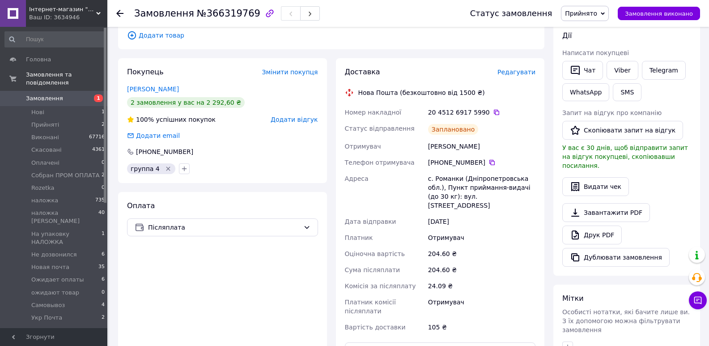
click at [597, 13] on span "Прийнято" at bounding box center [581, 13] width 32 height 7
click at [603, 23] on li "На упаковку НАЛОЖКА" at bounding box center [604, 21] width 86 height 13
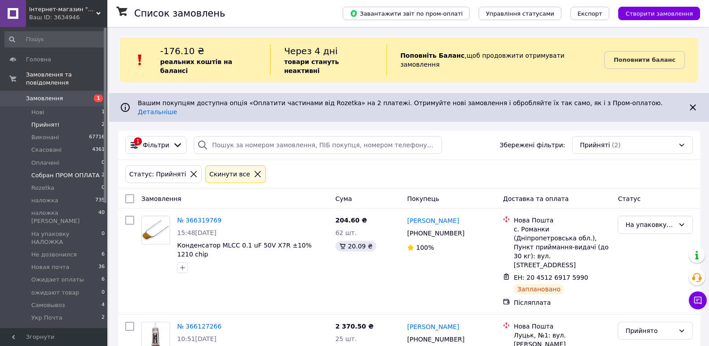
click at [60, 171] on span "Cобран ПРОМ ОПЛАТА" at bounding box center [65, 175] width 68 height 8
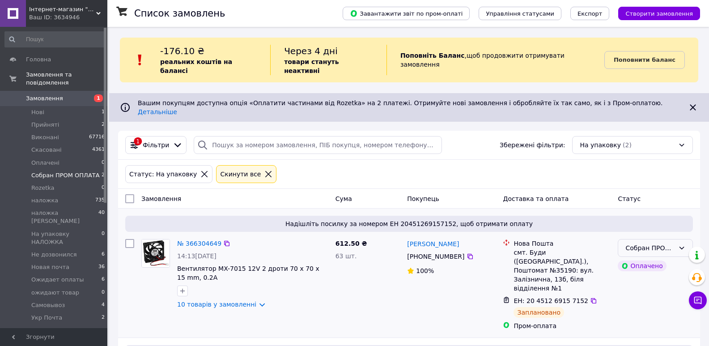
click at [672, 243] on div "Cобран ПРОМ ОПЛАТА" at bounding box center [649, 248] width 49 height 10
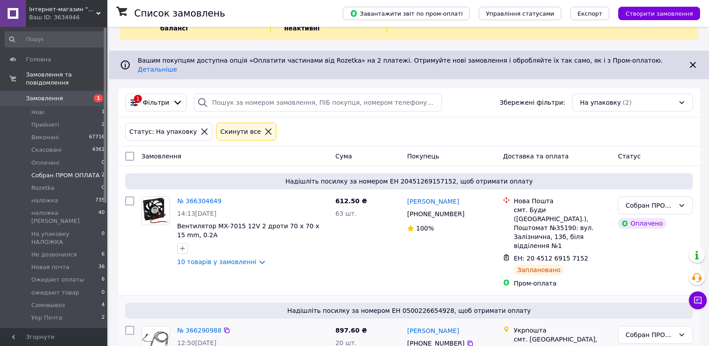
scroll to position [84, 0]
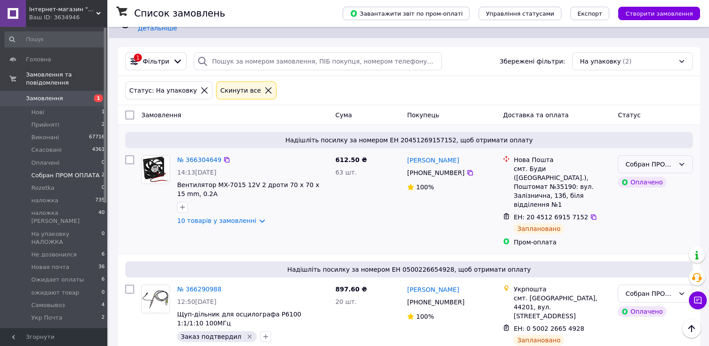
click at [674, 155] on div "Cобран ПРОМ ОПЛАТА" at bounding box center [654, 164] width 75 height 18
click at [683, 161] on icon at bounding box center [681, 164] width 7 height 7
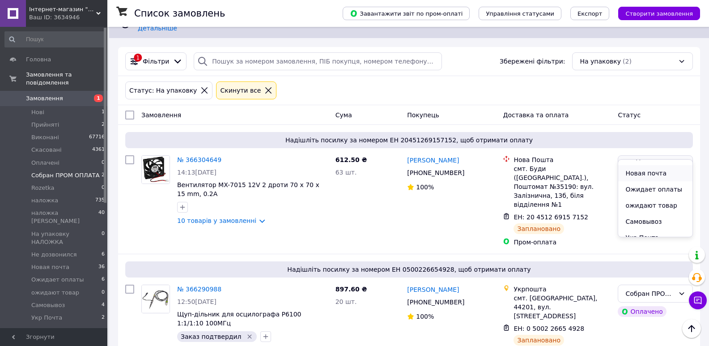
click at [647, 166] on li "Новая почта" at bounding box center [655, 173] width 74 height 16
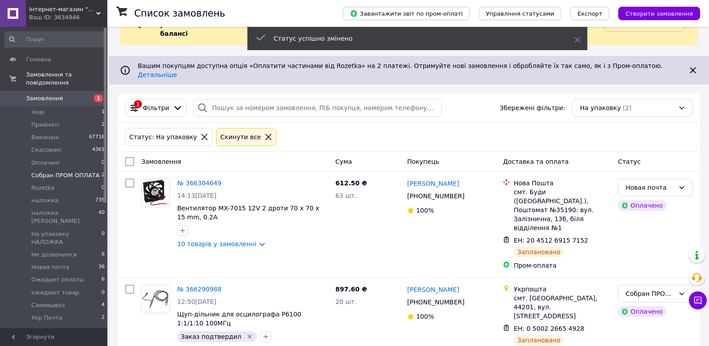
scroll to position [84, 0]
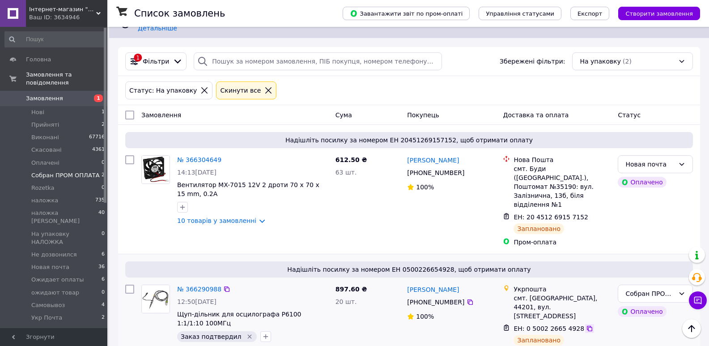
click at [586, 325] on icon at bounding box center [589, 328] width 7 height 7
click at [659, 288] on div "Cобран ПРОМ ОПЛАТА" at bounding box center [649, 293] width 49 height 10
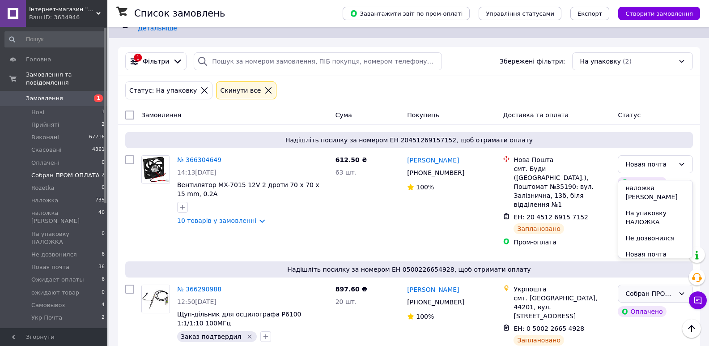
scroll to position [157, 0]
click at [647, 250] on li "Укр Почта" at bounding box center [655, 258] width 74 height 16
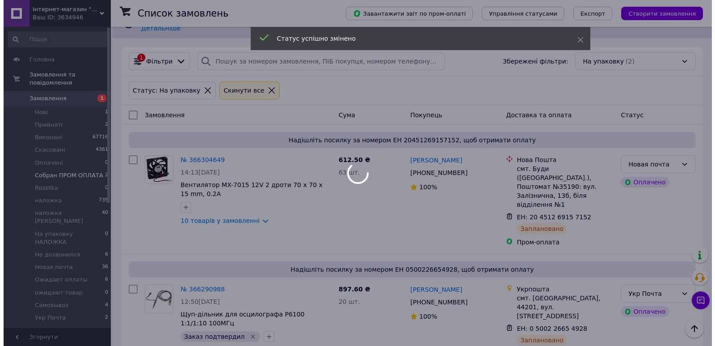
scroll to position [0, 0]
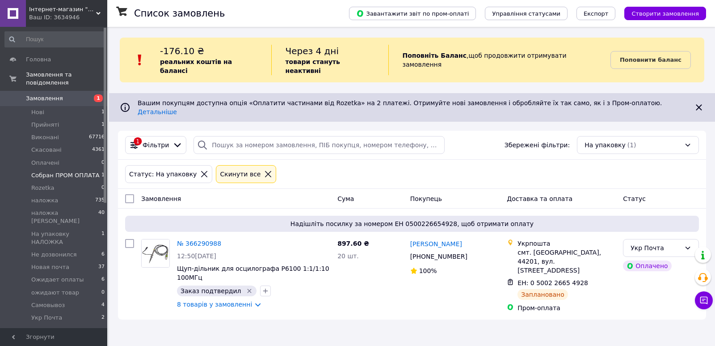
click at [65, 230] on span "На упаковку НАЛОЖКА" at bounding box center [66, 238] width 70 height 16
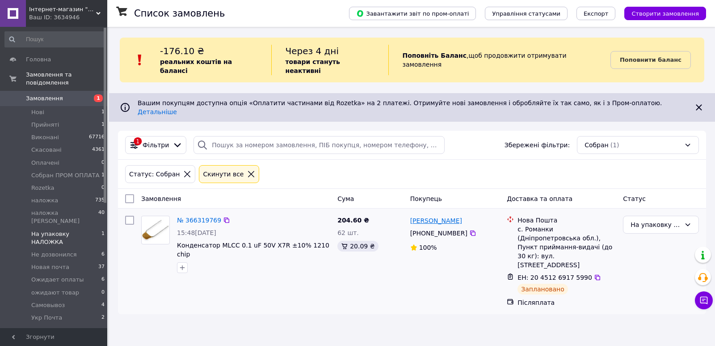
drag, startPoint x: 465, startPoint y: 203, endPoint x: 433, endPoint y: 207, distance: 32.3
click at [433, 215] on div "Кирило Малишев" at bounding box center [456, 220] width 92 height 11
copy link "[PERSON_NAME]"
click at [203, 216] on link "№ 366319769" at bounding box center [199, 219] width 44 height 7
click at [80, 311] on li "Укр Почта 2" at bounding box center [55, 319] width 110 height 17
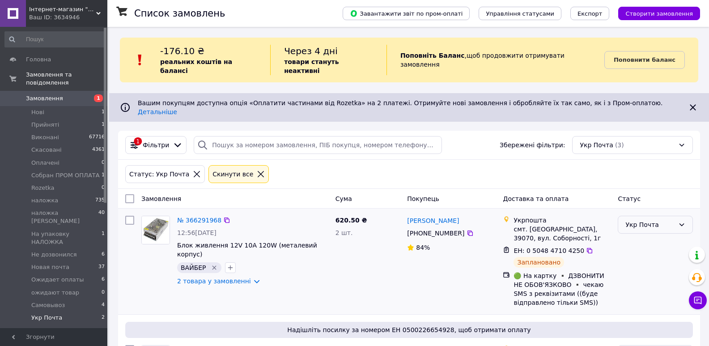
click at [649, 220] on div "Укр Почта" at bounding box center [649, 225] width 49 height 10
click at [633, 245] on li "Виконано" at bounding box center [655, 244] width 74 height 16
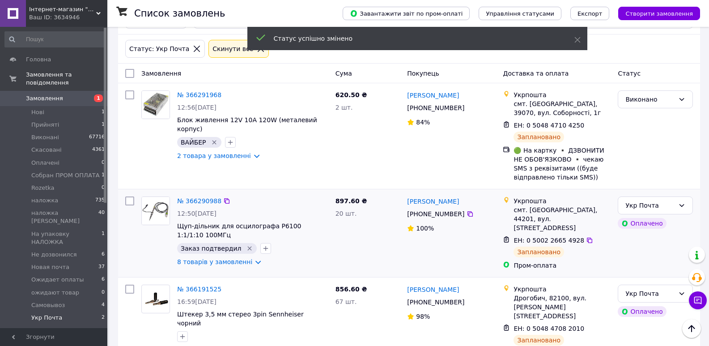
scroll to position [172, 0]
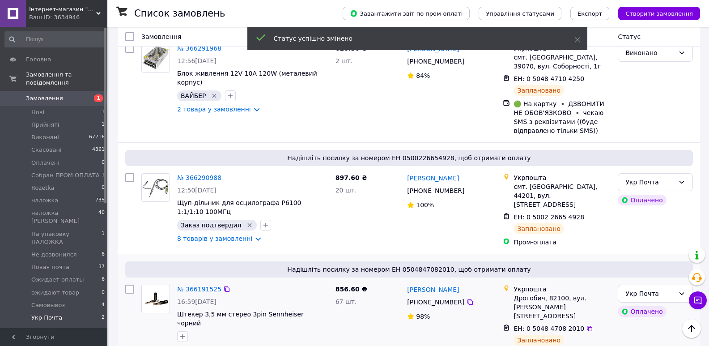
click at [128, 284] on input "checkbox" at bounding box center [129, 288] width 9 height 9
checkbox input "true"
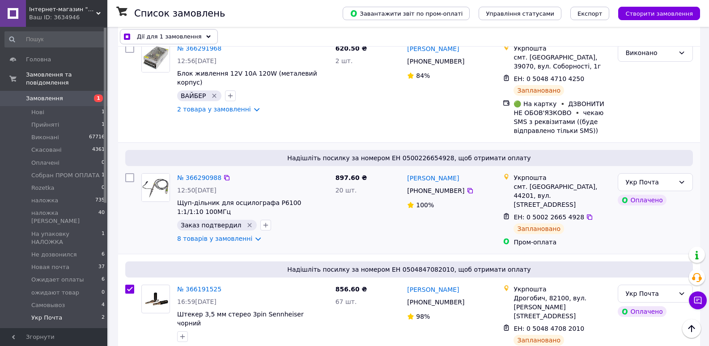
click at [130, 173] on input "checkbox" at bounding box center [129, 177] width 9 height 9
checkbox input "true"
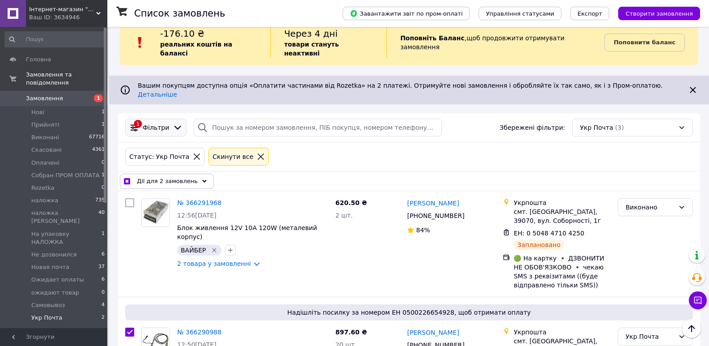
scroll to position [0, 0]
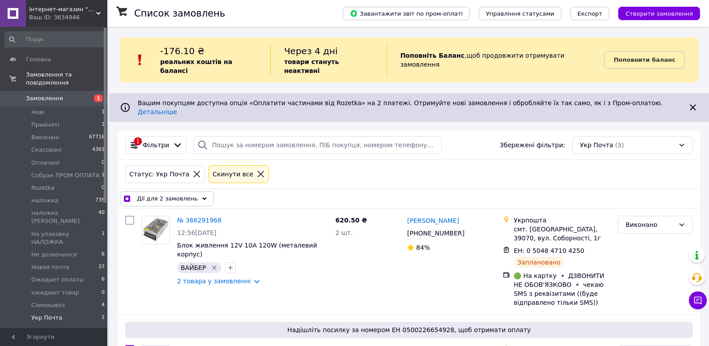
click at [165, 194] on span "Дії для 2 замовлень" at bounding box center [167, 198] width 61 height 9
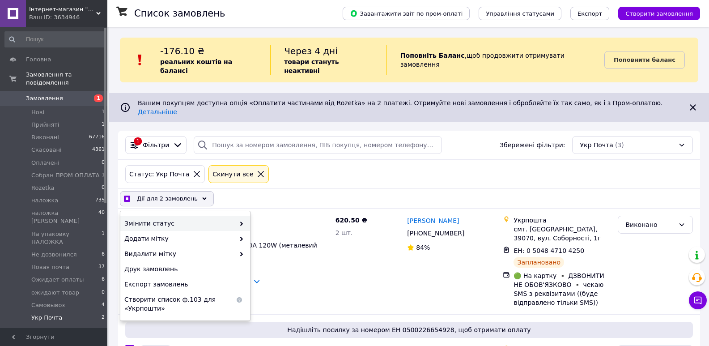
click at [243, 221] on icon at bounding box center [241, 223] width 4 height 4
checkbox input "true"
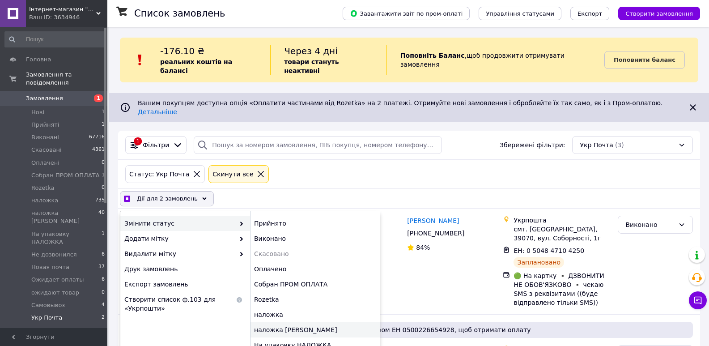
click at [286, 322] on div "наложка [PERSON_NAME]" at bounding box center [315, 329] width 130 height 15
checkbox input "false"
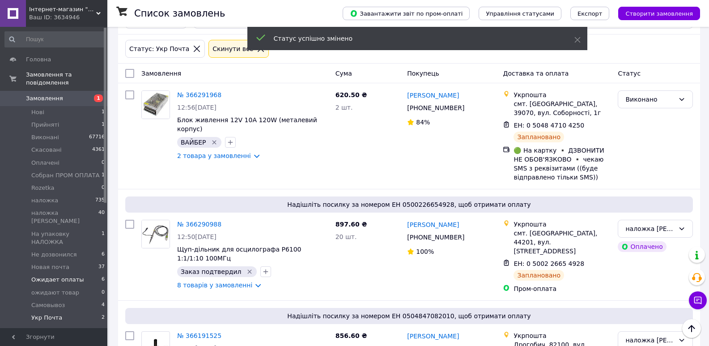
scroll to position [172, 0]
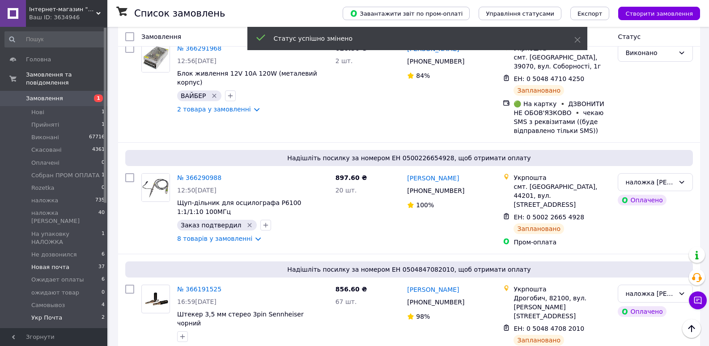
click at [63, 263] on span "Новая почта" at bounding box center [50, 267] width 38 height 8
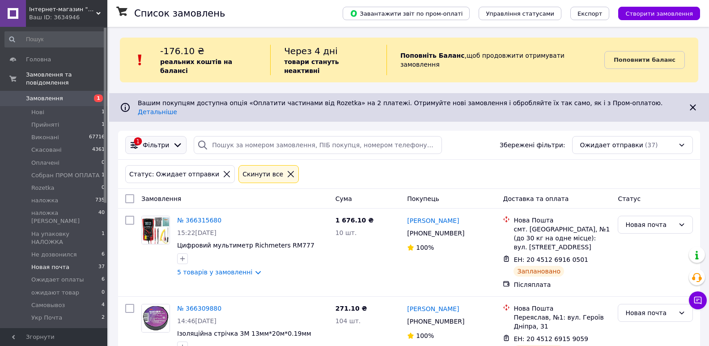
click at [173, 140] on icon at bounding box center [178, 145] width 10 height 10
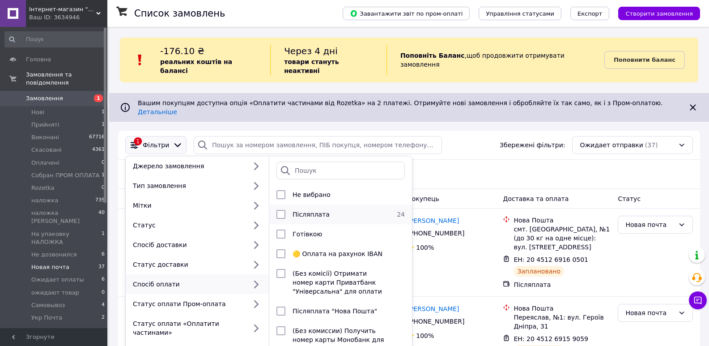
click at [341, 210] on div "Післяплата" at bounding box center [339, 214] width 101 height 9
checkbox input "true"
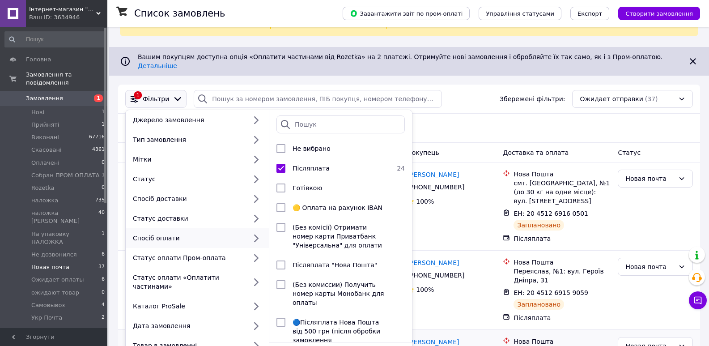
scroll to position [89, 0]
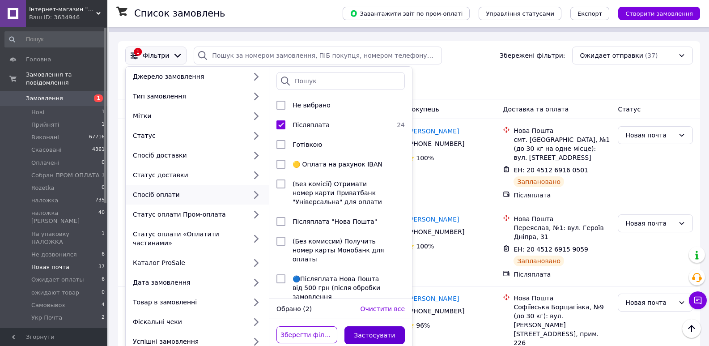
click at [371, 326] on button "Застосувати" at bounding box center [374, 335] width 61 height 18
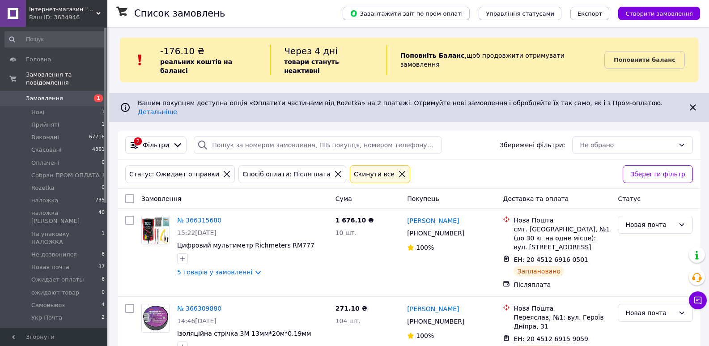
click at [131, 194] on input "checkbox" at bounding box center [129, 198] width 9 height 9
checkbox input "true"
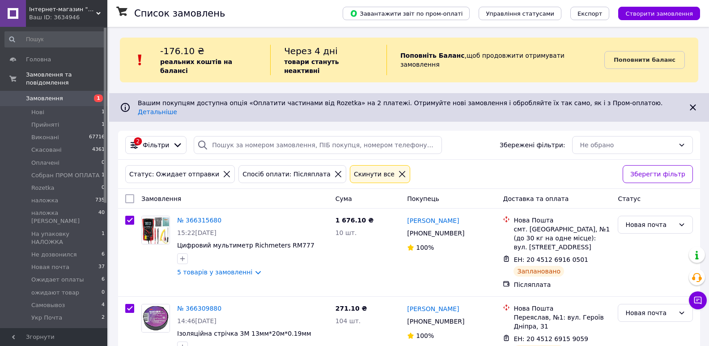
checkbox input "true"
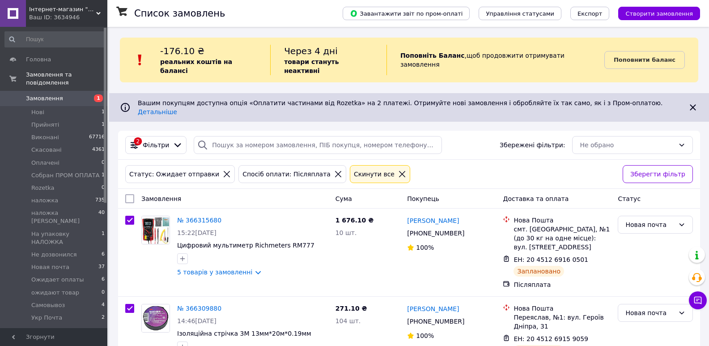
checkbox input "true"
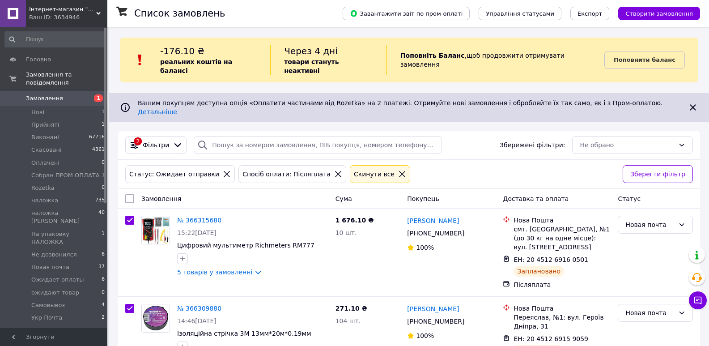
checkbox input "true"
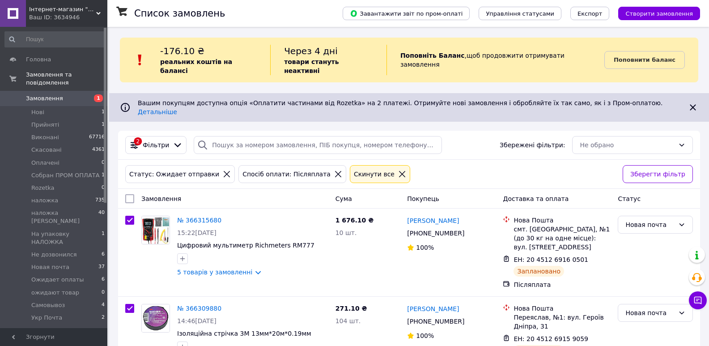
checkbox input "true"
click at [169, 194] on span "Дії для 23 замовлень" at bounding box center [169, 198] width 64 height 9
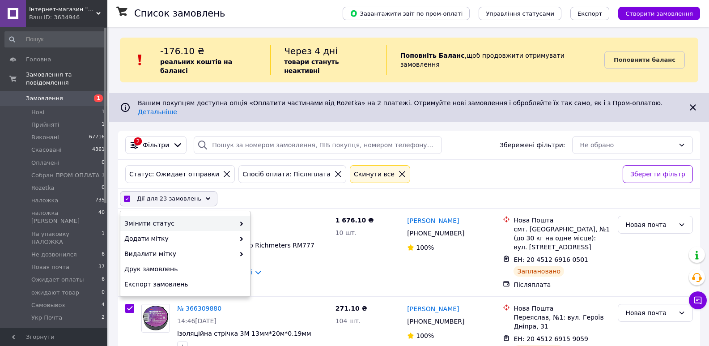
click at [190, 219] on span "Змінити статус" at bounding box center [179, 223] width 110 height 9
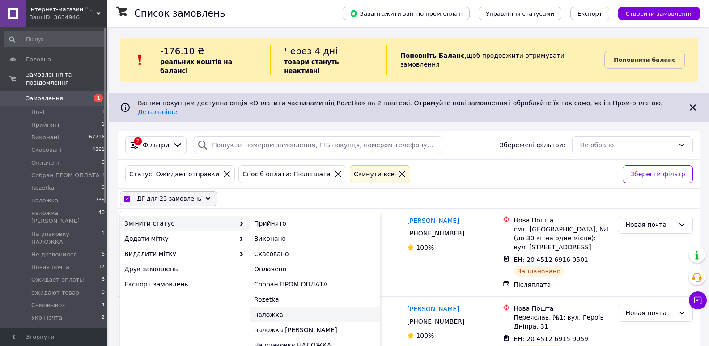
click at [278, 307] on div "наложка" at bounding box center [315, 314] width 130 height 15
checkbox input "false"
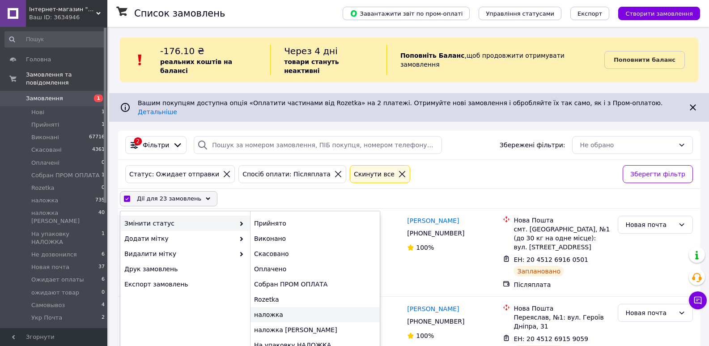
checkbox input "false"
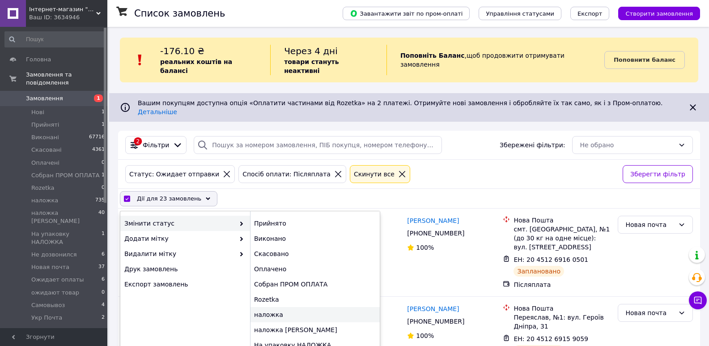
checkbox input "false"
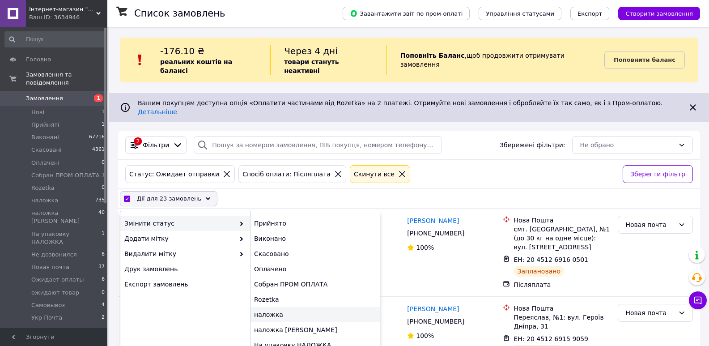
checkbox input "false"
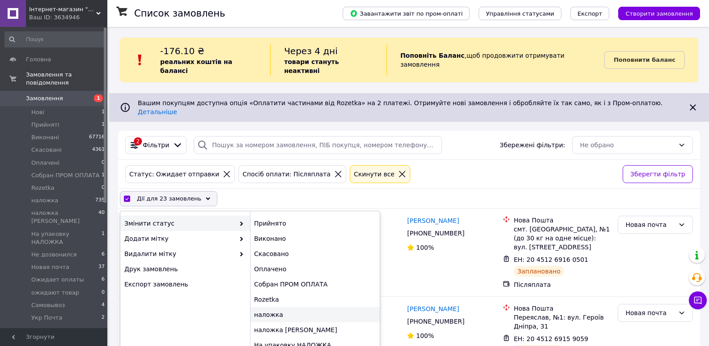
checkbox input "false"
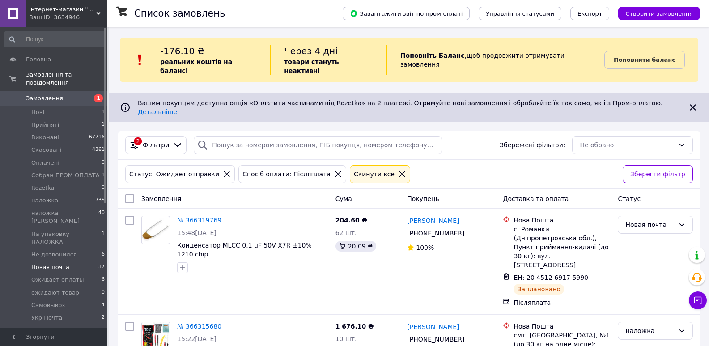
click at [60, 263] on span "Новая почта" at bounding box center [50, 267] width 38 height 8
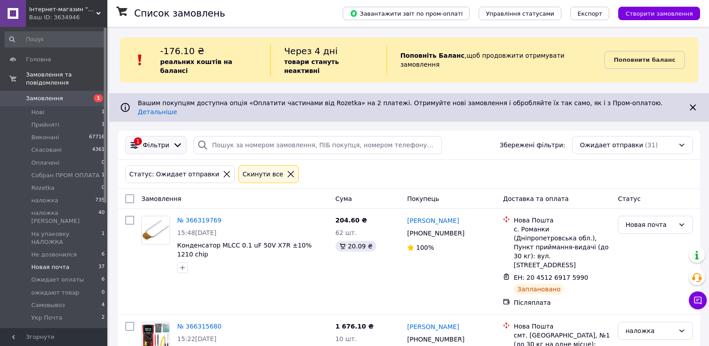
click at [172, 136] on div "1 Фільтри" at bounding box center [155, 145] width 61 height 18
click at [164, 140] on span "Фільтри" at bounding box center [156, 144] width 26 height 9
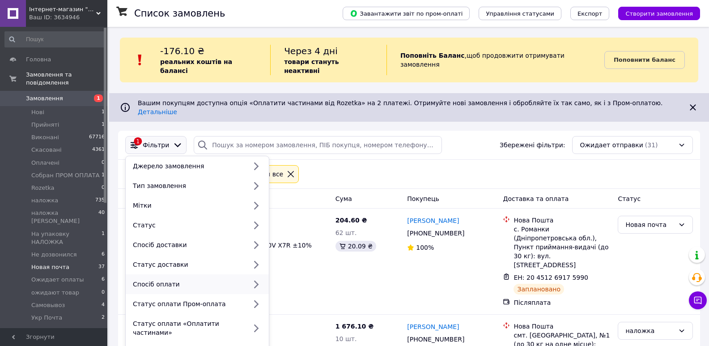
click at [156, 279] on div "Спосіб оплати" at bounding box center [187, 283] width 117 height 9
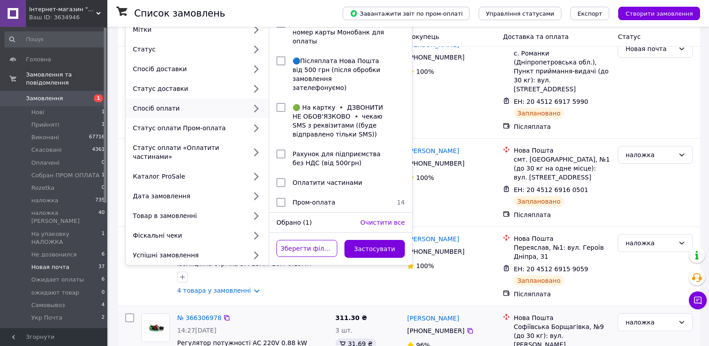
scroll to position [179, 0]
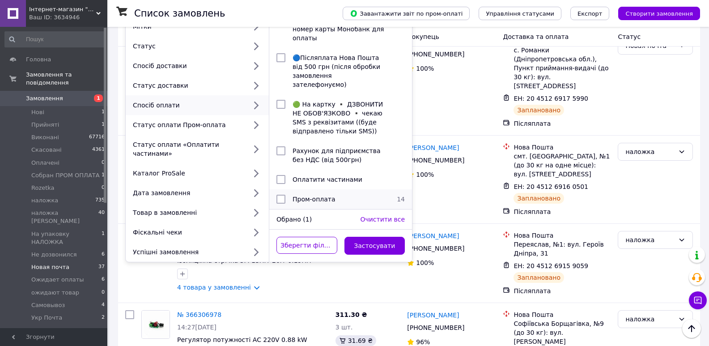
click at [290, 194] on div "Пром-оплата" at bounding box center [339, 198] width 101 height 9
checkbox input "true"
click at [371, 237] on button "Застосувати" at bounding box center [374, 246] width 61 height 18
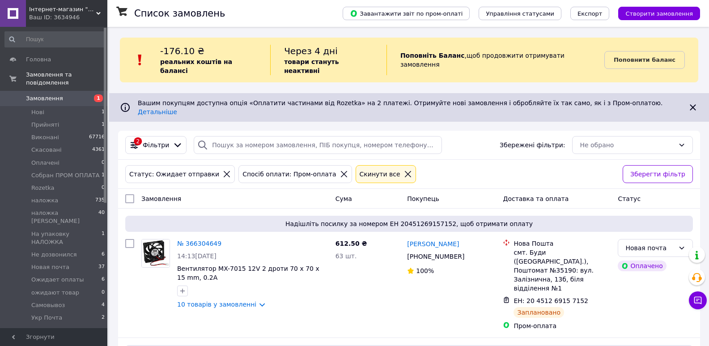
click at [130, 194] on input "checkbox" at bounding box center [129, 198] width 9 height 9
checkbox input "true"
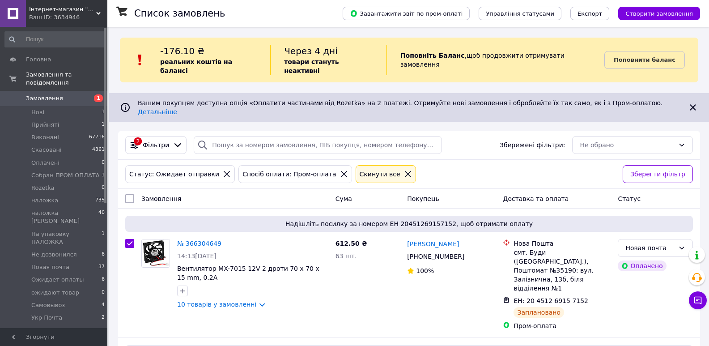
checkbox input "true"
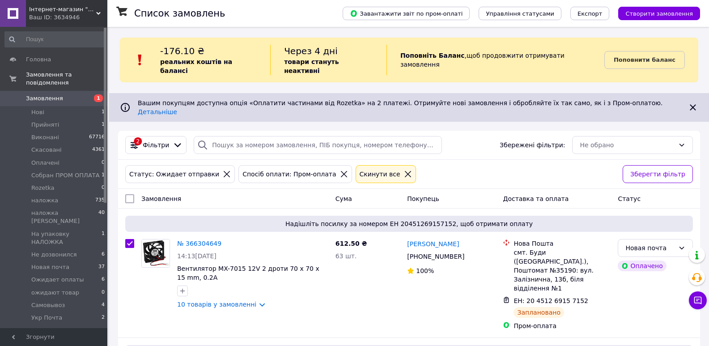
checkbox input "true"
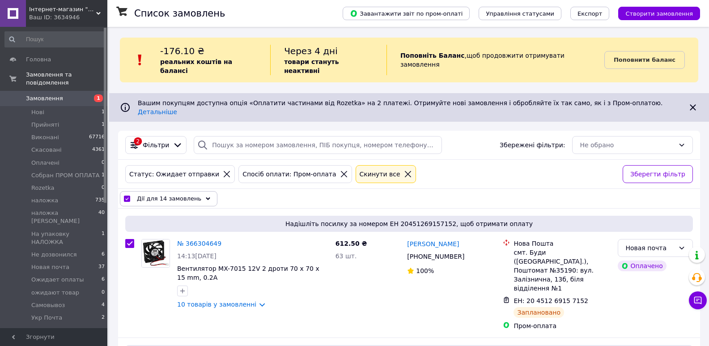
click at [178, 191] on div "Дії для 14 замовлень" at bounding box center [168, 198] width 97 height 15
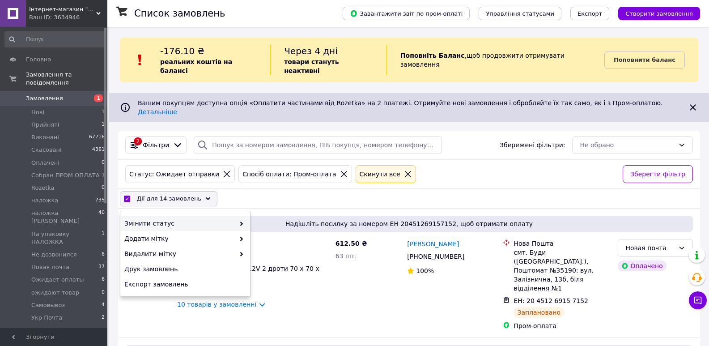
click at [203, 219] on span "Змінити статус" at bounding box center [179, 223] width 110 height 9
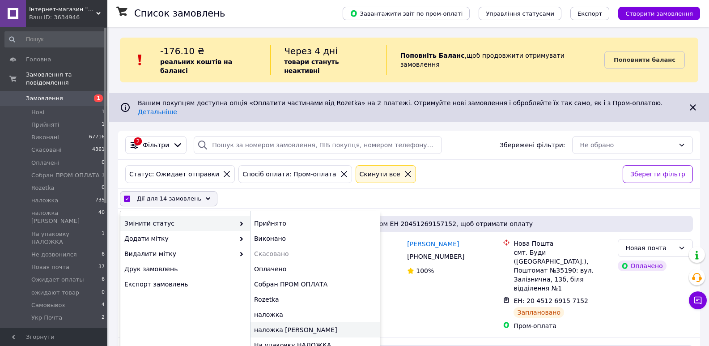
click at [284, 322] on div "наложка [PERSON_NAME]" at bounding box center [315, 329] width 130 height 15
checkbox input "false"
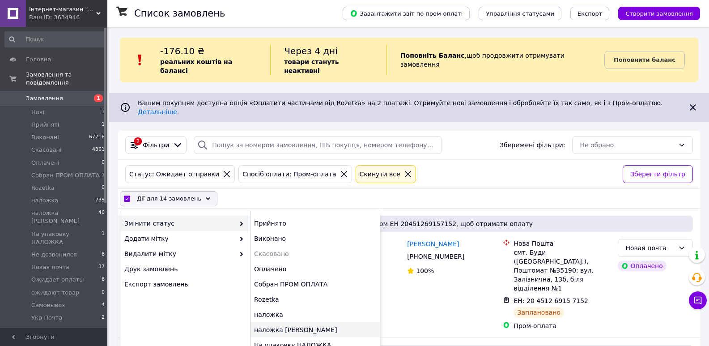
checkbox input "false"
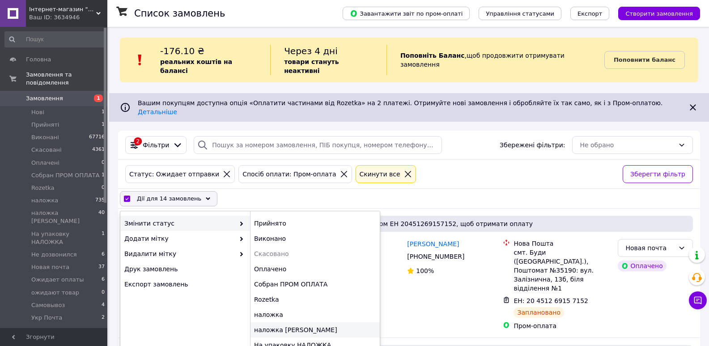
checkbox input "false"
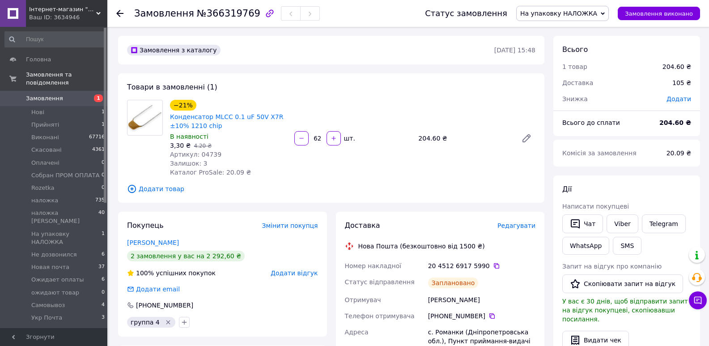
click at [554, 13] on span "На упаковку НАЛОЖКА" at bounding box center [558, 13] width 77 height 7
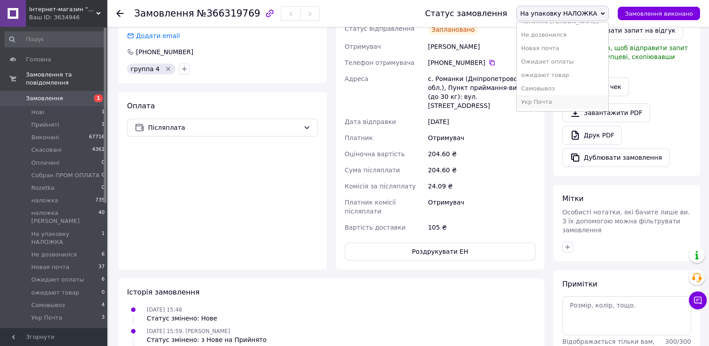
scroll to position [350, 0]
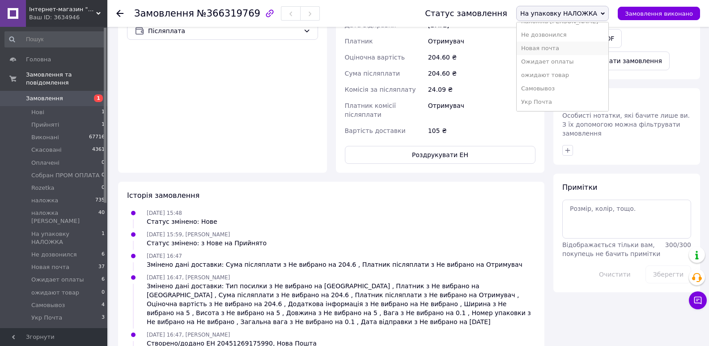
click at [570, 50] on li "Новая почта" at bounding box center [562, 48] width 92 height 13
